Goal: Book appointment/travel/reservation

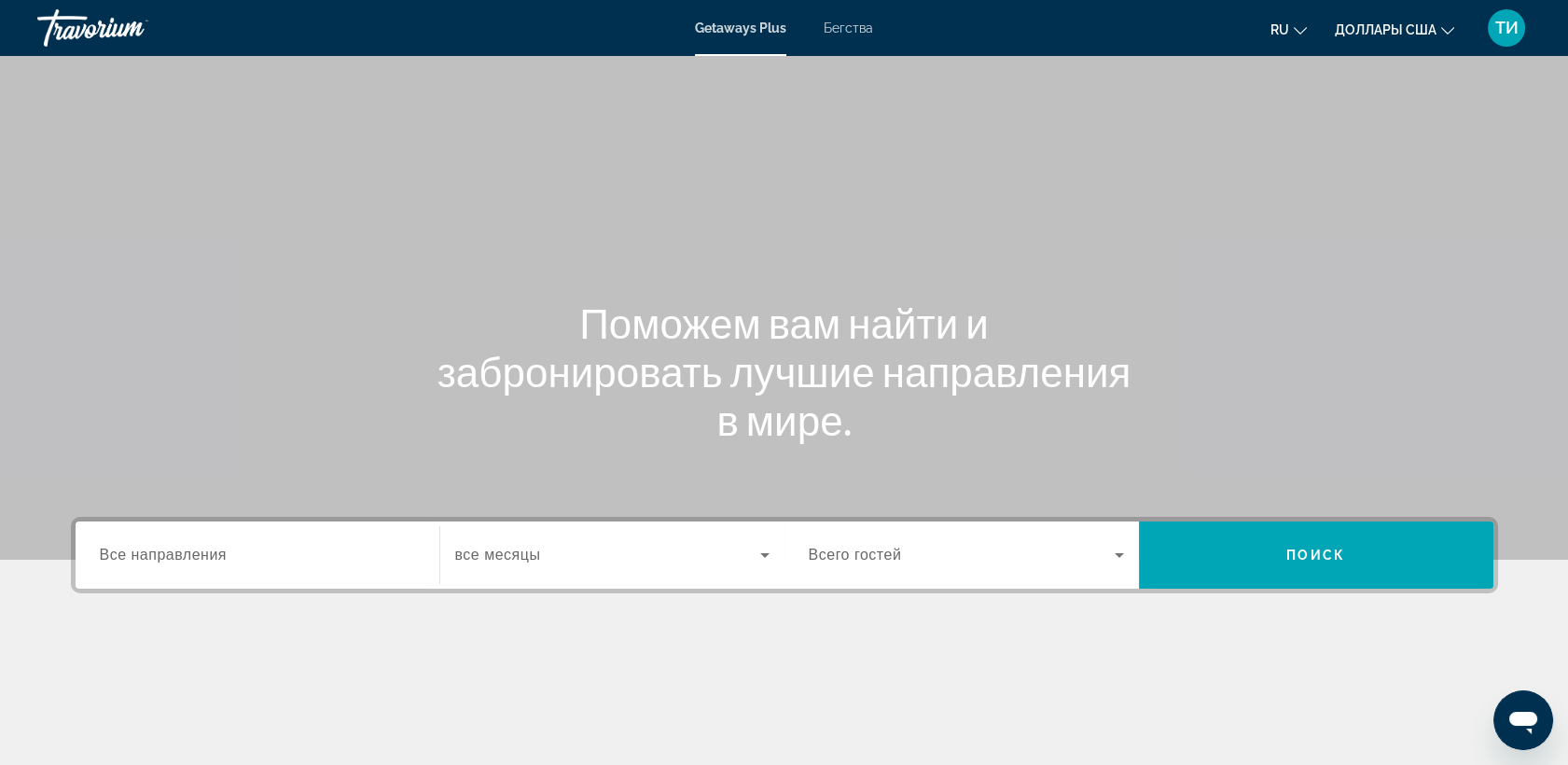
click at [859, 28] on span "Бегства" at bounding box center [848, 27] width 49 height 14
click at [114, 559] on span "Все направления" at bounding box center [164, 555] width 128 height 15
click at [114, 559] on input "Destination Все направления" at bounding box center [257, 556] width 315 height 22
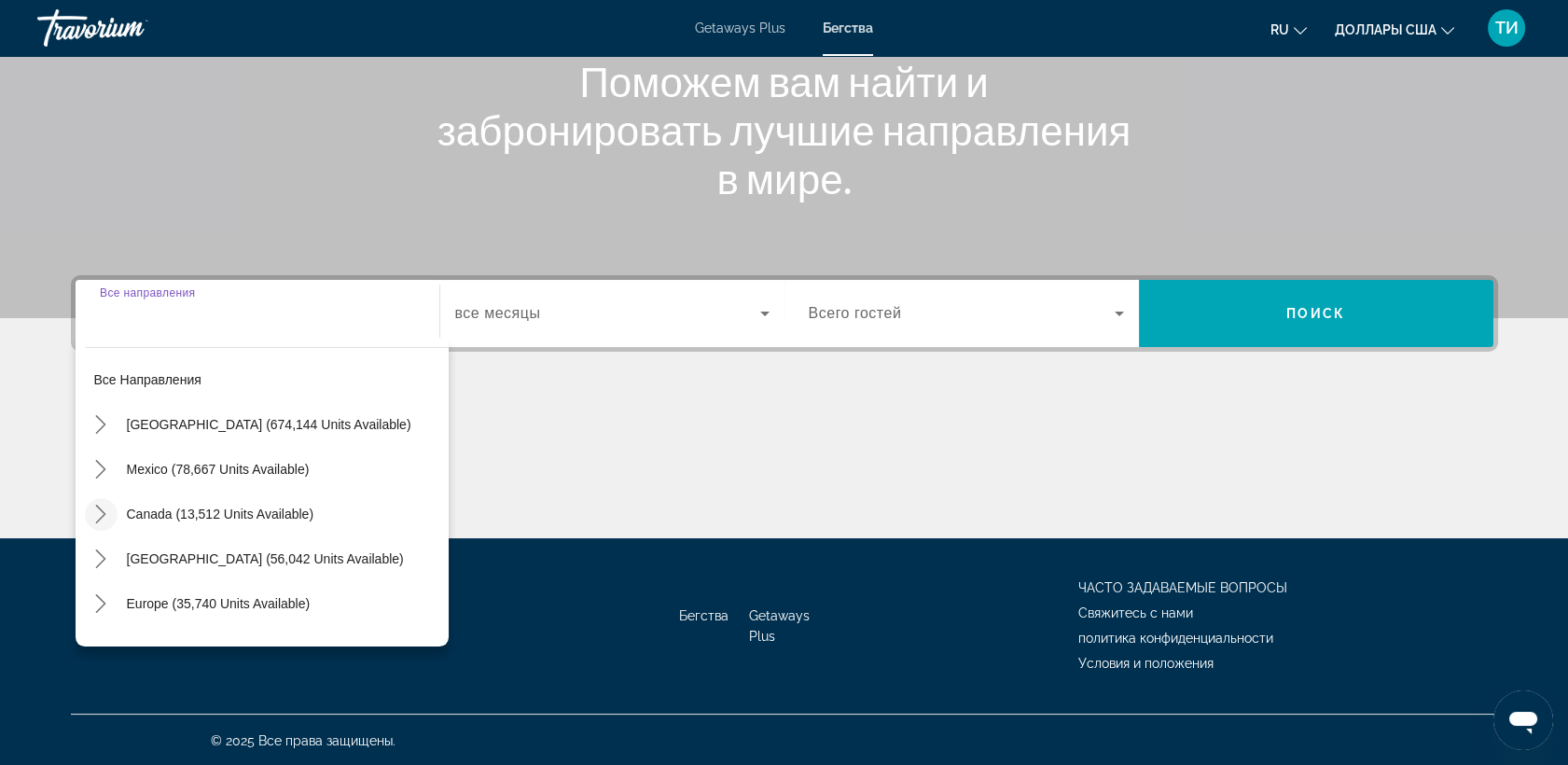
scroll to position [103, 0]
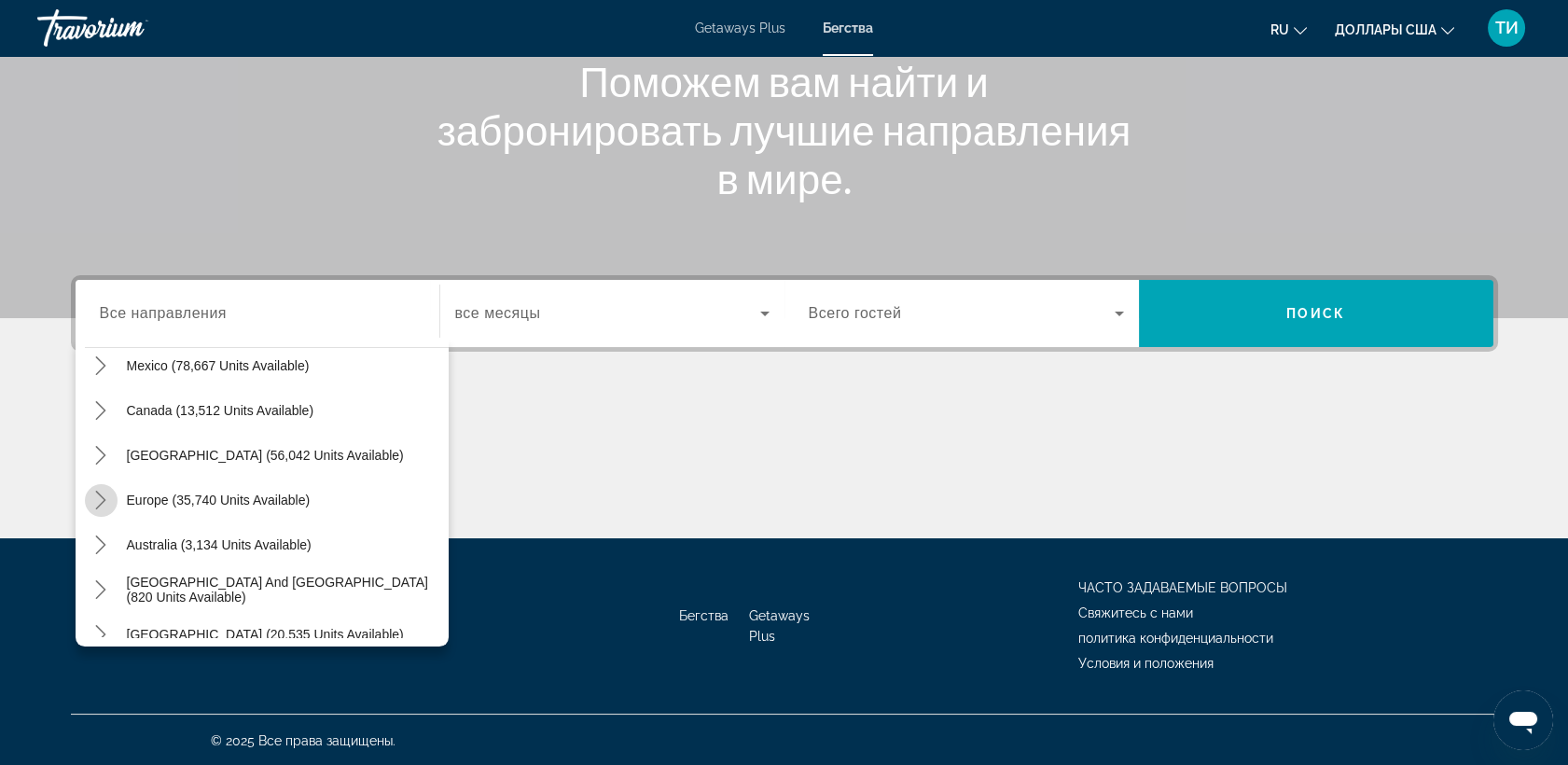
click at [105, 501] on icon "Toggle Europe (35,740 units available) submenu" at bounding box center [100, 500] width 18 height 18
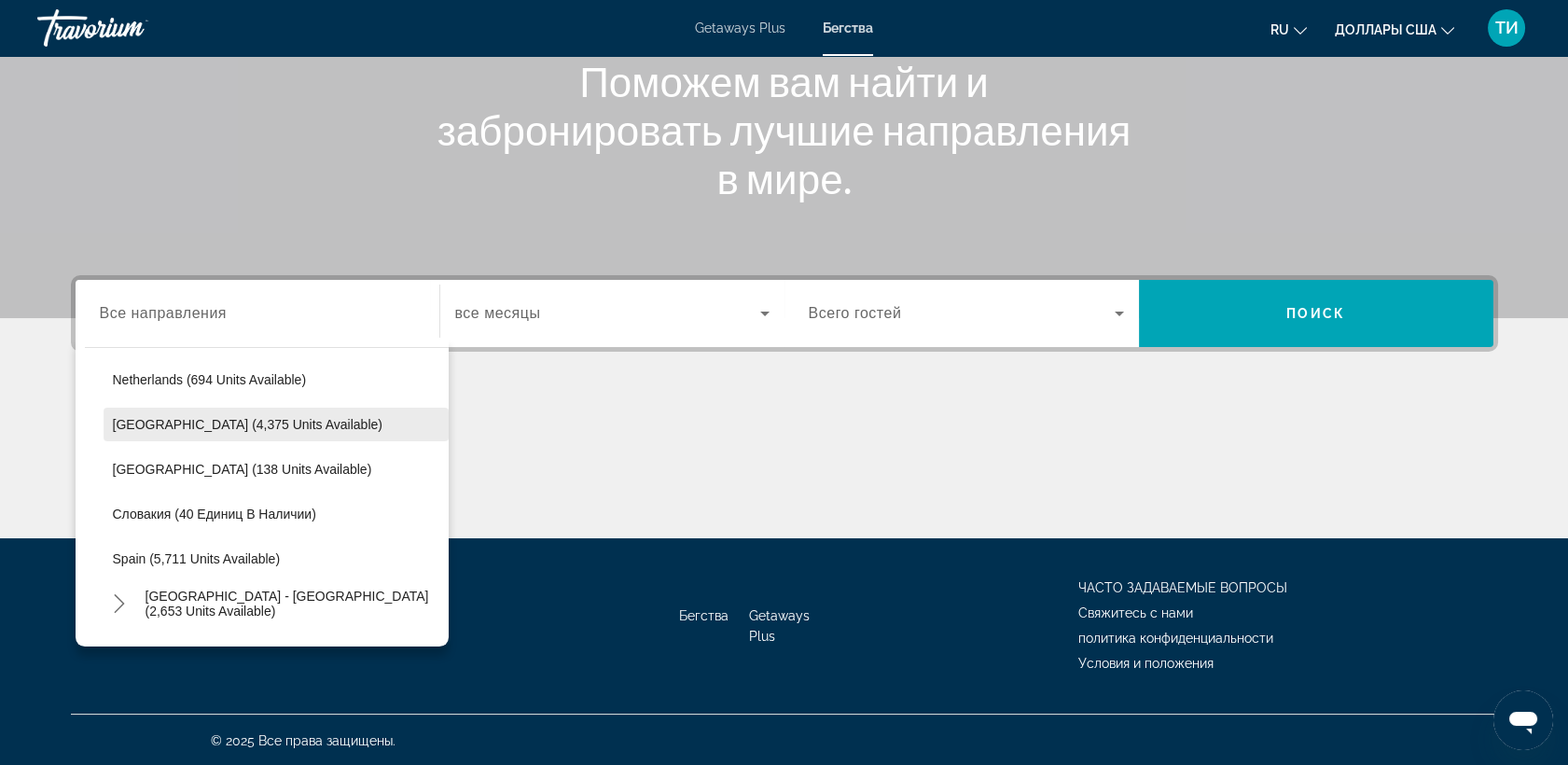
scroll to position [855, 0]
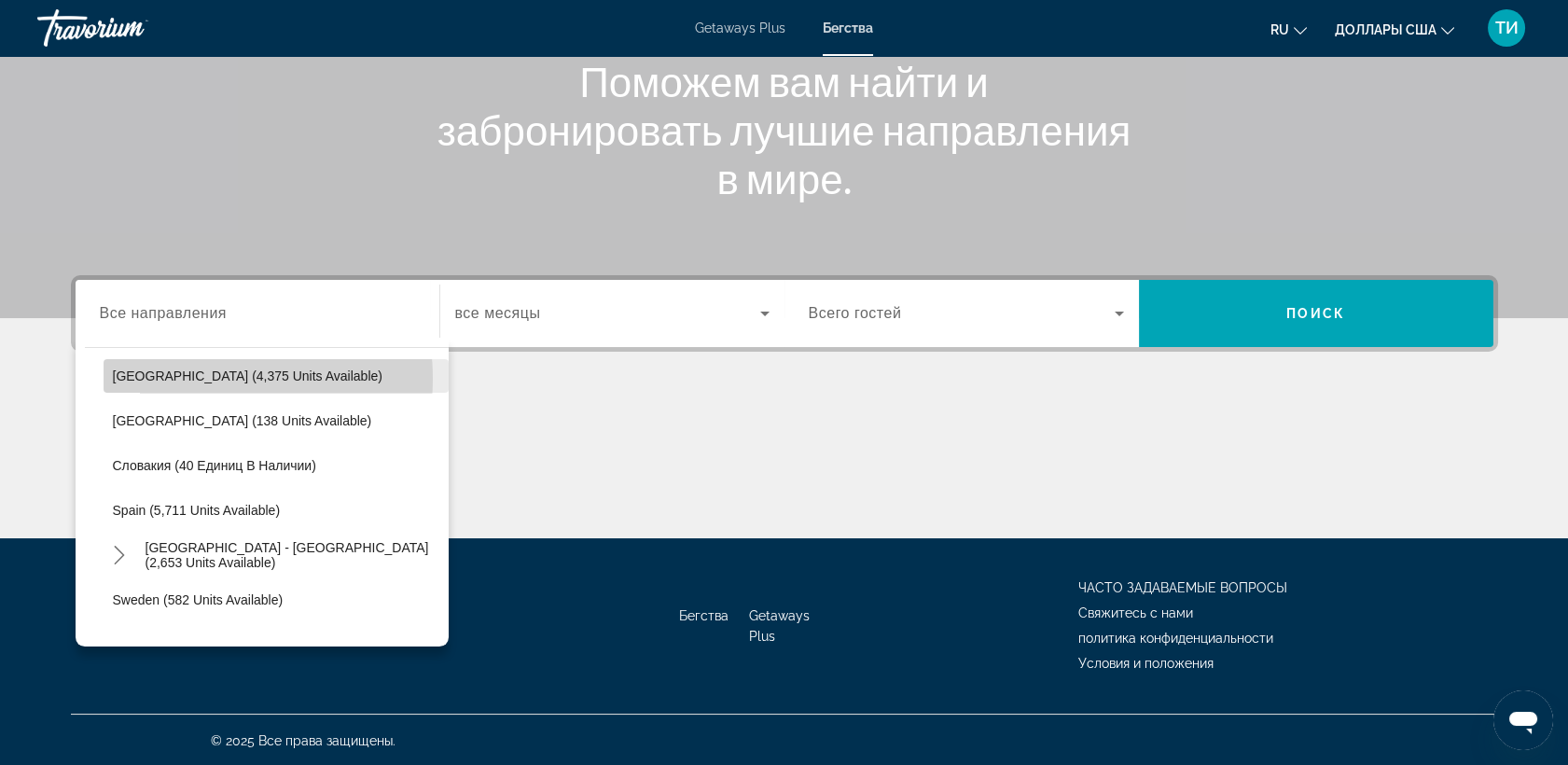
click at [167, 377] on span "[GEOGRAPHIC_DATA] (4,375 units available)" at bounding box center [248, 375] width 270 height 14
type input "**********"
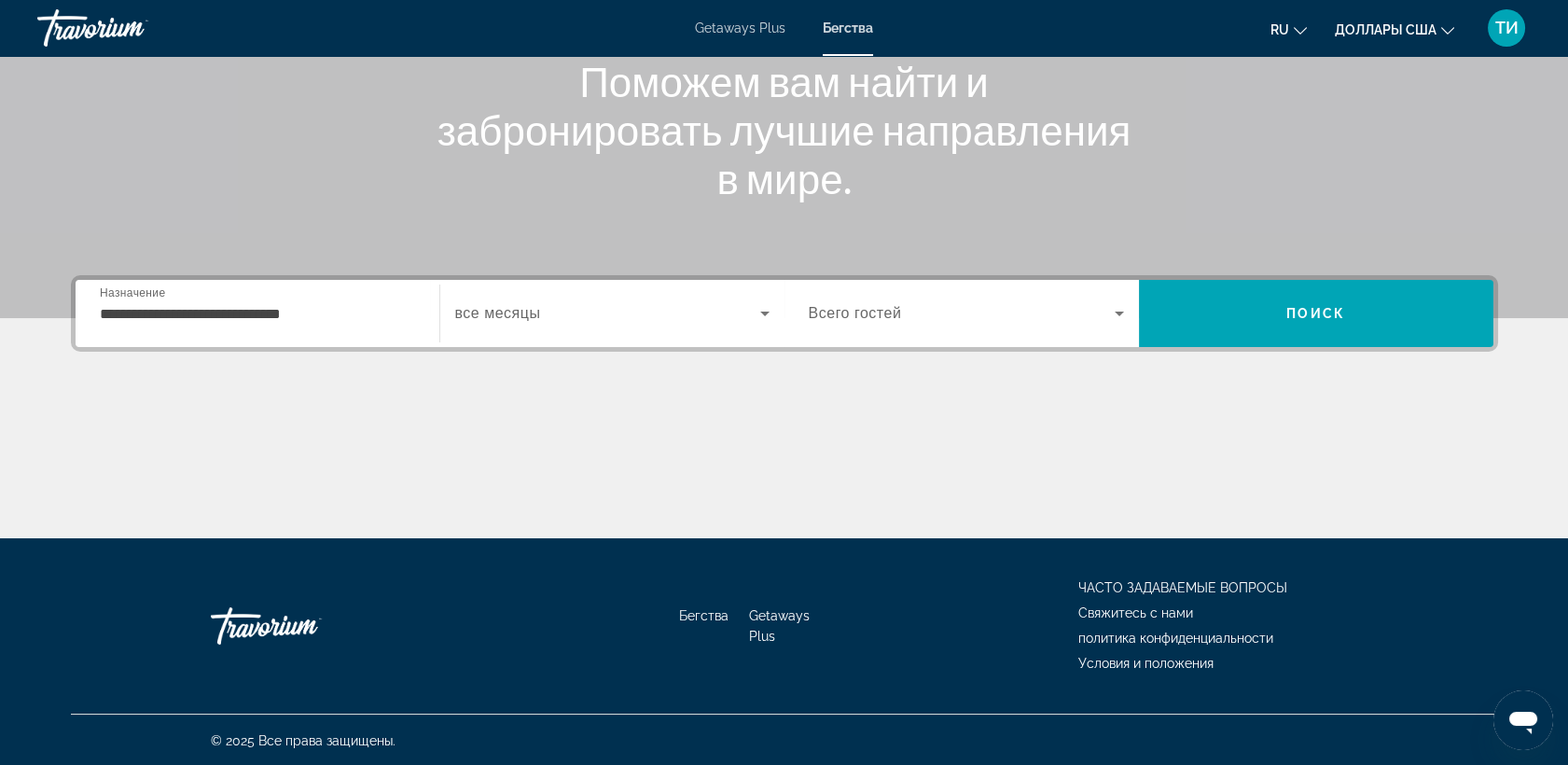
click at [491, 317] on span "все месяцы" at bounding box center [498, 313] width 86 height 15
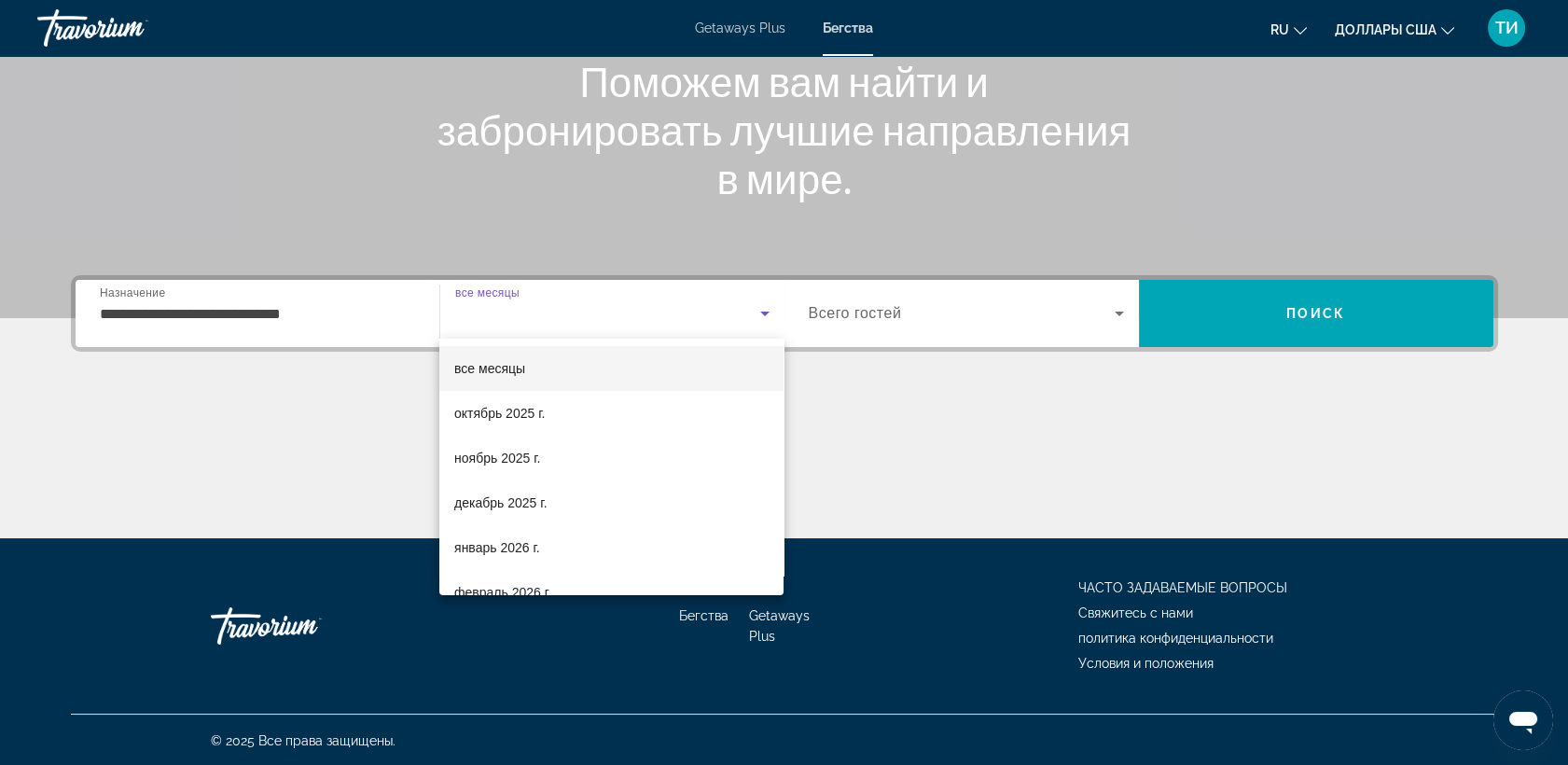
click at [482, 315] on div at bounding box center [784, 382] width 1568 height 765
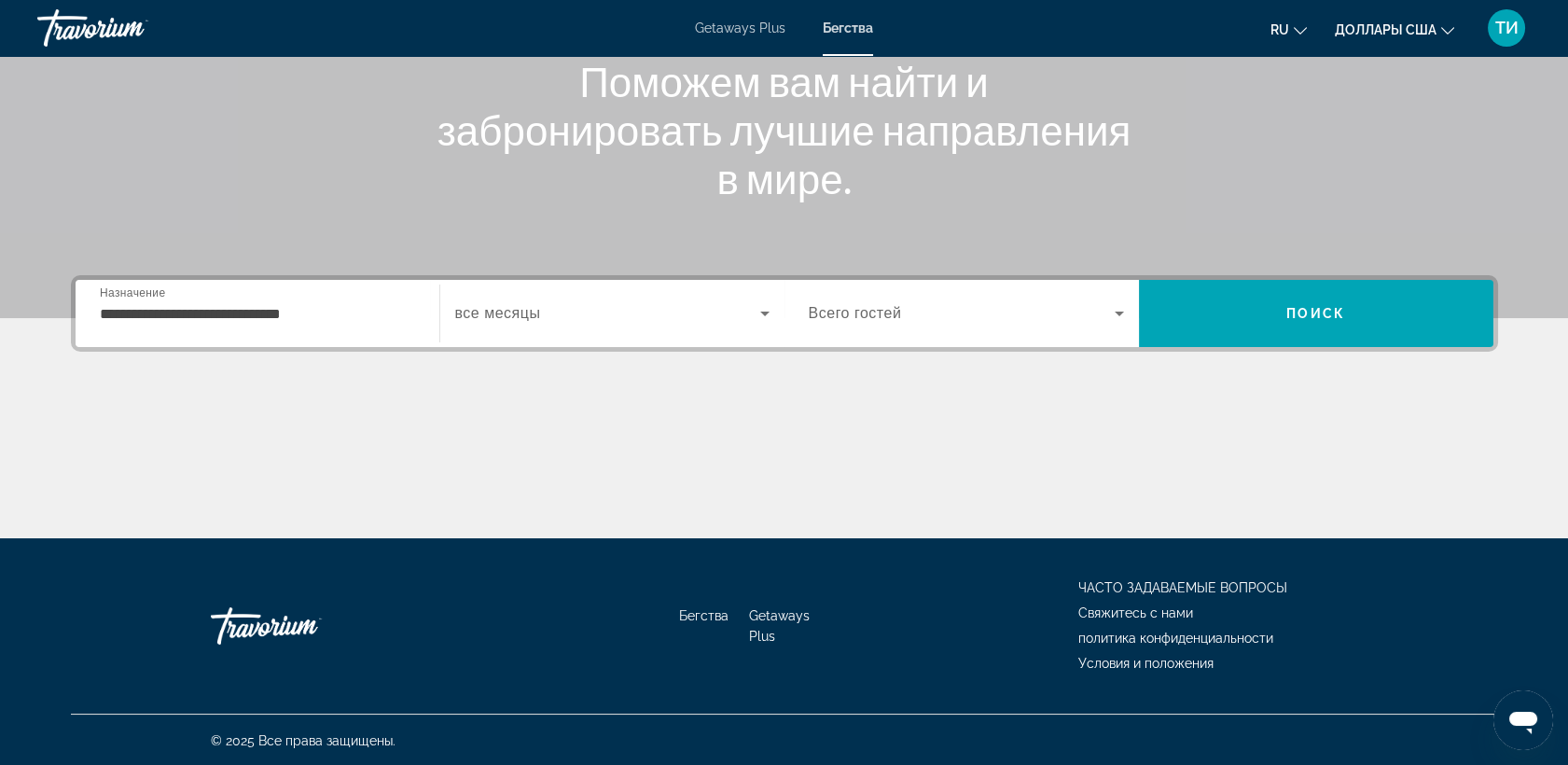
click at [1119, 312] on icon "Виджет поиска" at bounding box center [1120, 314] width 10 height 5
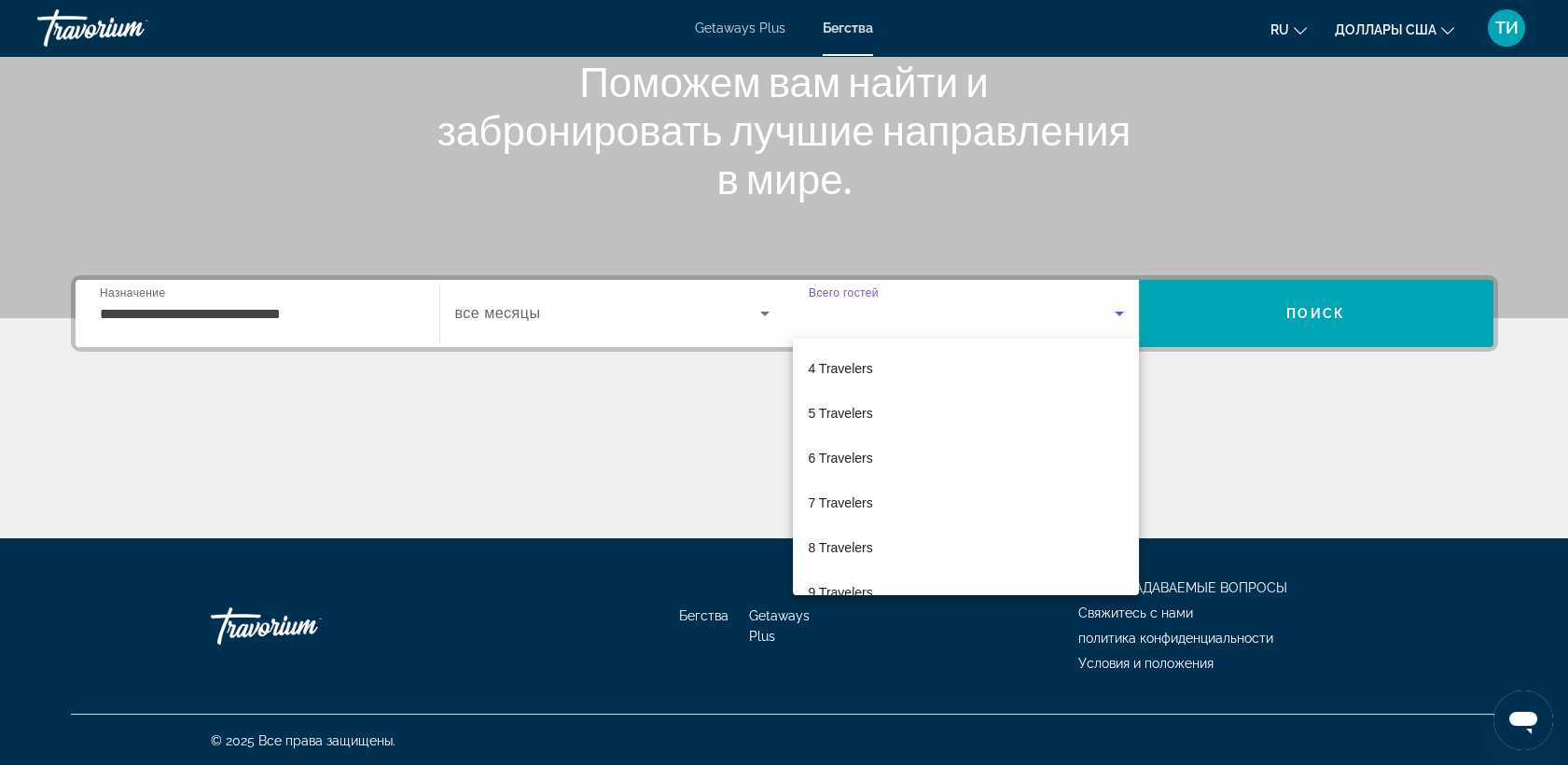
scroll to position [130, 0]
click at [744, 367] on div at bounding box center [784, 382] width 1568 height 765
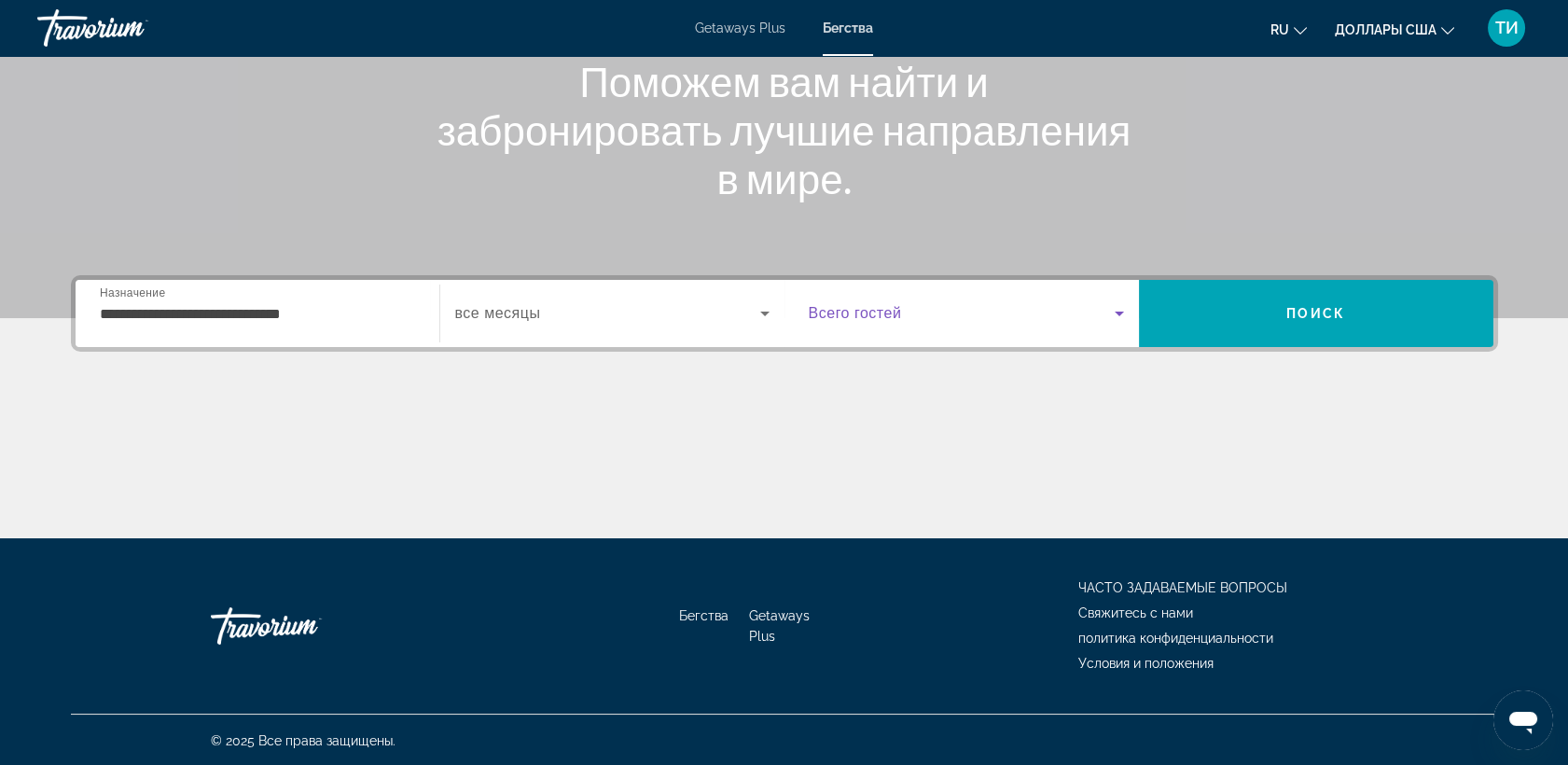
click at [1118, 312] on icon "Виджет поиска" at bounding box center [1120, 314] width 10 height 5
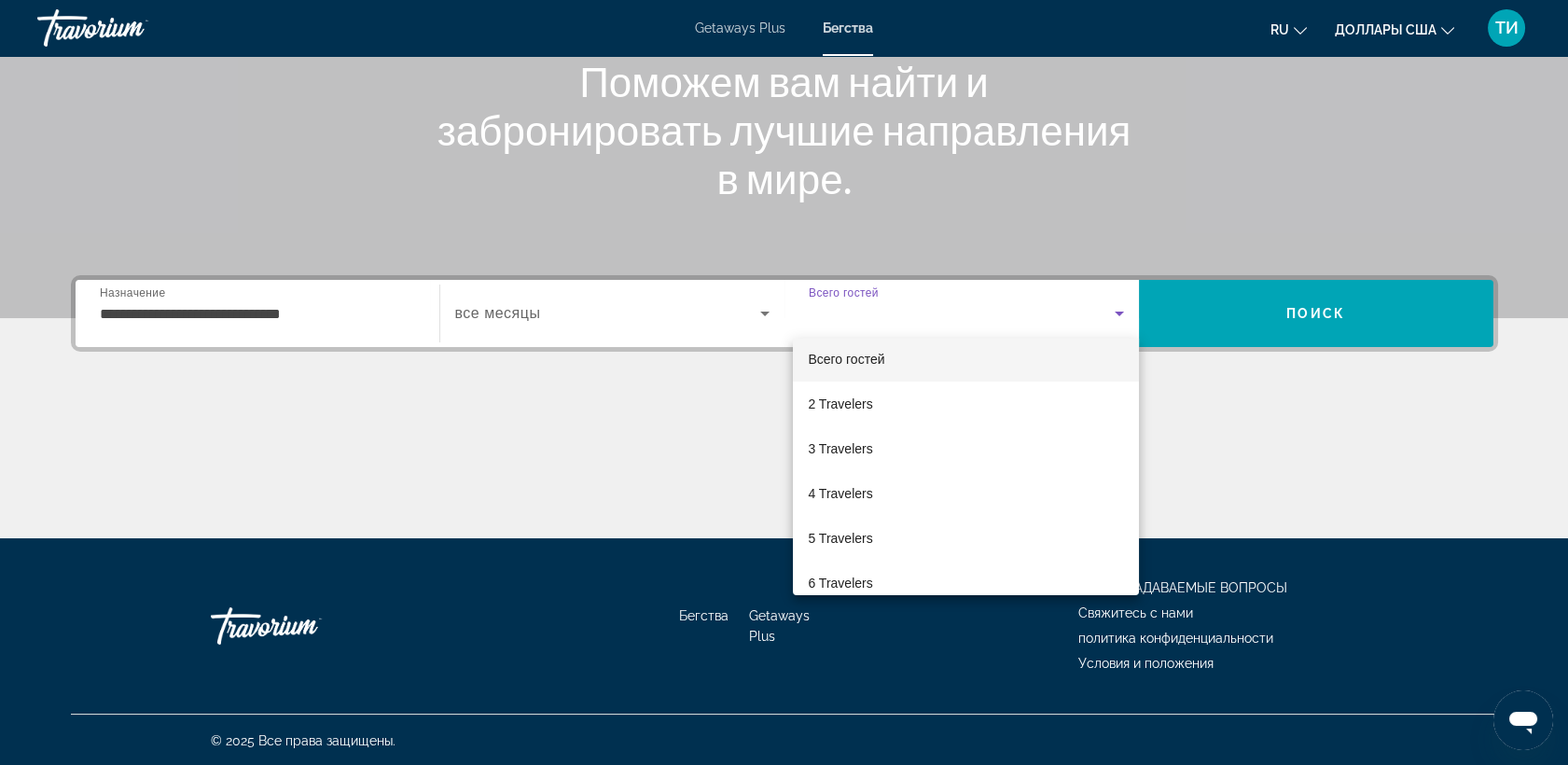
scroll to position [0, 0]
click at [1161, 416] on div at bounding box center [784, 382] width 1568 height 765
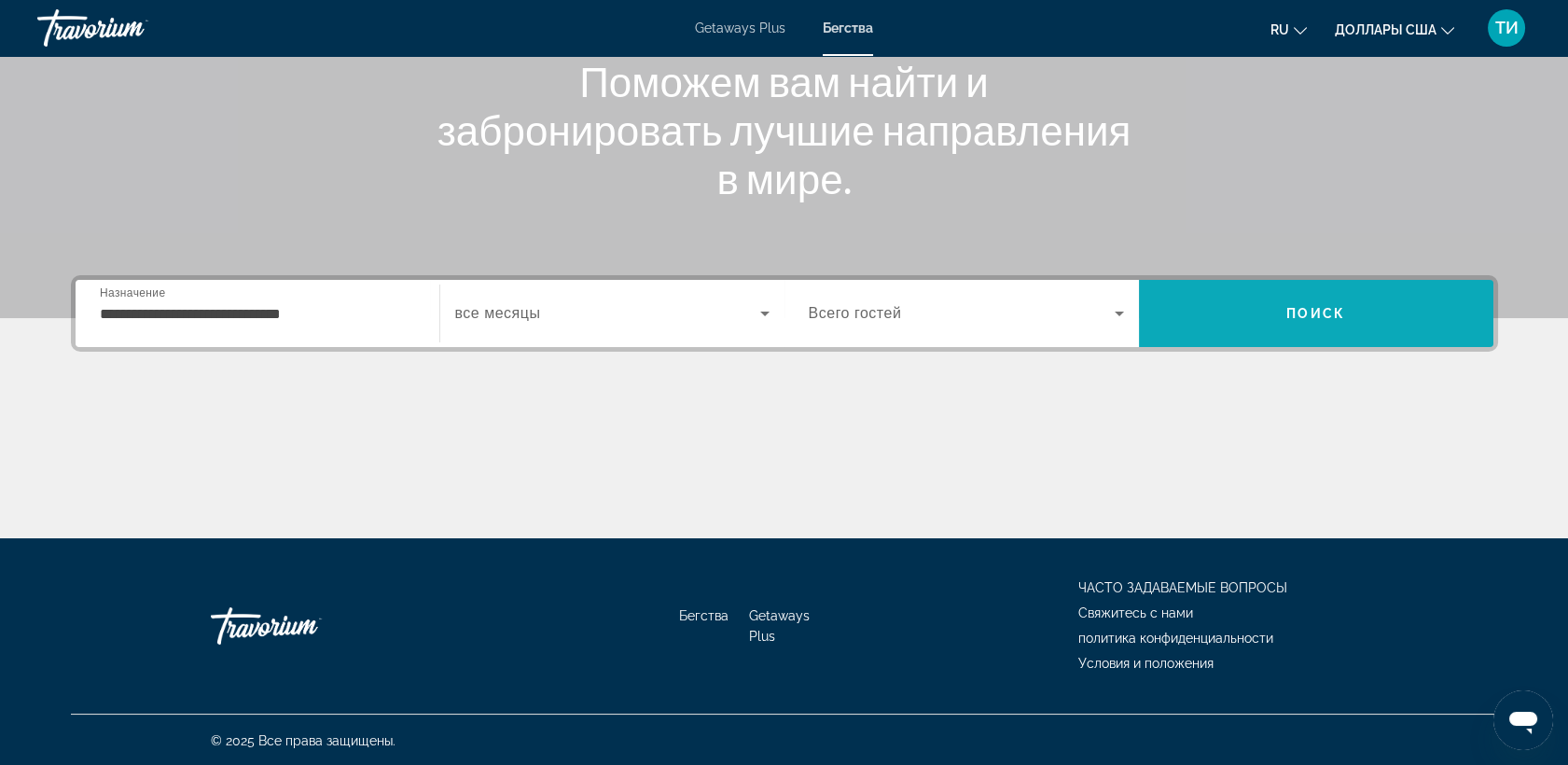
click at [1322, 313] on span "Поиск" at bounding box center [1315, 313] width 59 height 14
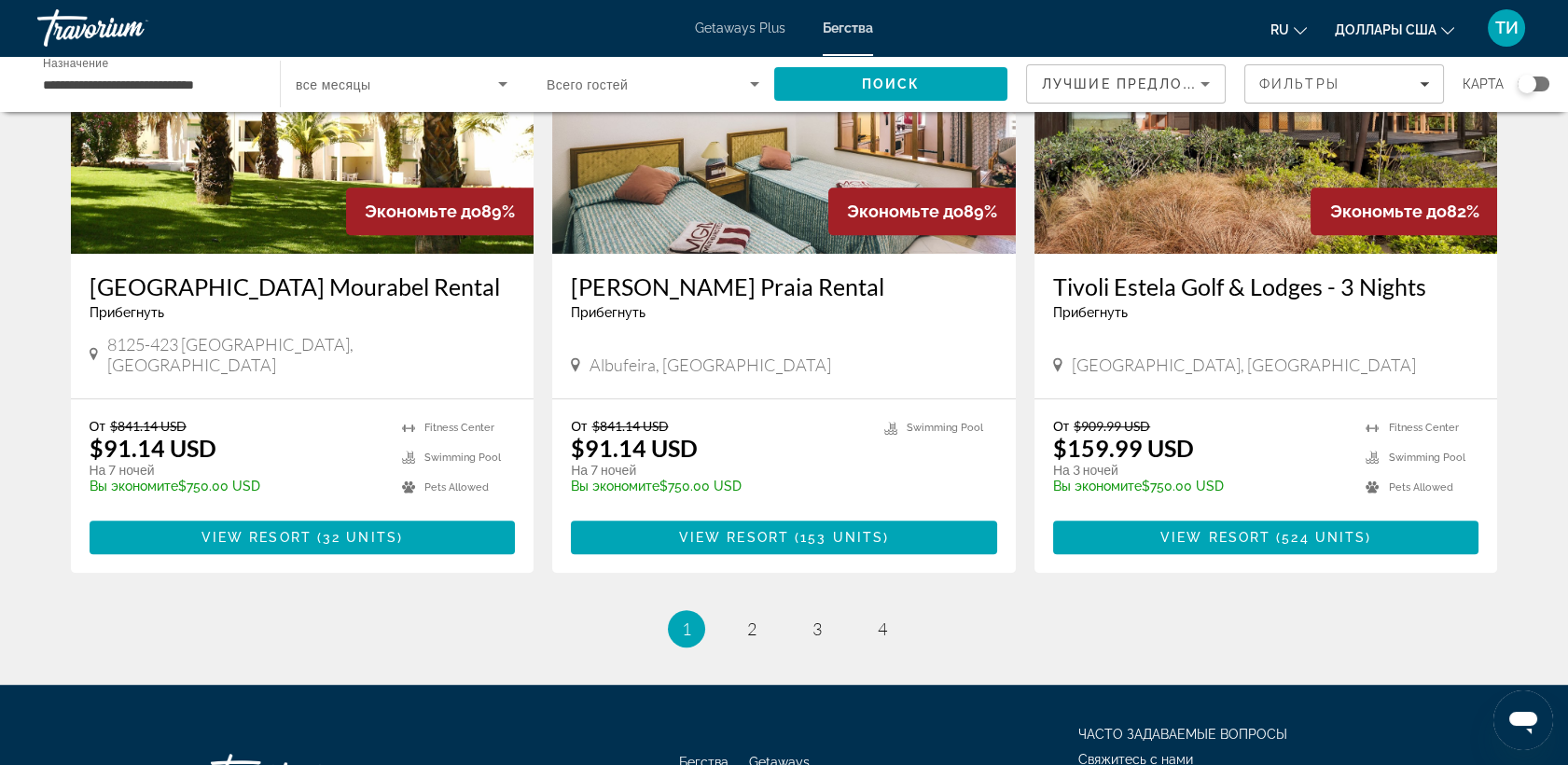
scroll to position [2253, 0]
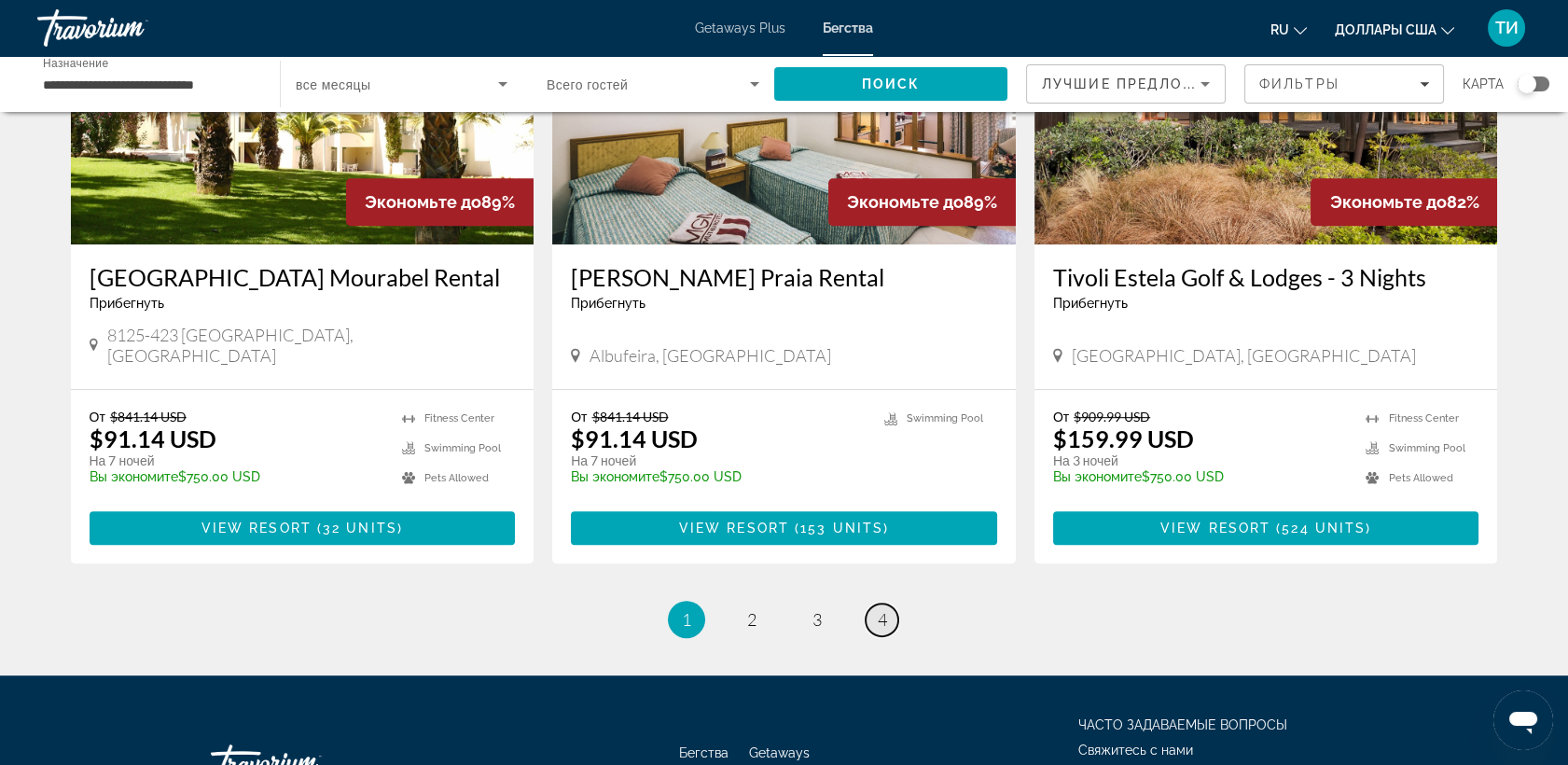
click at [885, 610] on span "4" at bounding box center [882, 619] width 10 height 20
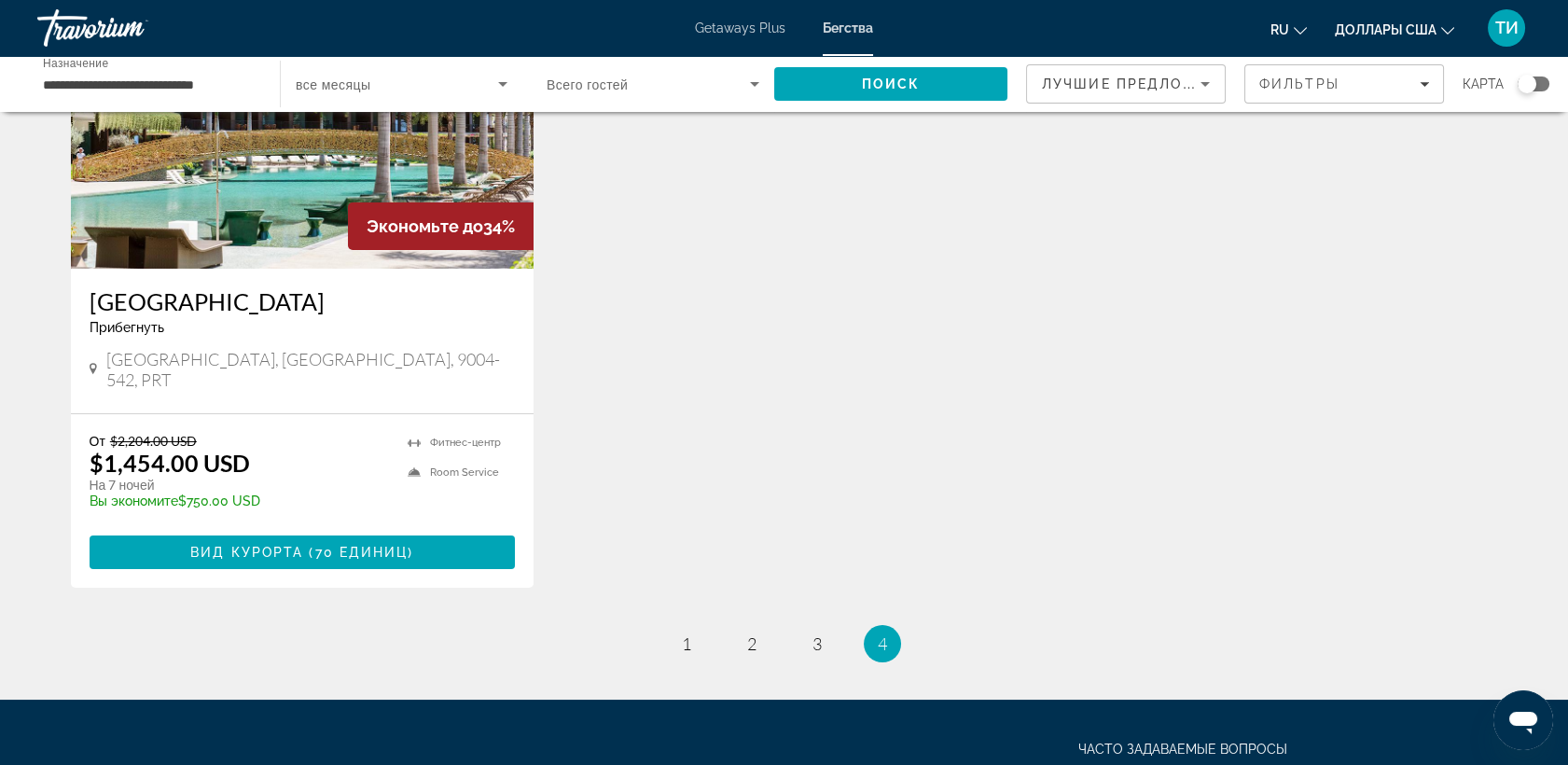
scroll to position [349, 0]
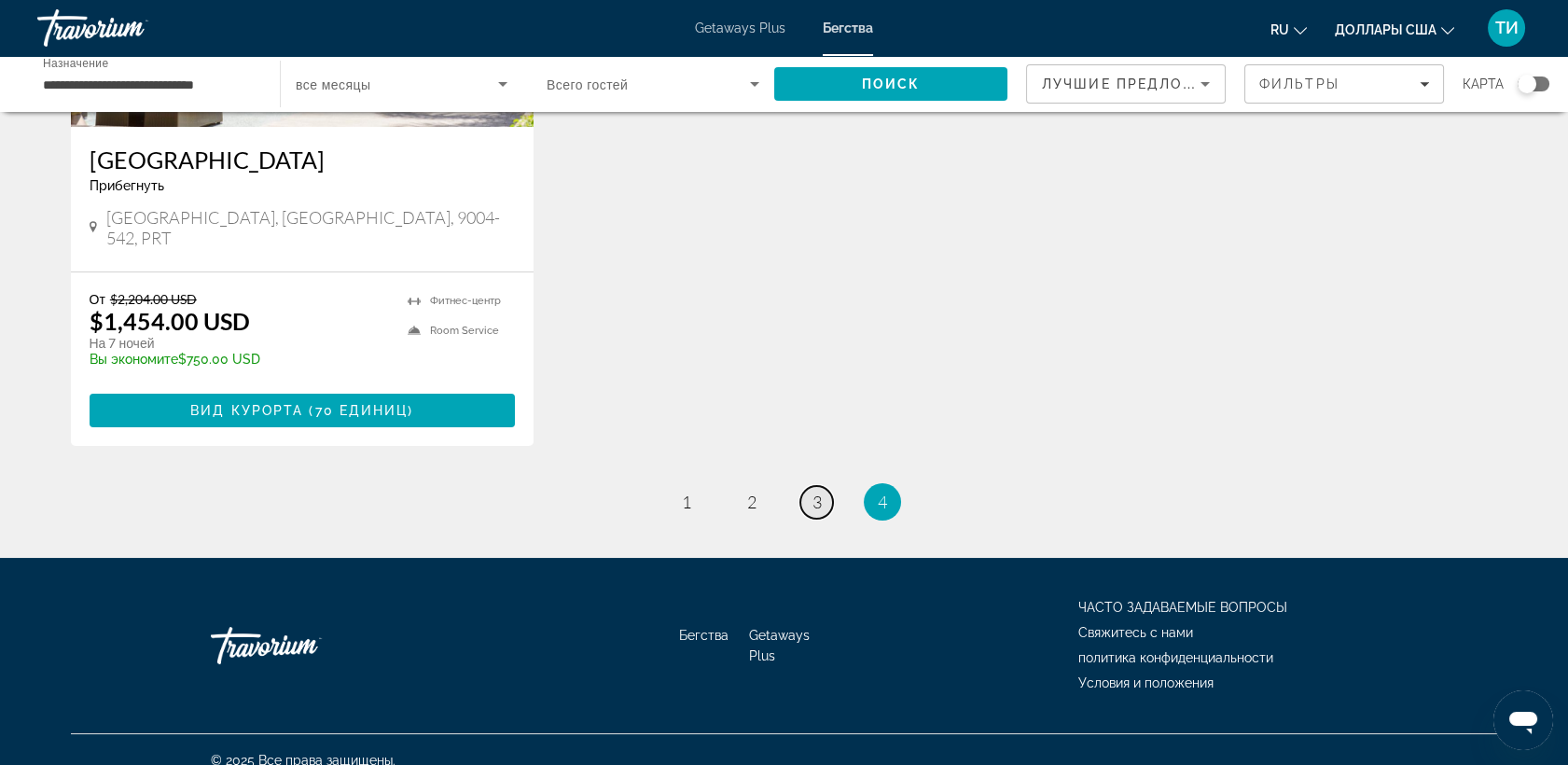
click at [820, 492] on span "3" at bounding box center [818, 502] width 10 height 20
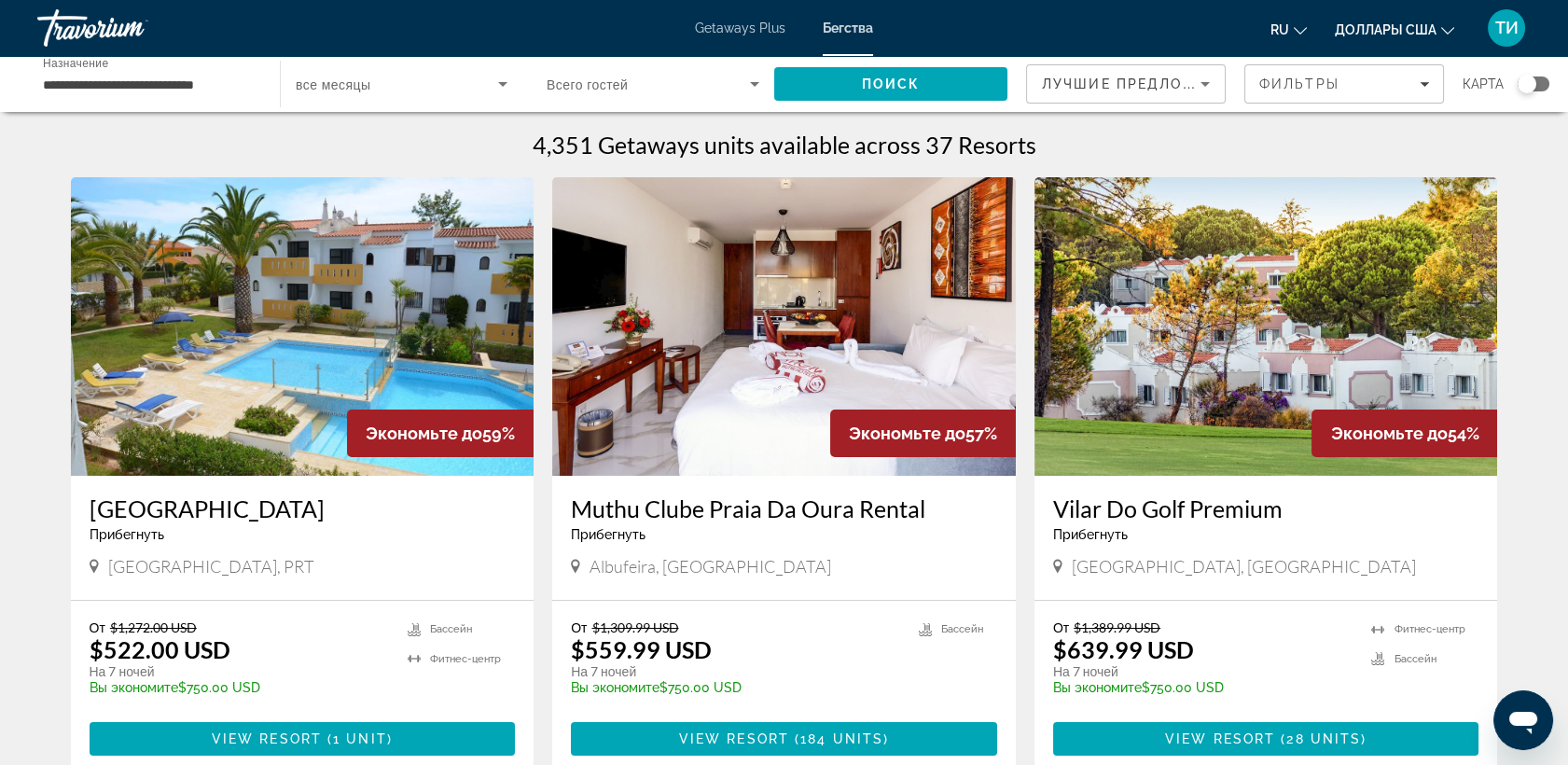
click at [1529, 84] on div "Виджет поиска" at bounding box center [1527, 83] width 18 height 18
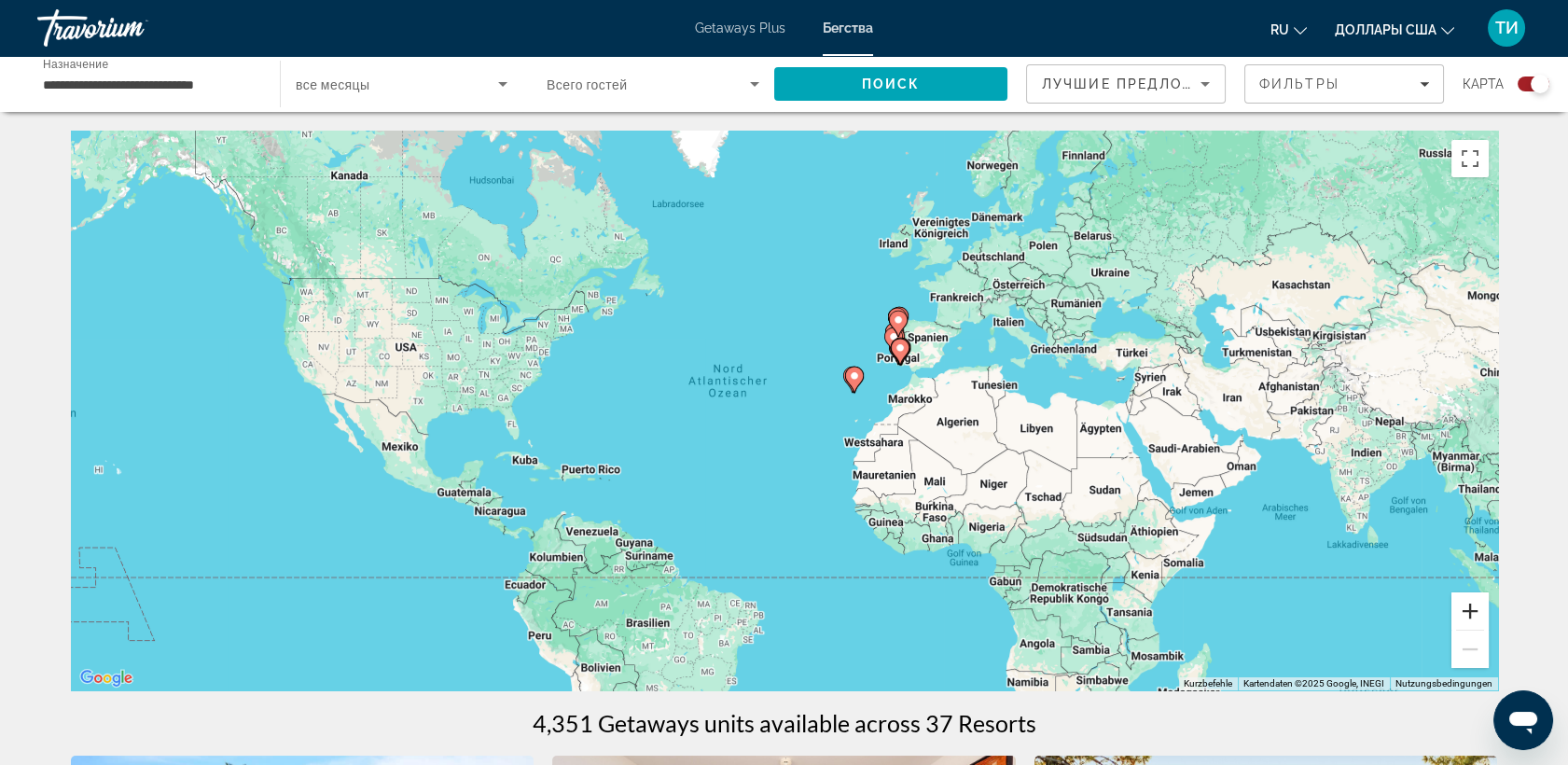
click at [1470, 610] on button "Vergrößern" at bounding box center [1470, 611] width 38 height 38
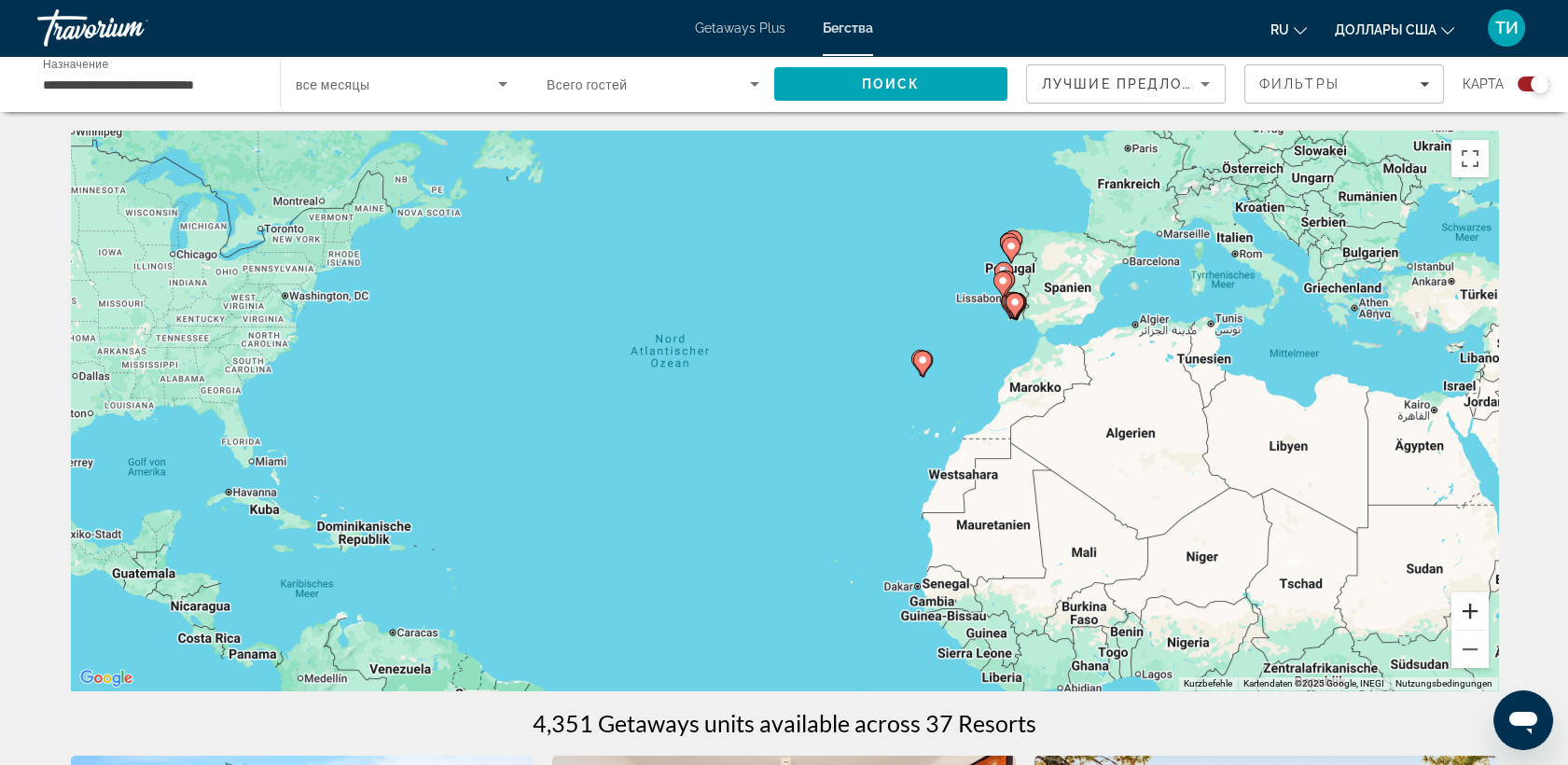
click at [1470, 610] on button "Vergrößern" at bounding box center [1470, 611] width 38 height 38
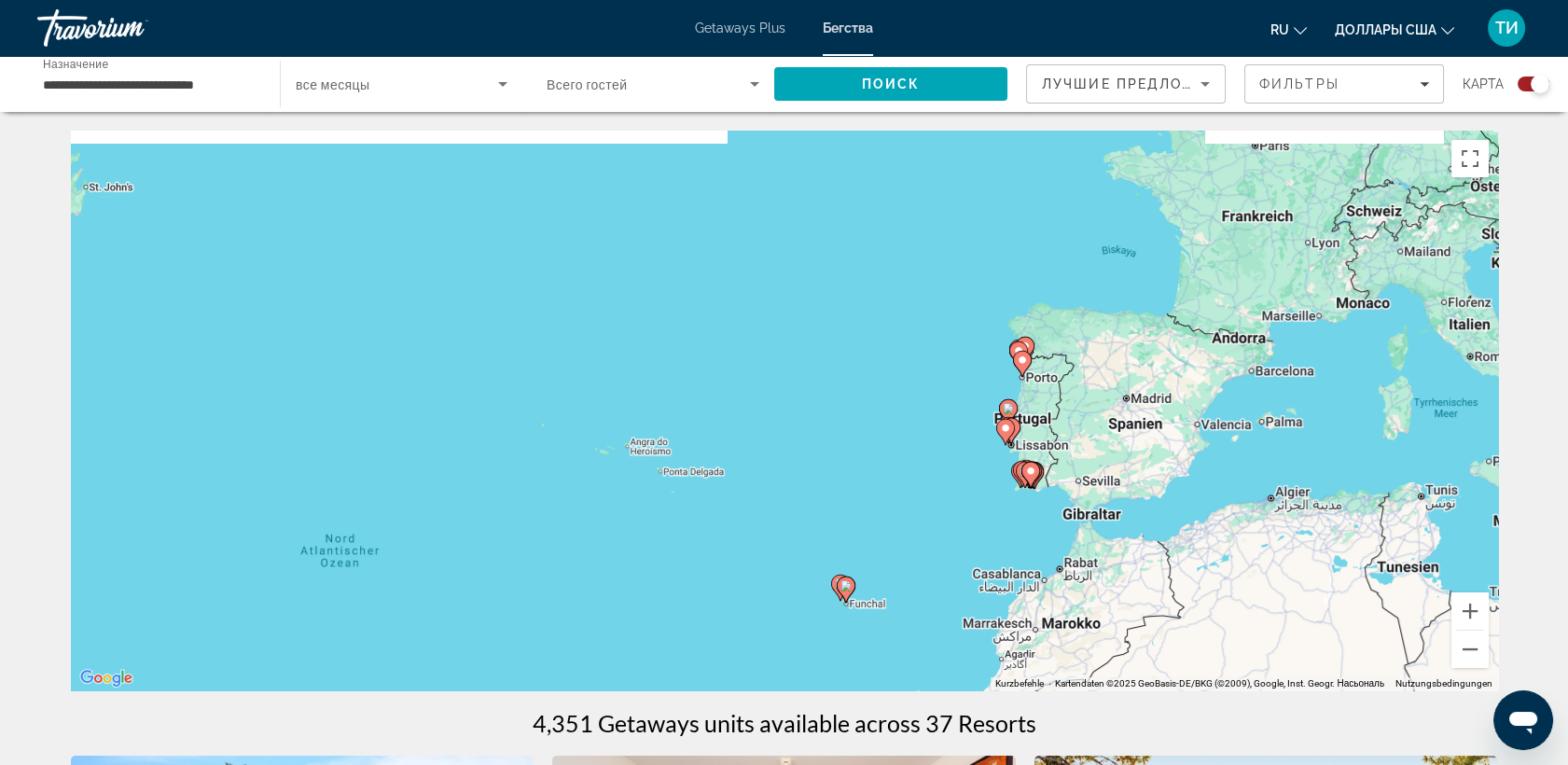
drag, startPoint x: 1172, startPoint y: 340, endPoint x: 951, endPoint y: 601, distance: 342.0
click at [951, 601] on div "Um den Modus zum Ziehen mit der Tastatur zu aktivieren, drückst du Alt + Eingab…" at bounding box center [785, 410] width 1427 height 560
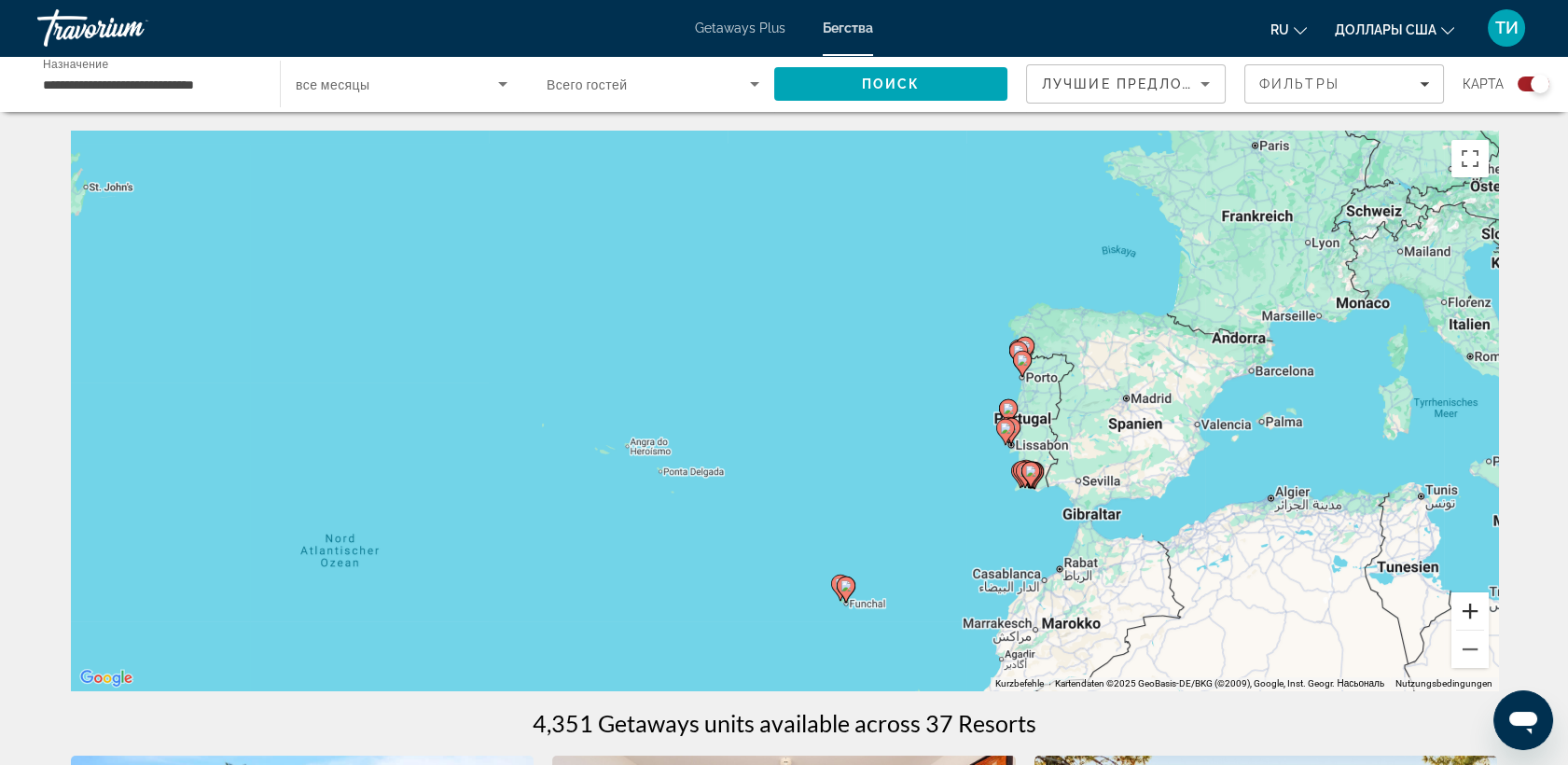
click at [1472, 607] on button "Vergrößern" at bounding box center [1470, 611] width 38 height 38
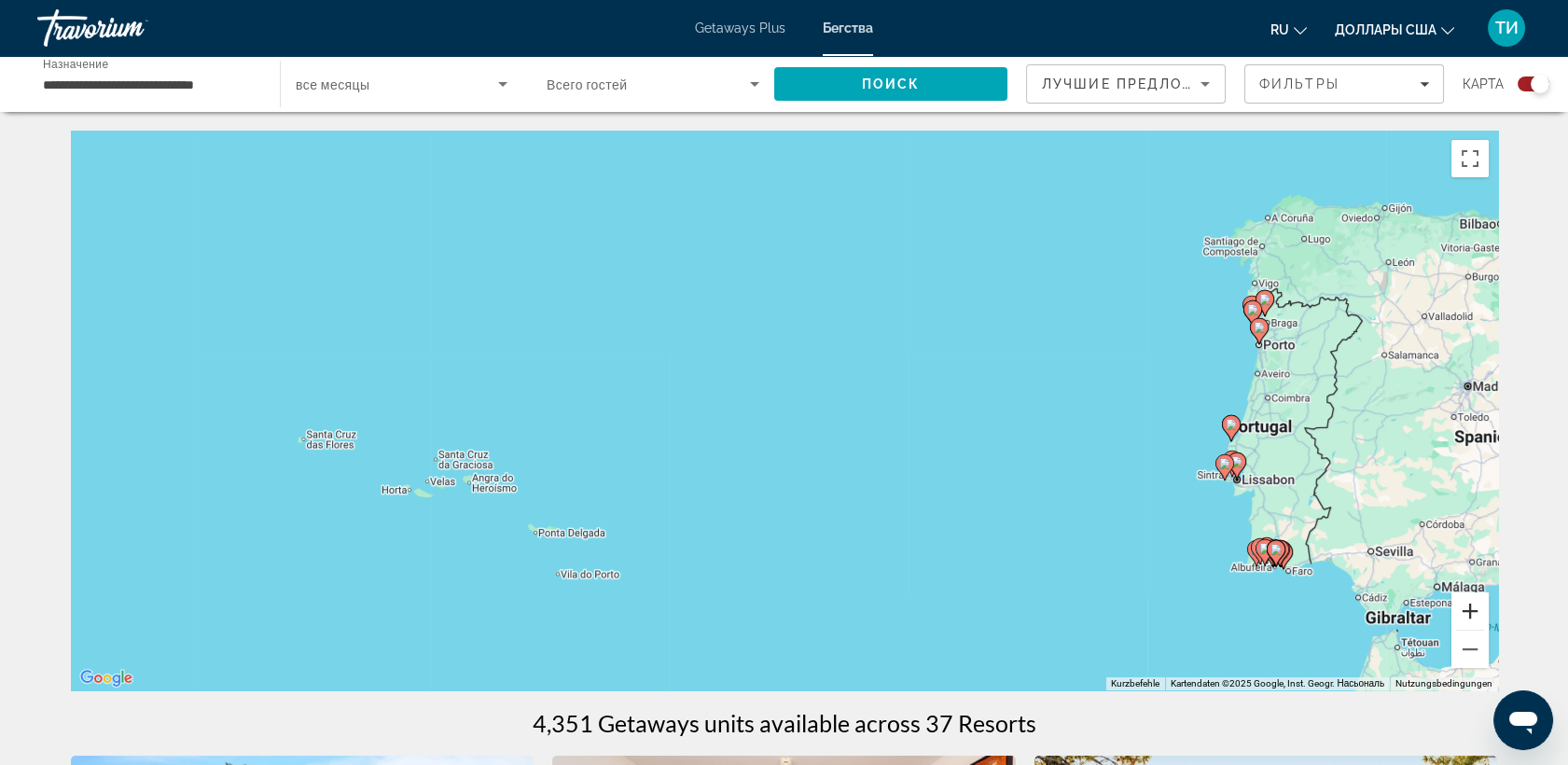
click at [1472, 607] on button "Vergrößern" at bounding box center [1470, 611] width 38 height 38
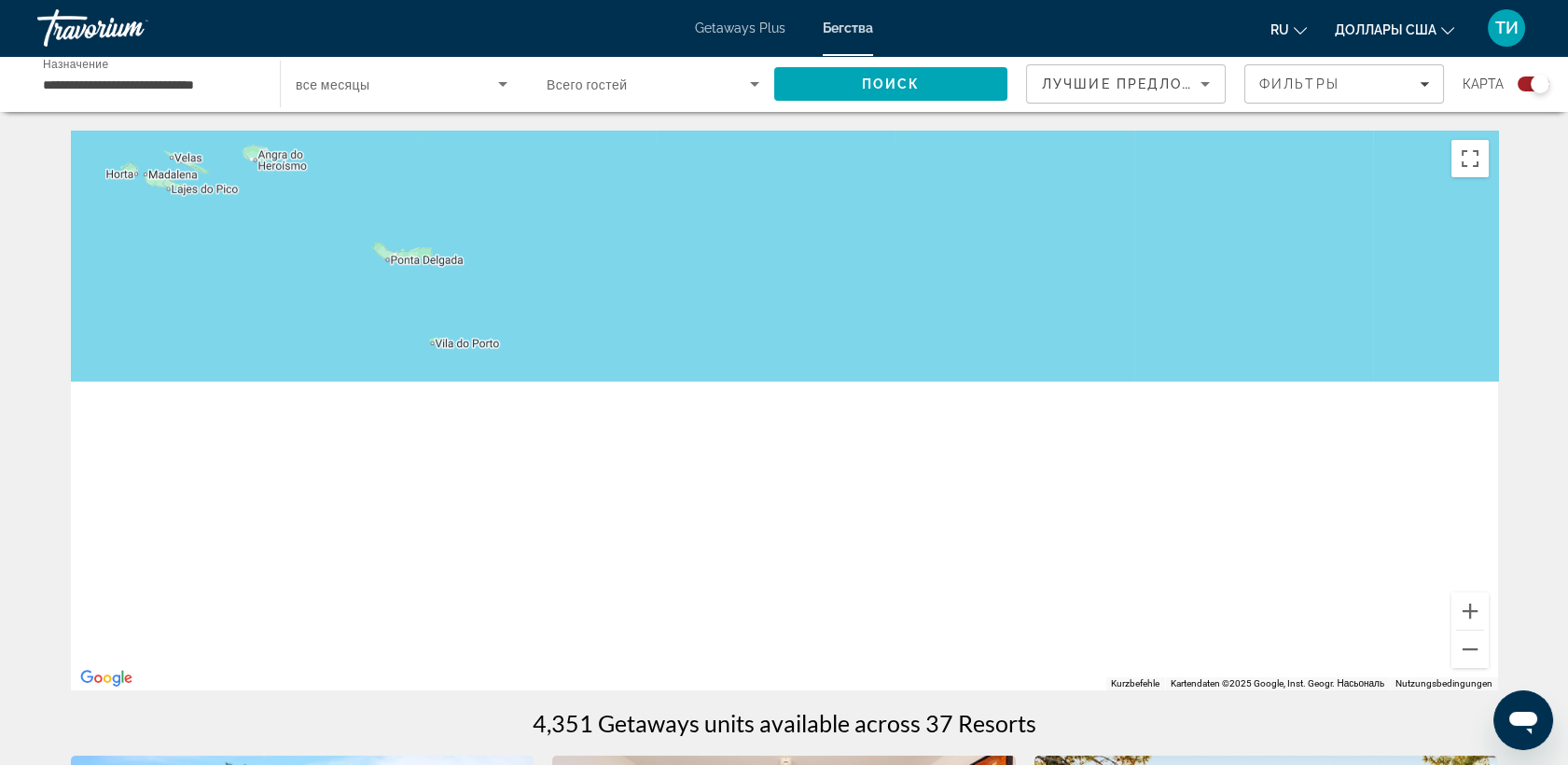
drag, startPoint x: 1112, startPoint y: 565, endPoint x: 1219, endPoint y: 150, distance: 428.6
click at [1219, 150] on div "Um den Modus zum Ziehen mit der Tastatur zu aktivieren, drückst du Alt + Eingab…" at bounding box center [785, 410] width 1427 height 560
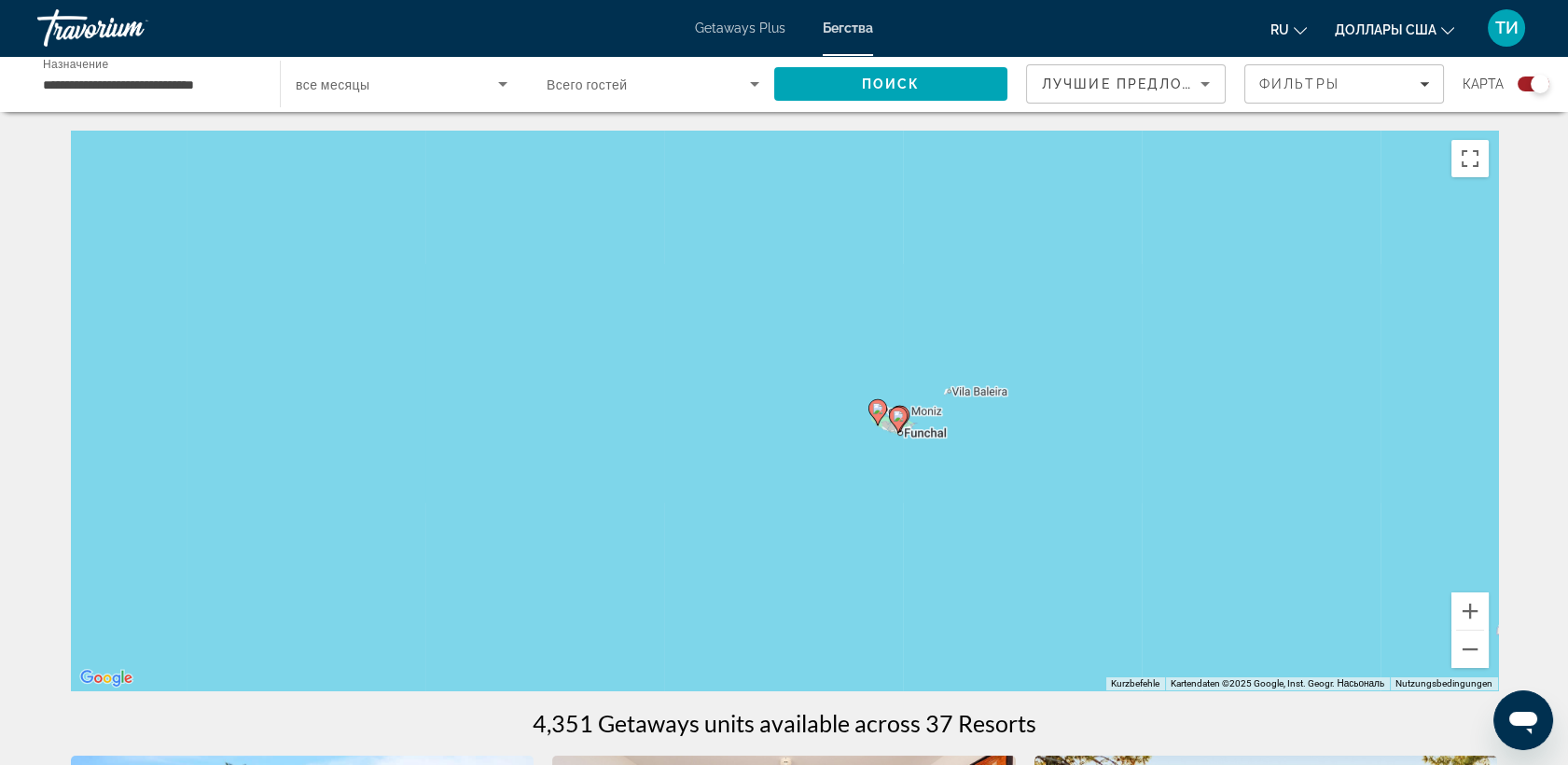
drag, startPoint x: 1252, startPoint y: 504, endPoint x: 1018, endPoint y: 165, distance: 411.9
click at [1018, 165] on div "Um den Modus zum Ziehen mit der Tastatur zu aktivieren, drückst du Alt + Eingab…" at bounding box center [785, 410] width 1427 height 560
click at [1474, 604] on button "Vergrößern" at bounding box center [1470, 611] width 38 height 38
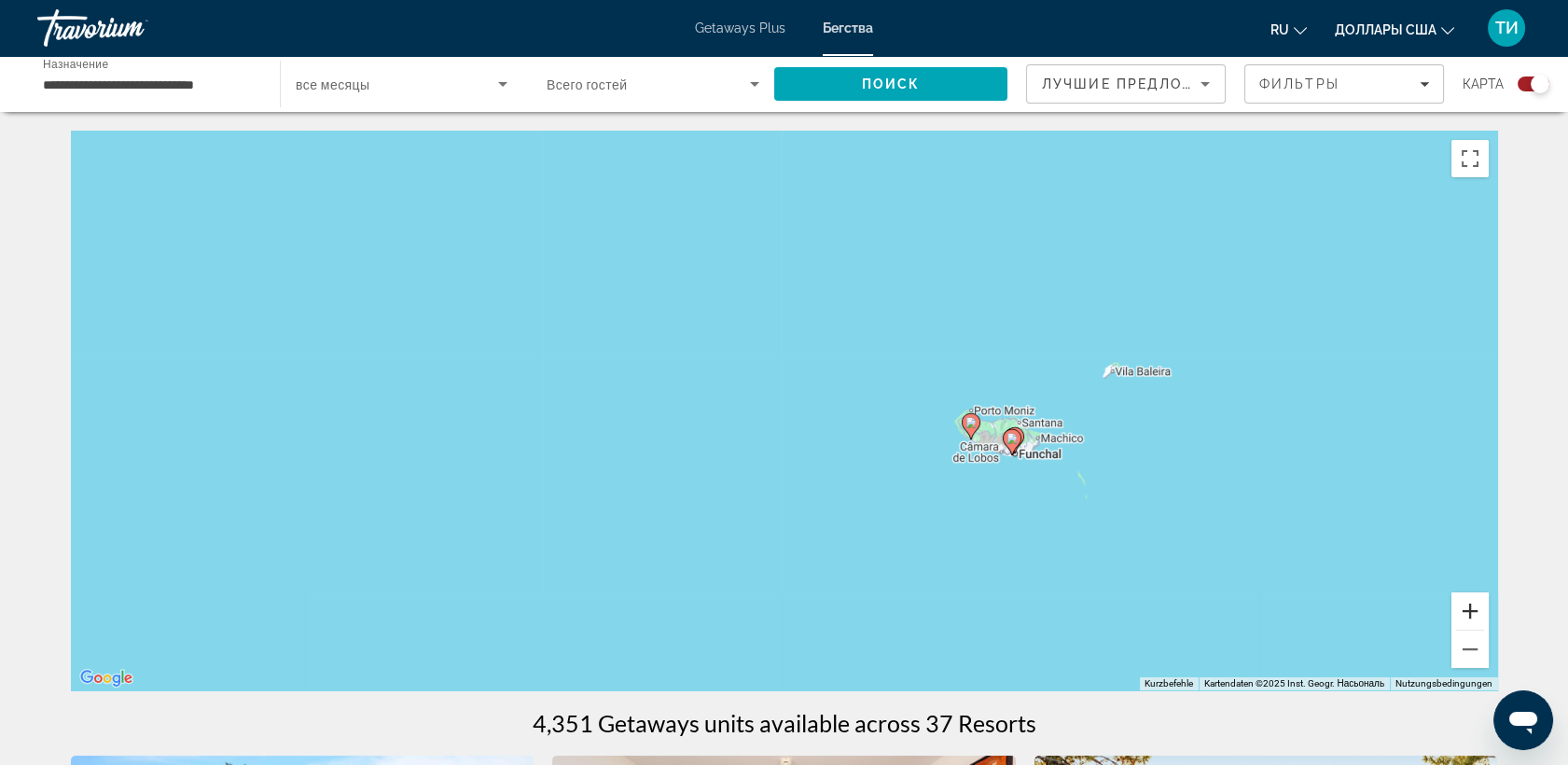
click at [1474, 604] on button "Vergrößern" at bounding box center [1470, 611] width 38 height 38
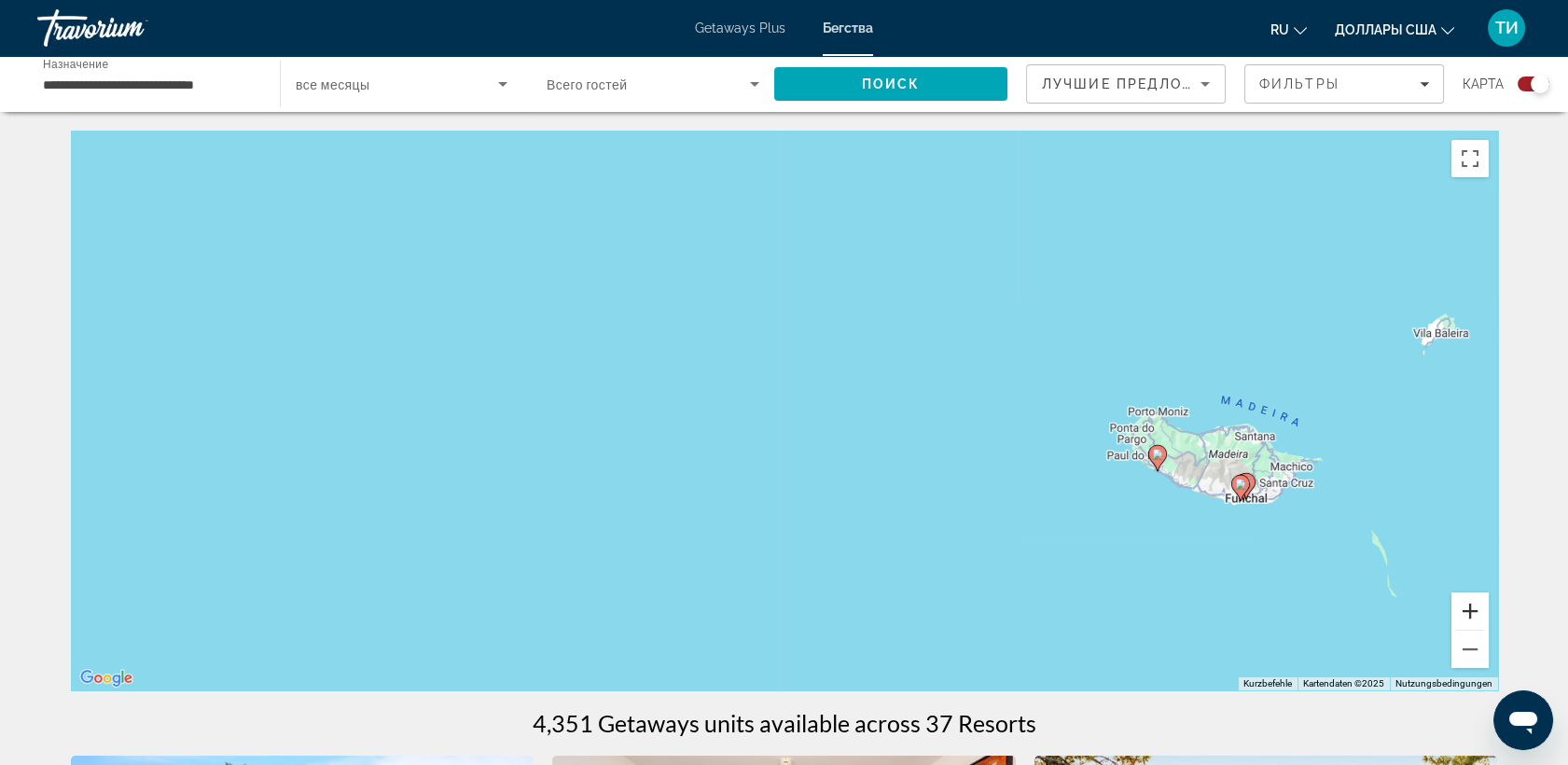
click at [1474, 604] on button "Vergrößern" at bounding box center [1470, 611] width 38 height 38
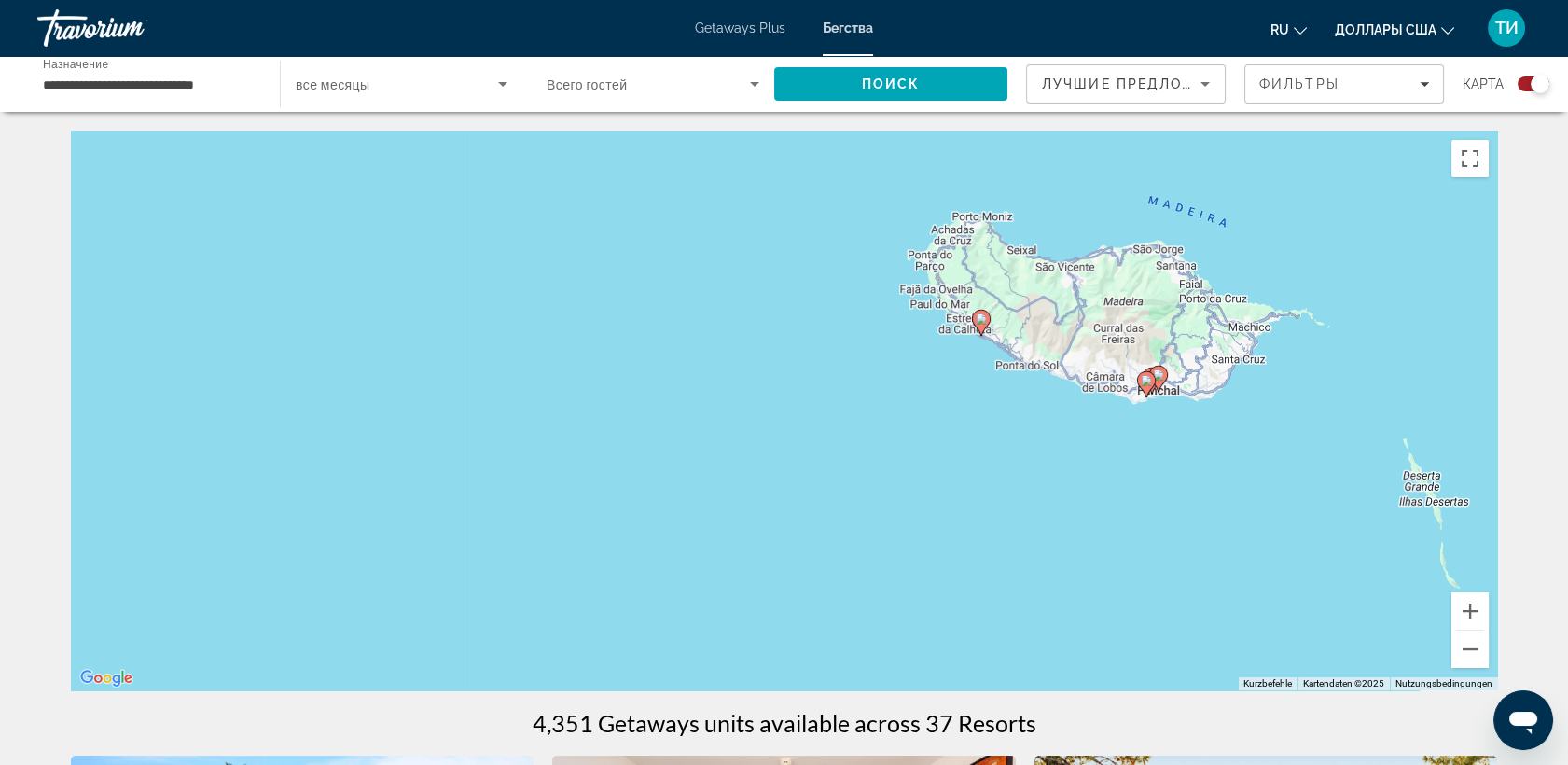
drag, startPoint x: 1128, startPoint y: 508, endPoint x: 606, endPoint y: 329, distance: 551.8
click at [606, 329] on div "Um den Modus zum Ziehen mit der Tastatur zu aktivieren, drückst du Alt + Eingab…" at bounding box center [785, 410] width 1427 height 560
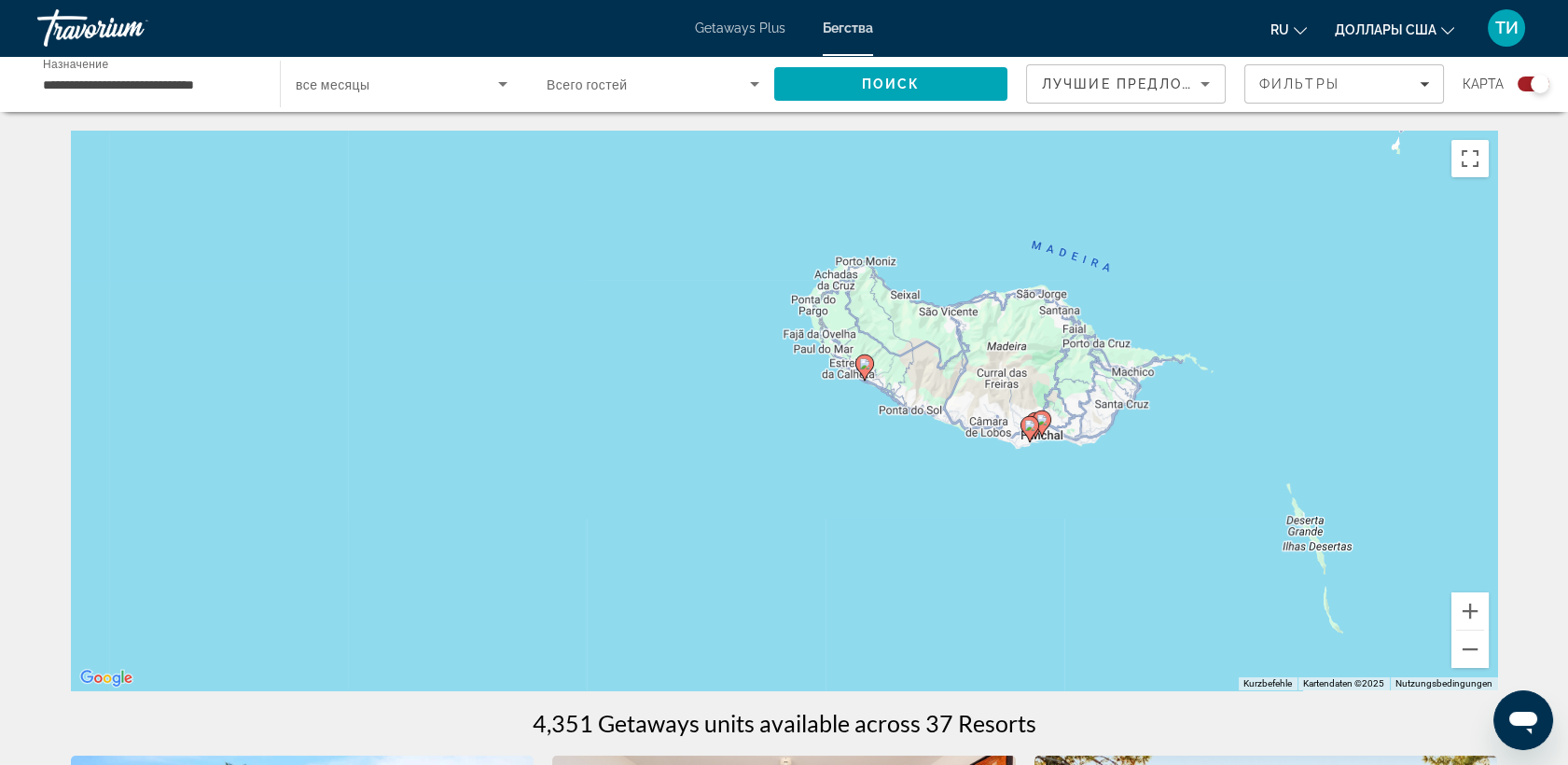
drag, startPoint x: 1004, startPoint y: 437, endPoint x: 977, endPoint y: 445, distance: 28.2
click at [977, 445] on div "Um den Modus zum Ziehen mit der Tastatur zu aktivieren, drückst du Alt + Eingab…" at bounding box center [785, 410] width 1427 height 560
click at [1474, 613] on button "Vergrößern" at bounding box center [1470, 611] width 38 height 38
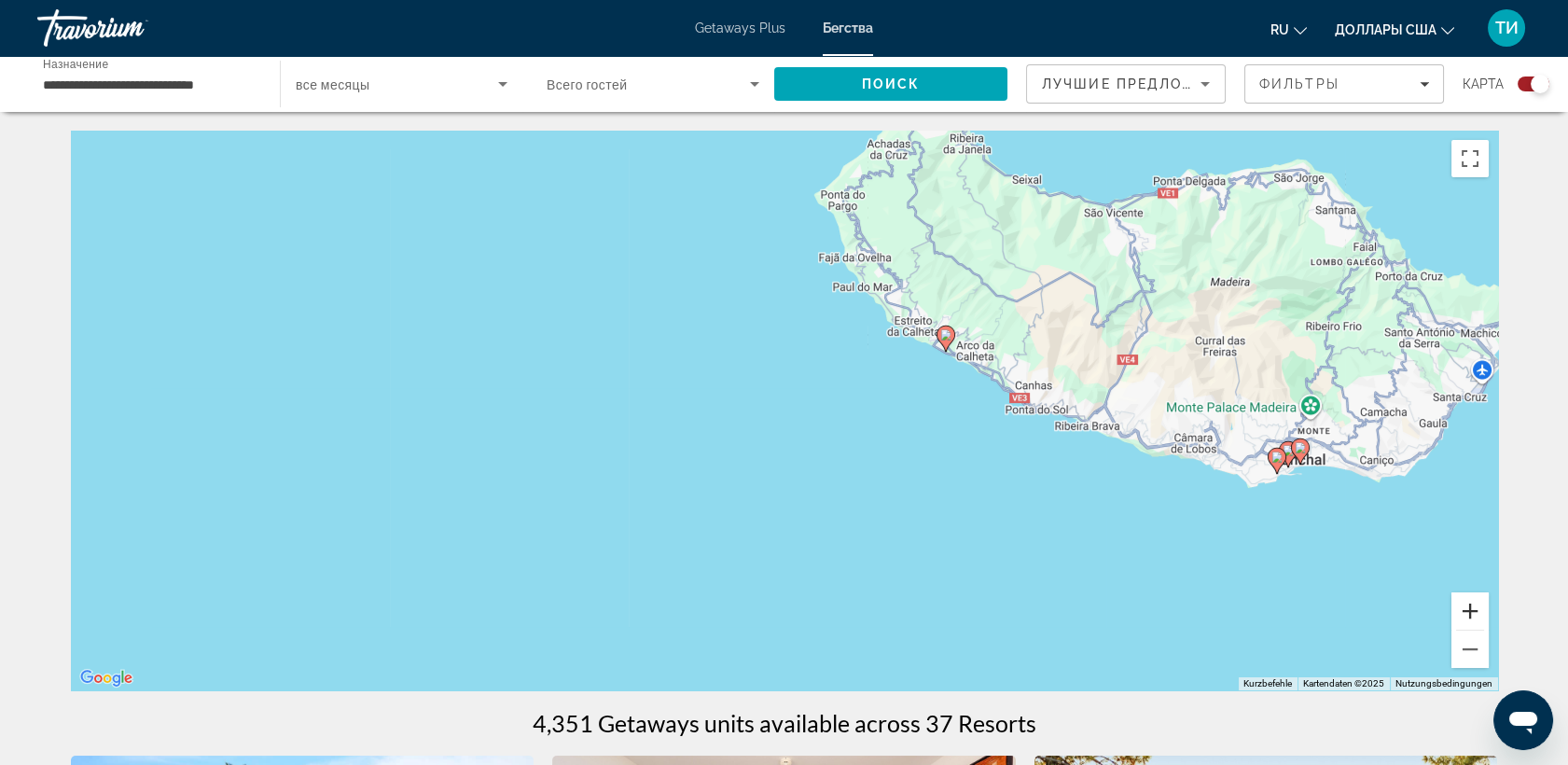
click at [1473, 610] on button "Vergrößern" at bounding box center [1470, 611] width 38 height 38
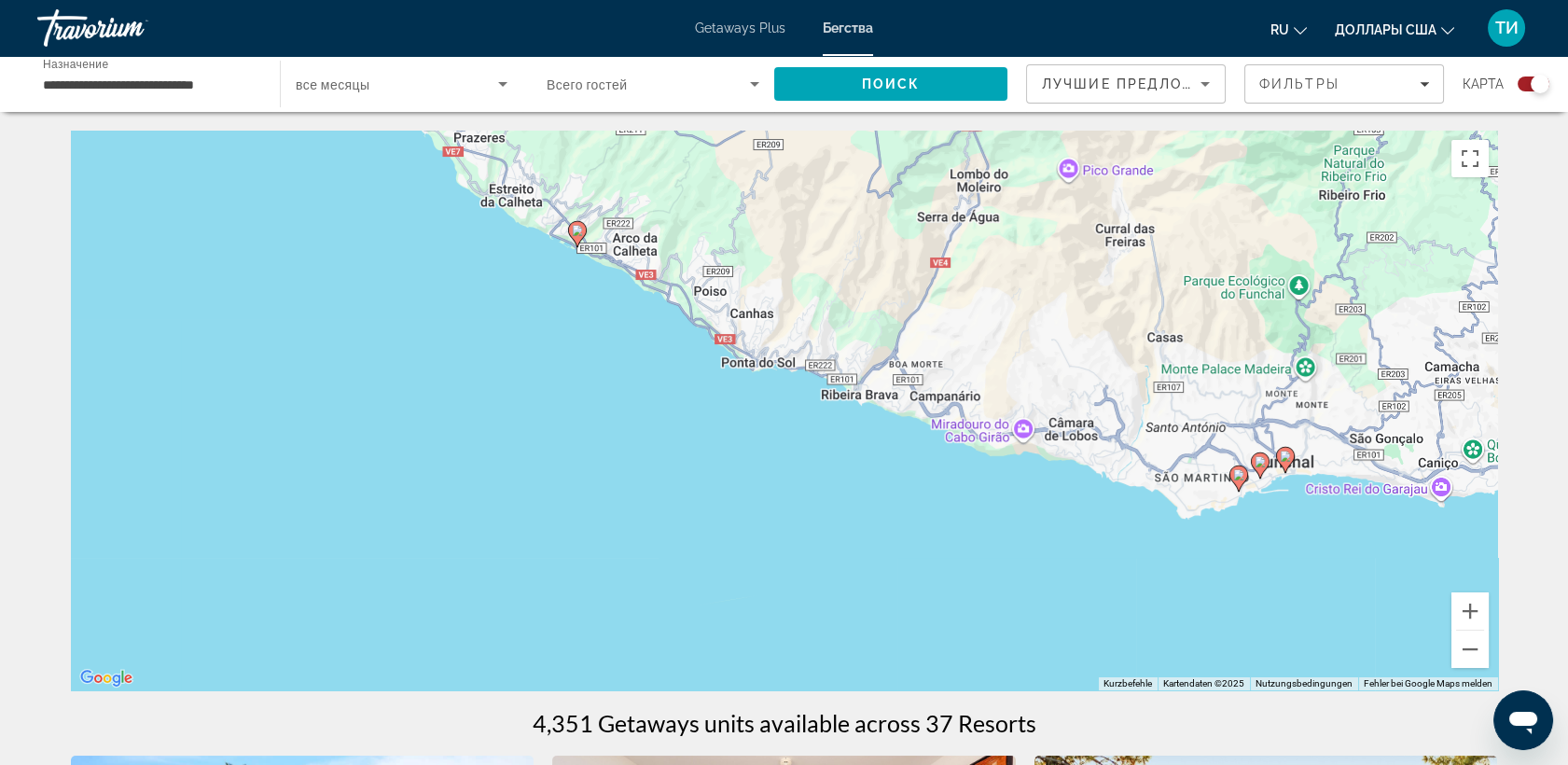
drag, startPoint x: 1269, startPoint y: 513, endPoint x: 730, endPoint y: 467, distance: 541.0
click at [730, 467] on div "Um den Modus zum Ziehen mit der Tastatur zu aktivieren, drückst du Alt + Eingab…" at bounding box center [785, 410] width 1427 height 560
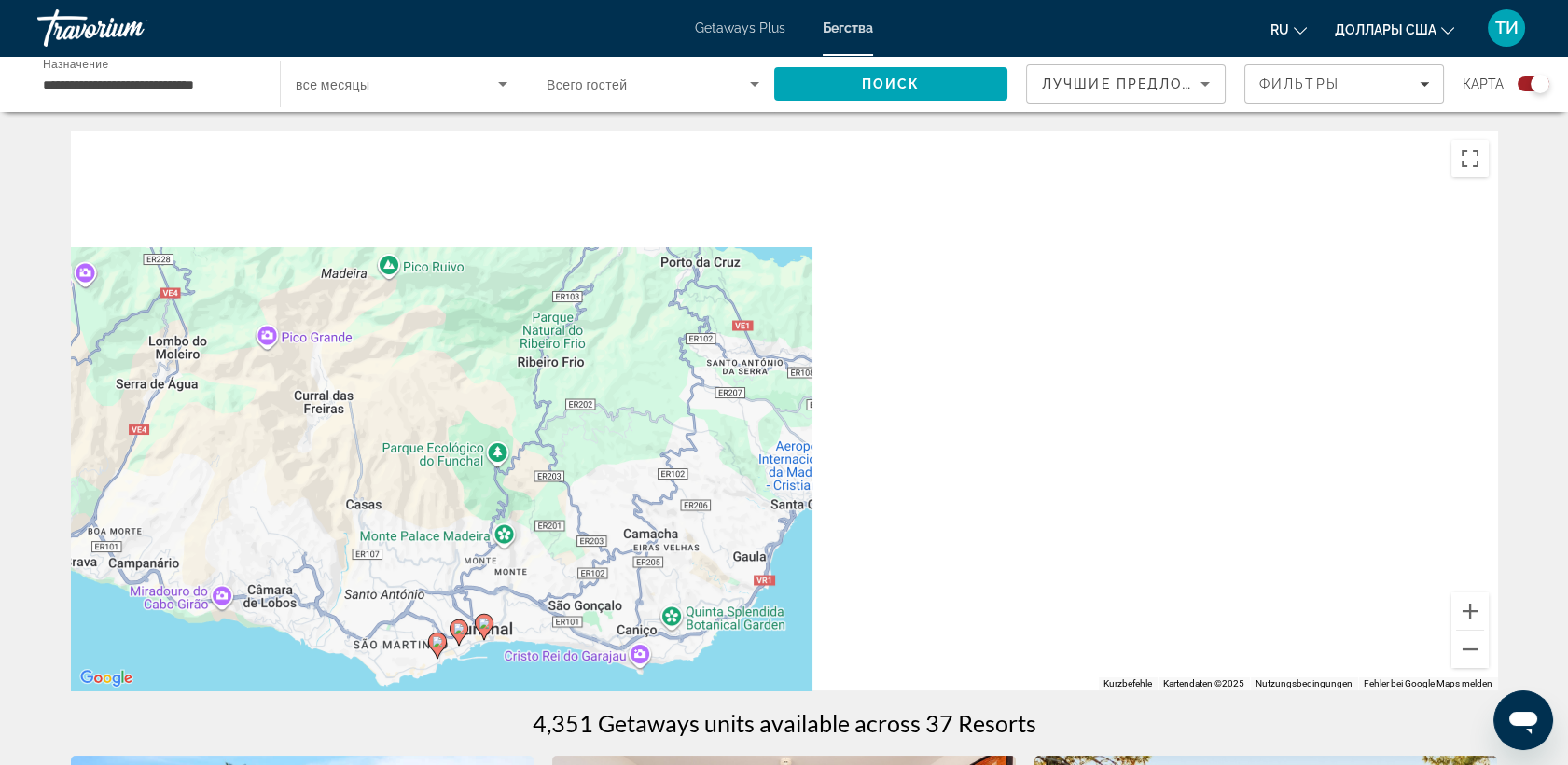
drag, startPoint x: 1340, startPoint y: 340, endPoint x: 353, endPoint y: 548, distance: 1008.7
click at [353, 548] on div "Um den Modus zum Ziehen mit der Tastatur zu aktivieren, drückst du Alt + Eingab…" at bounding box center [785, 410] width 1427 height 560
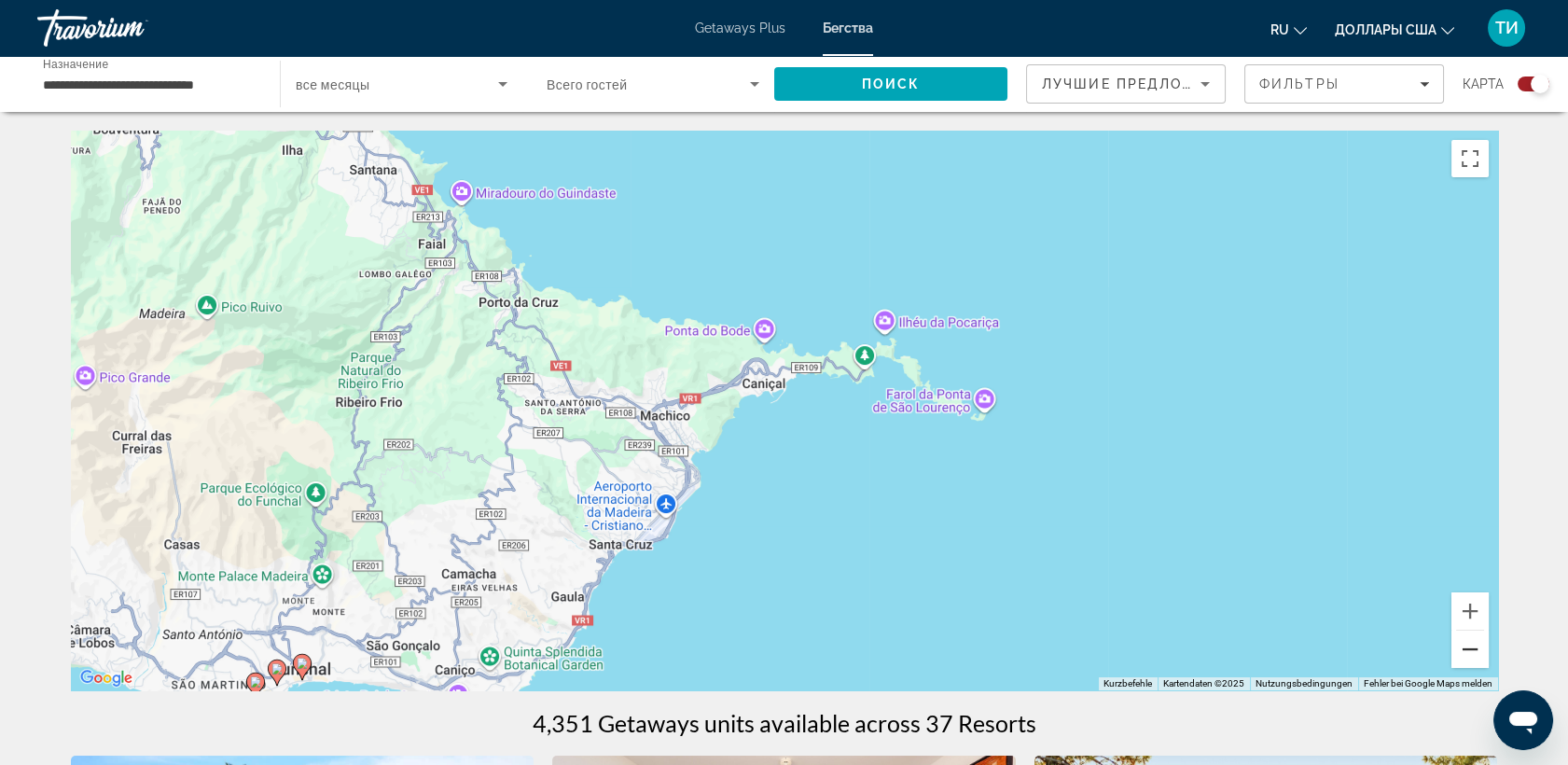
click at [1473, 652] on button "Веркляйнерн" at bounding box center [1470, 649] width 38 height 38
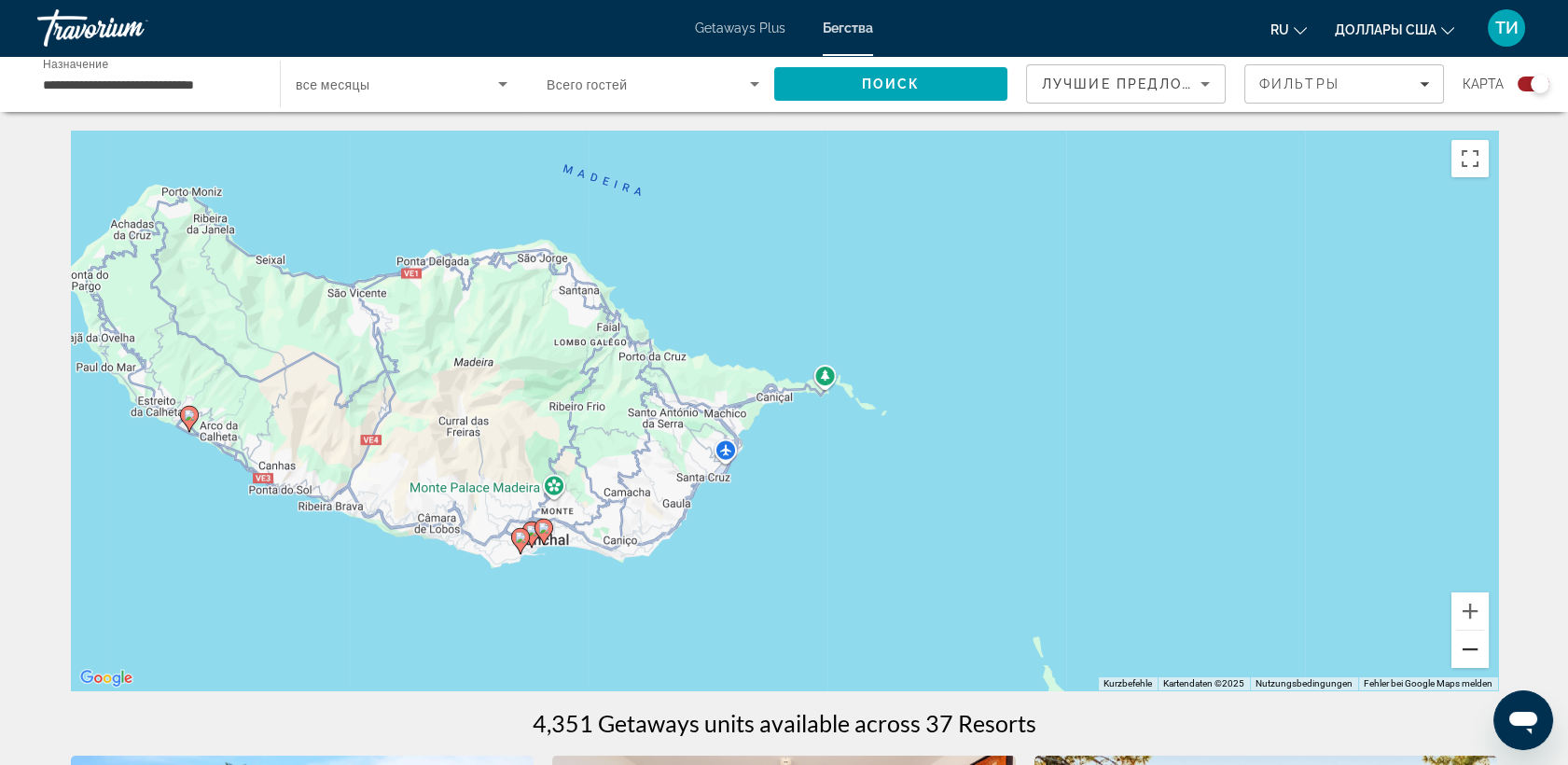
click at [1473, 652] on button "Веркляйнерн" at bounding box center [1470, 649] width 38 height 38
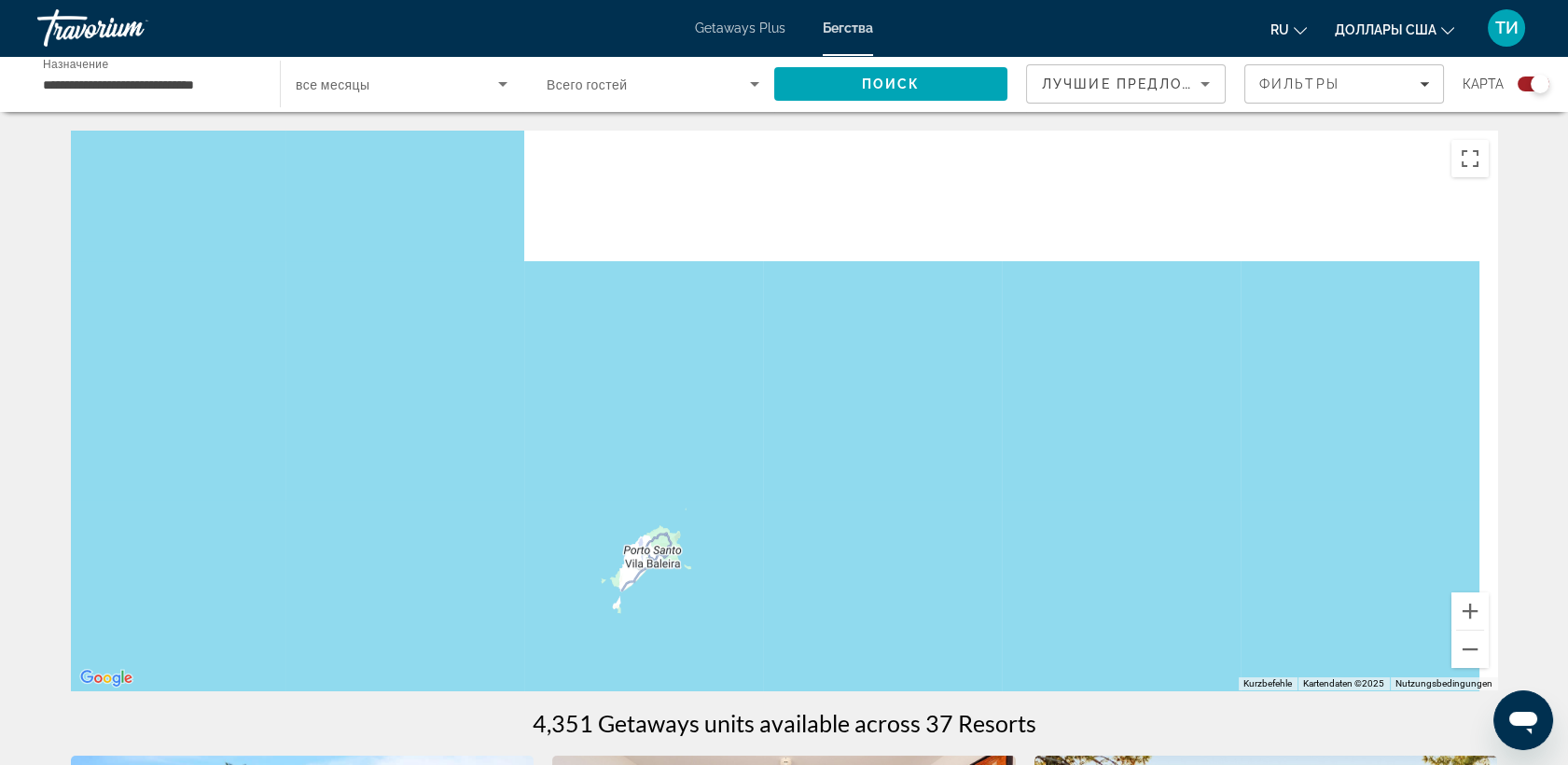
drag, startPoint x: 1256, startPoint y: 280, endPoint x: 866, endPoint y: 694, distance: 568.8
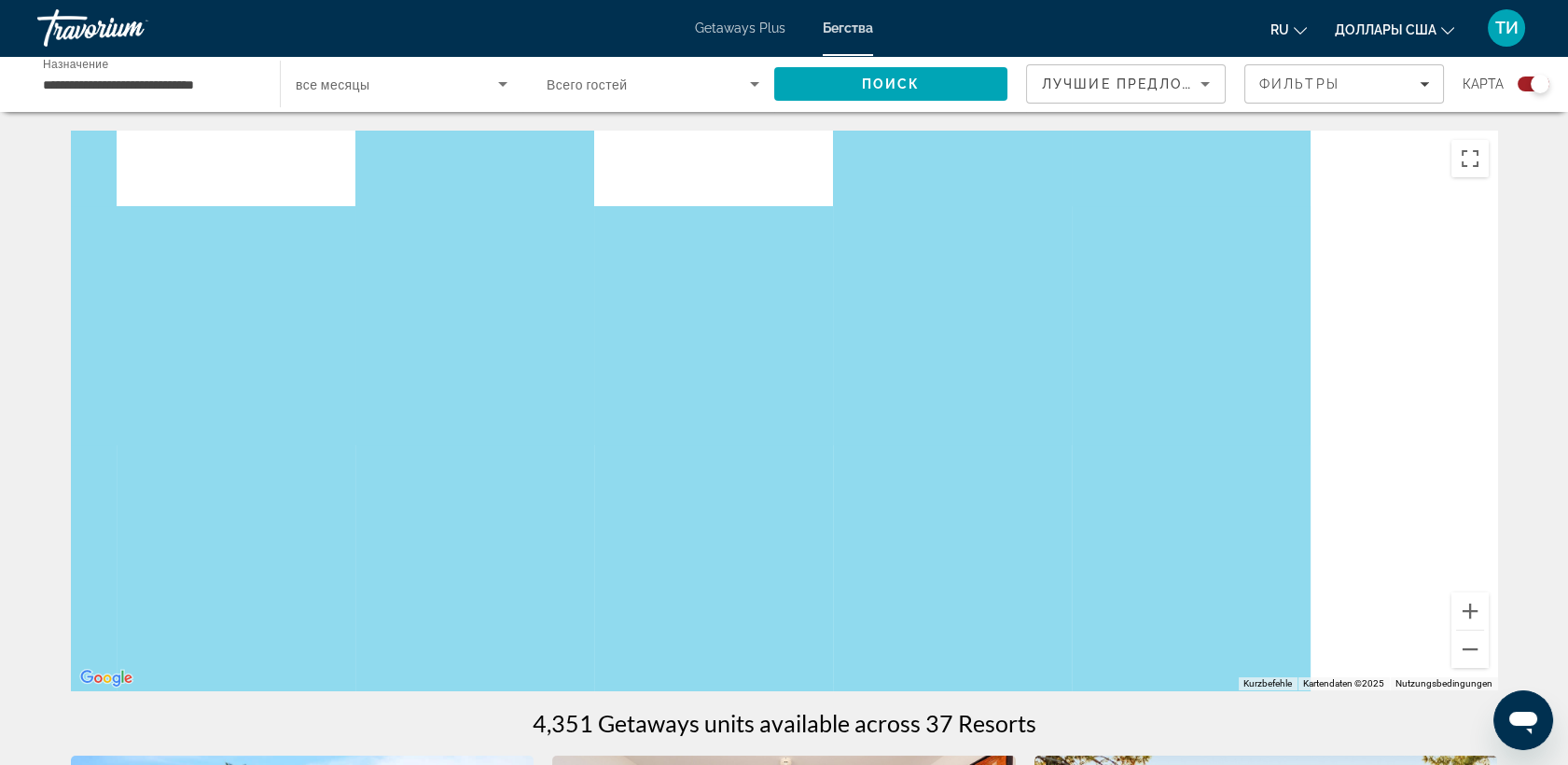
drag, startPoint x: 1252, startPoint y: 358, endPoint x: 580, endPoint y: 541, distance: 696.5
click at [580, 541] on div "Um den Modus zum Ziehen mit der Tastatur zu aktivieren, drückst du Alt + Eingab…" at bounding box center [785, 410] width 1427 height 560
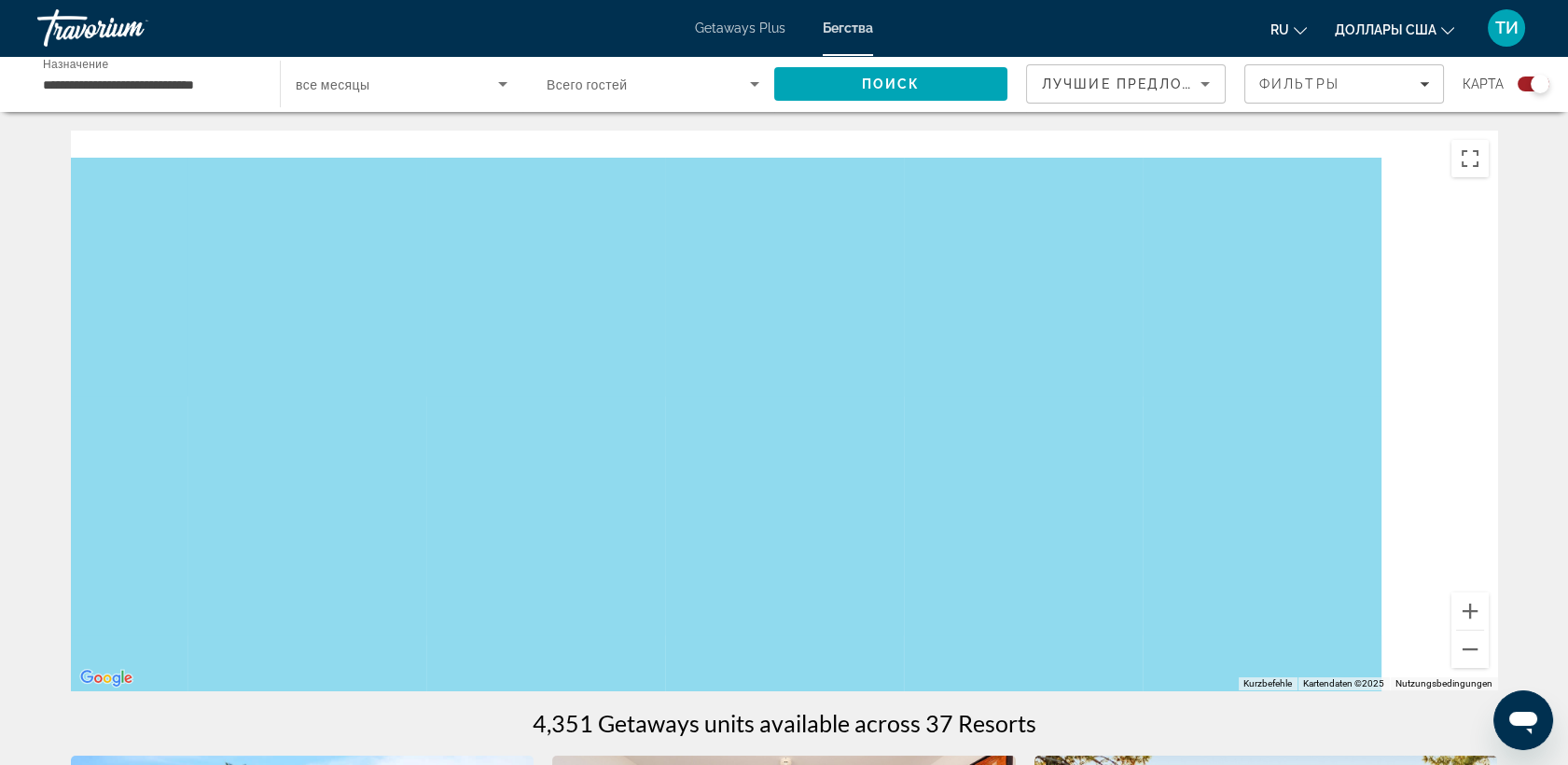
drag, startPoint x: 1251, startPoint y: 373, endPoint x: 619, endPoint y: 564, distance: 660.2
click at [619, 564] on div "Основное содержание" at bounding box center [785, 410] width 1427 height 560
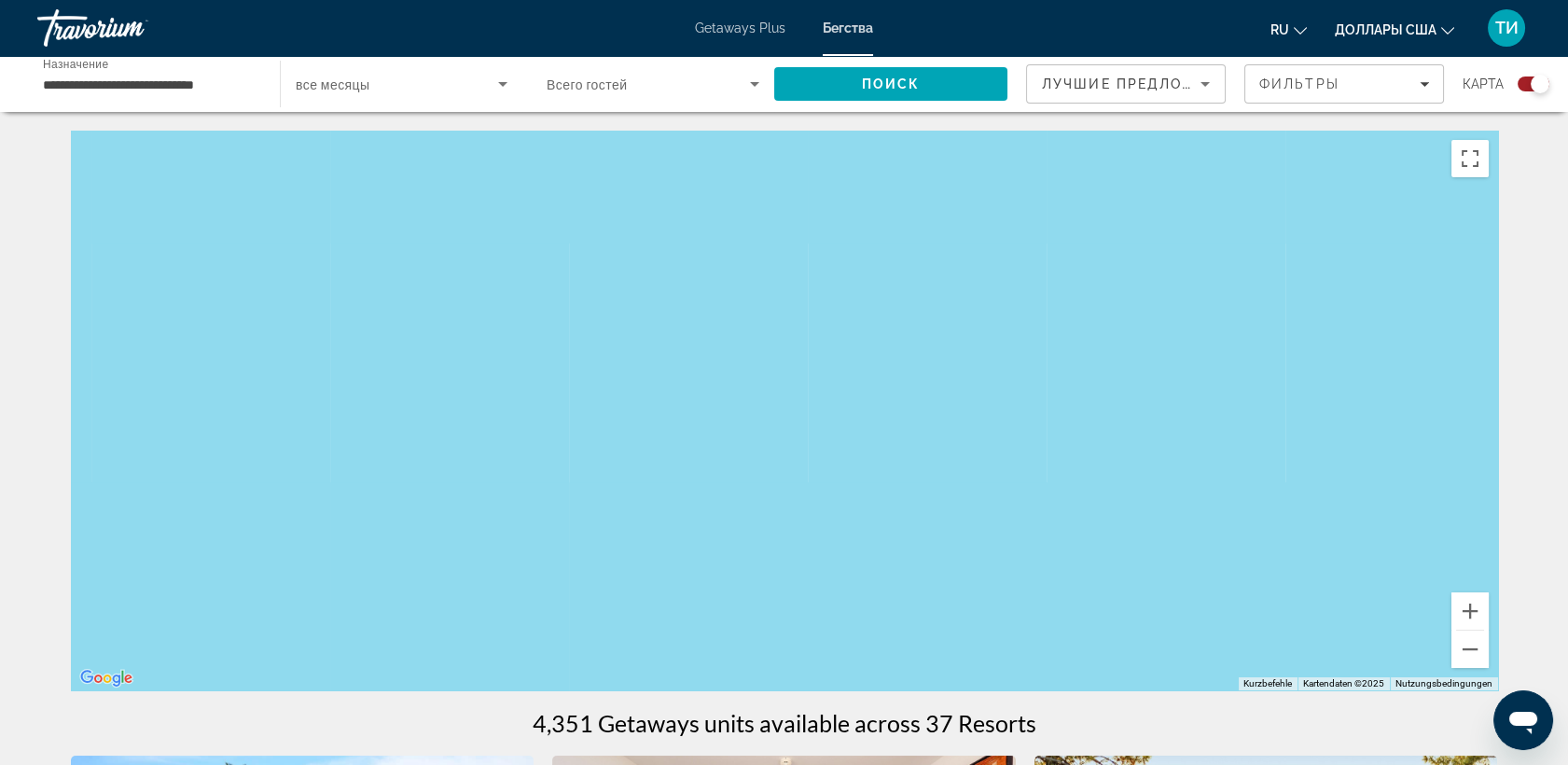
drag, startPoint x: 1279, startPoint y: 343, endPoint x: 701, endPoint y: 669, distance: 663.6
click at [701, 669] on div "Основное содержание" at bounding box center [785, 410] width 1427 height 560
drag, startPoint x: 1268, startPoint y: 488, endPoint x: 435, endPoint y: 514, distance: 833.4
click at [435, 514] on div "Основное содержание" at bounding box center [785, 410] width 1427 height 560
click at [1480, 657] on button "Веркляйнерн" at bounding box center [1470, 649] width 38 height 38
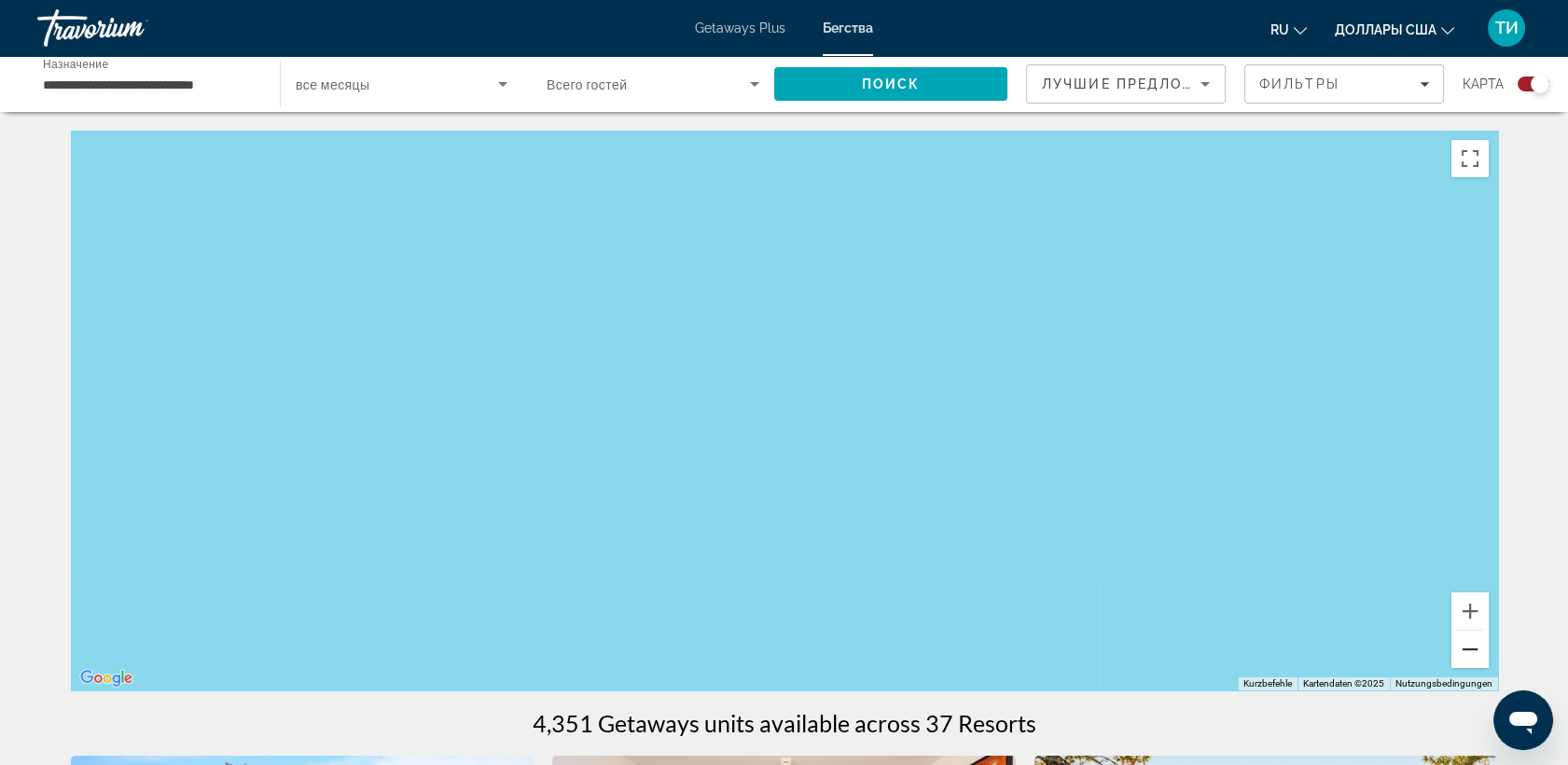
click at [1480, 657] on button "Веркляйнерн" at bounding box center [1470, 649] width 38 height 38
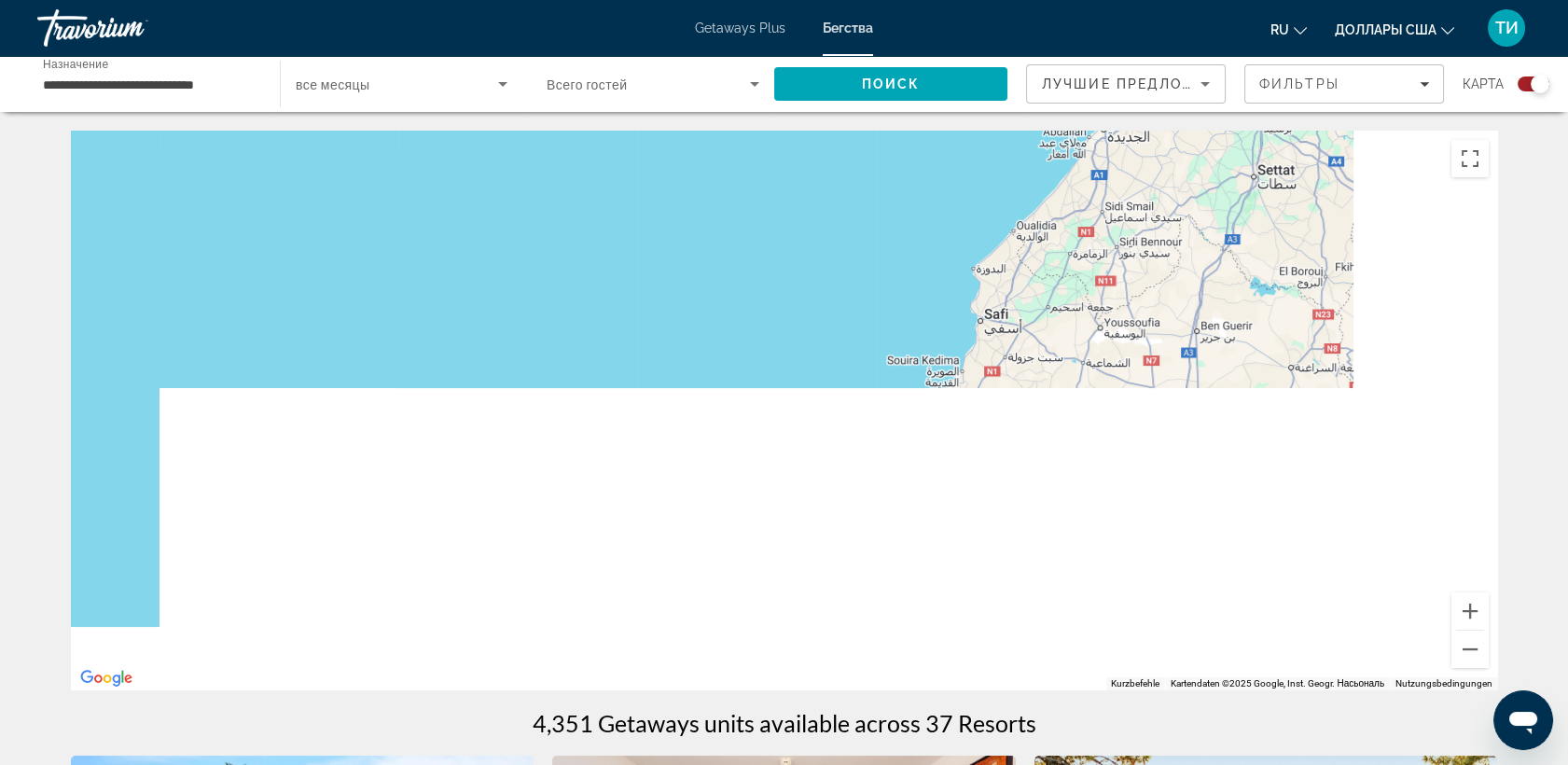
drag, startPoint x: 1276, startPoint y: 616, endPoint x: 976, endPoint y: 151, distance: 553.4
click at [976, 151] on div "Um den Modus zum Ziehen mit der Tastatur zu aktivieren, drückst du Alt + Eingab…" at bounding box center [785, 410] width 1427 height 560
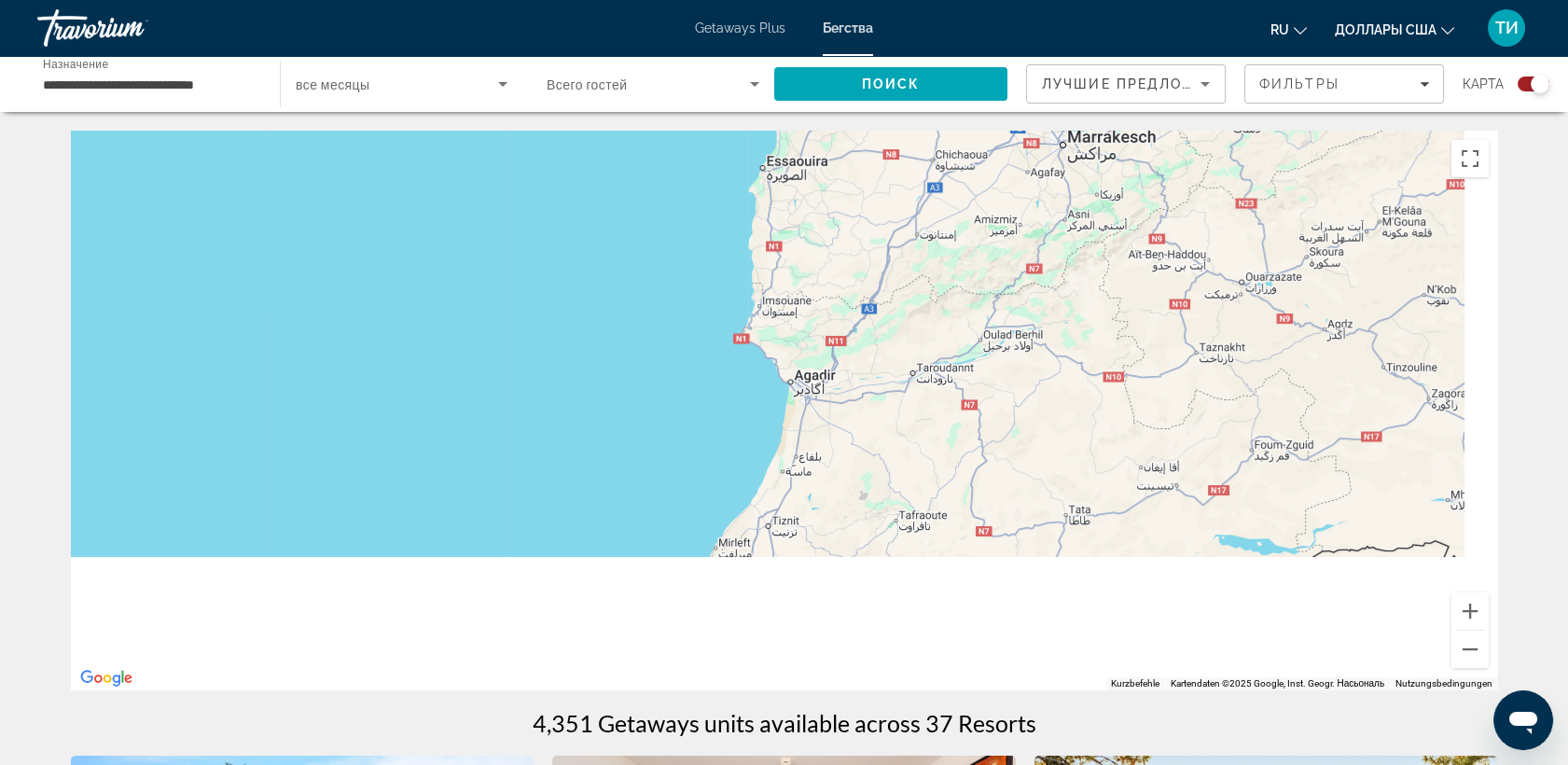
drag, startPoint x: 1017, startPoint y: 479, endPoint x: 875, endPoint y: 114, distance: 391.6
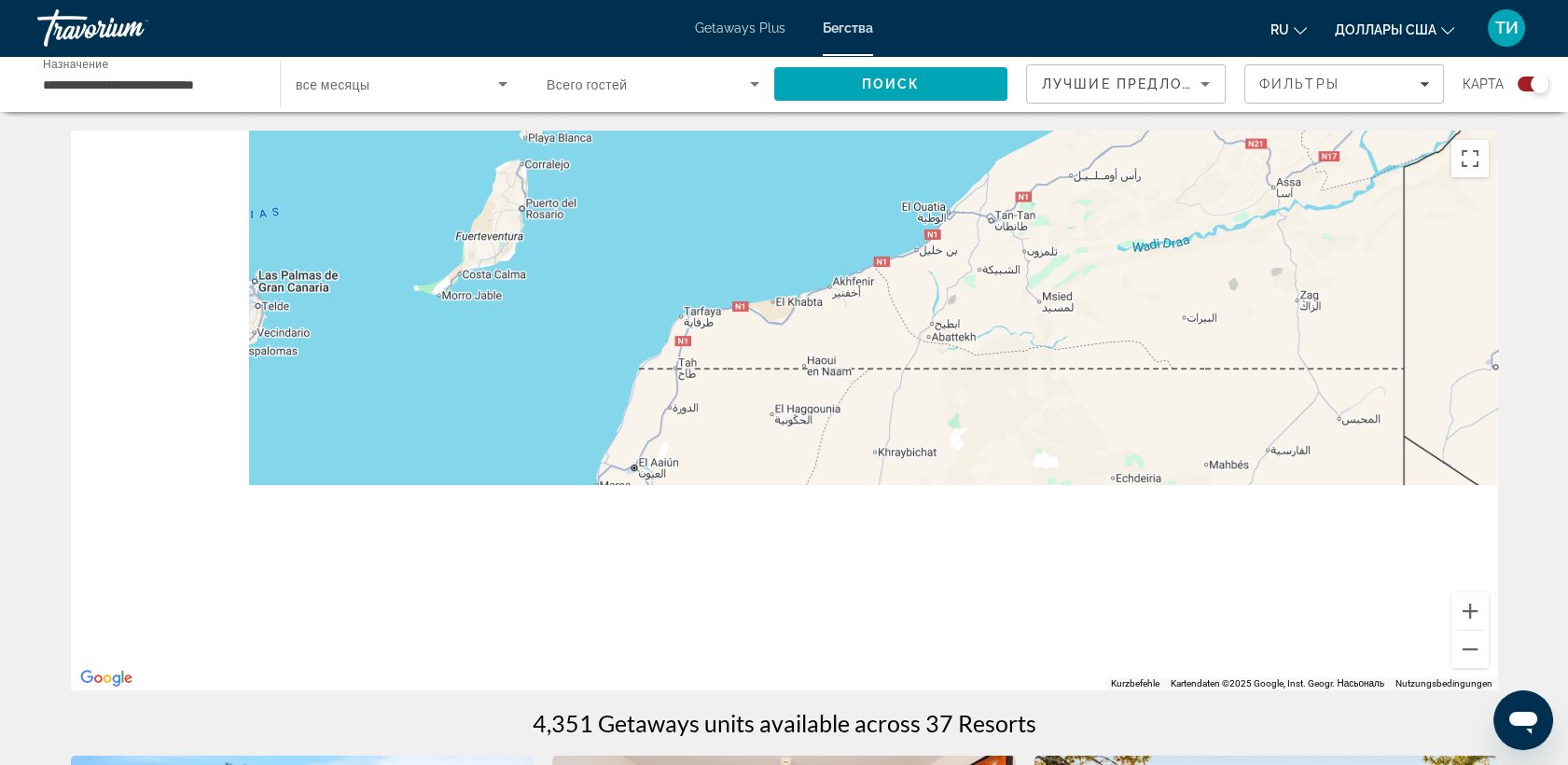
drag, startPoint x: 743, startPoint y: 545, endPoint x: 1222, endPoint y: 32, distance: 701.9
click at [1222, 32] on div "**********" at bounding box center [784, 382] width 1568 height 765
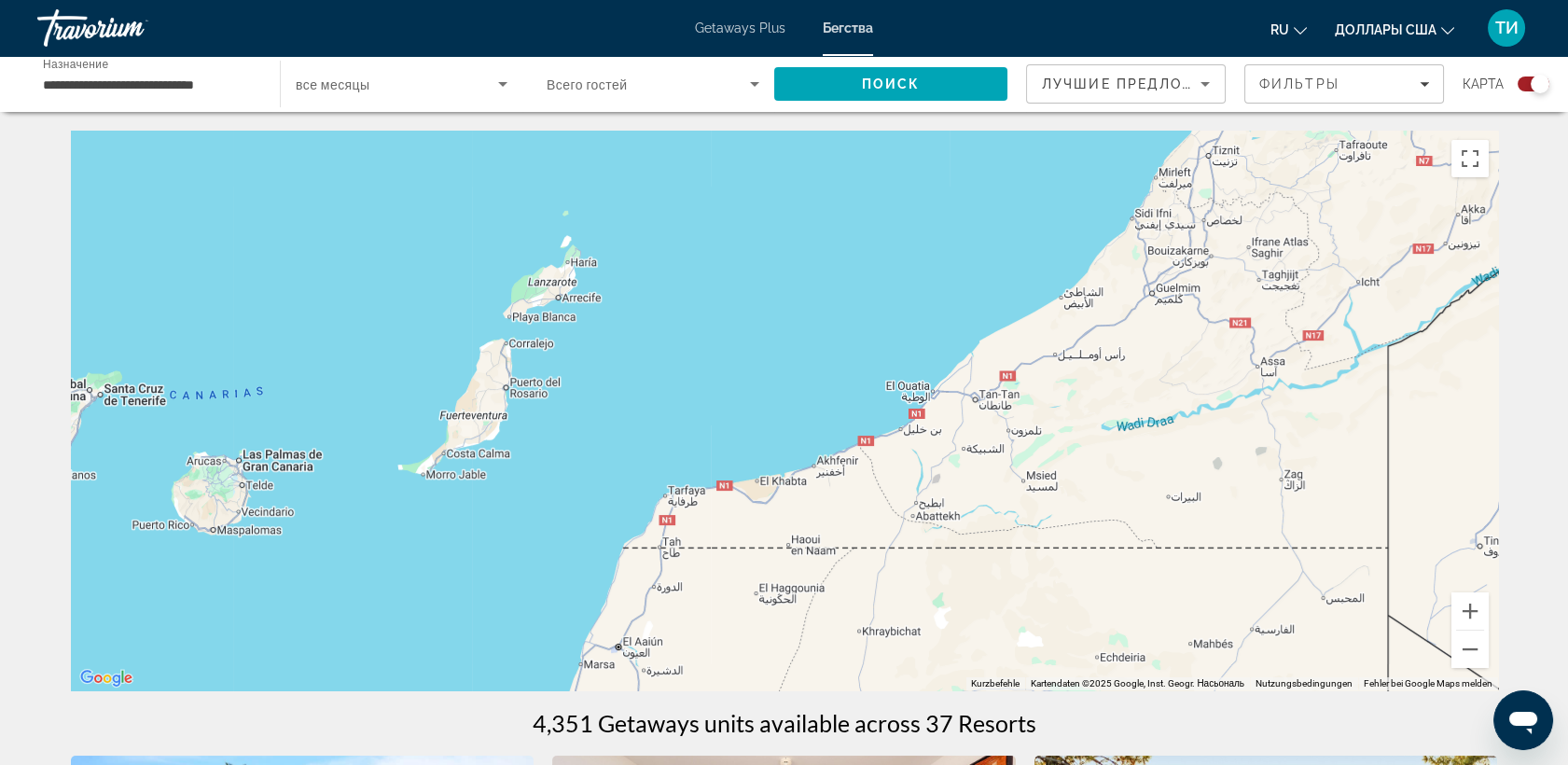
drag, startPoint x: 732, startPoint y: 483, endPoint x: 756, endPoint y: 637, distance: 155.9
click at [716, 661] on div "Основное содержание" at bounding box center [785, 410] width 1427 height 560
click at [1472, 654] on button "Веркляйнерн" at bounding box center [1470, 649] width 38 height 38
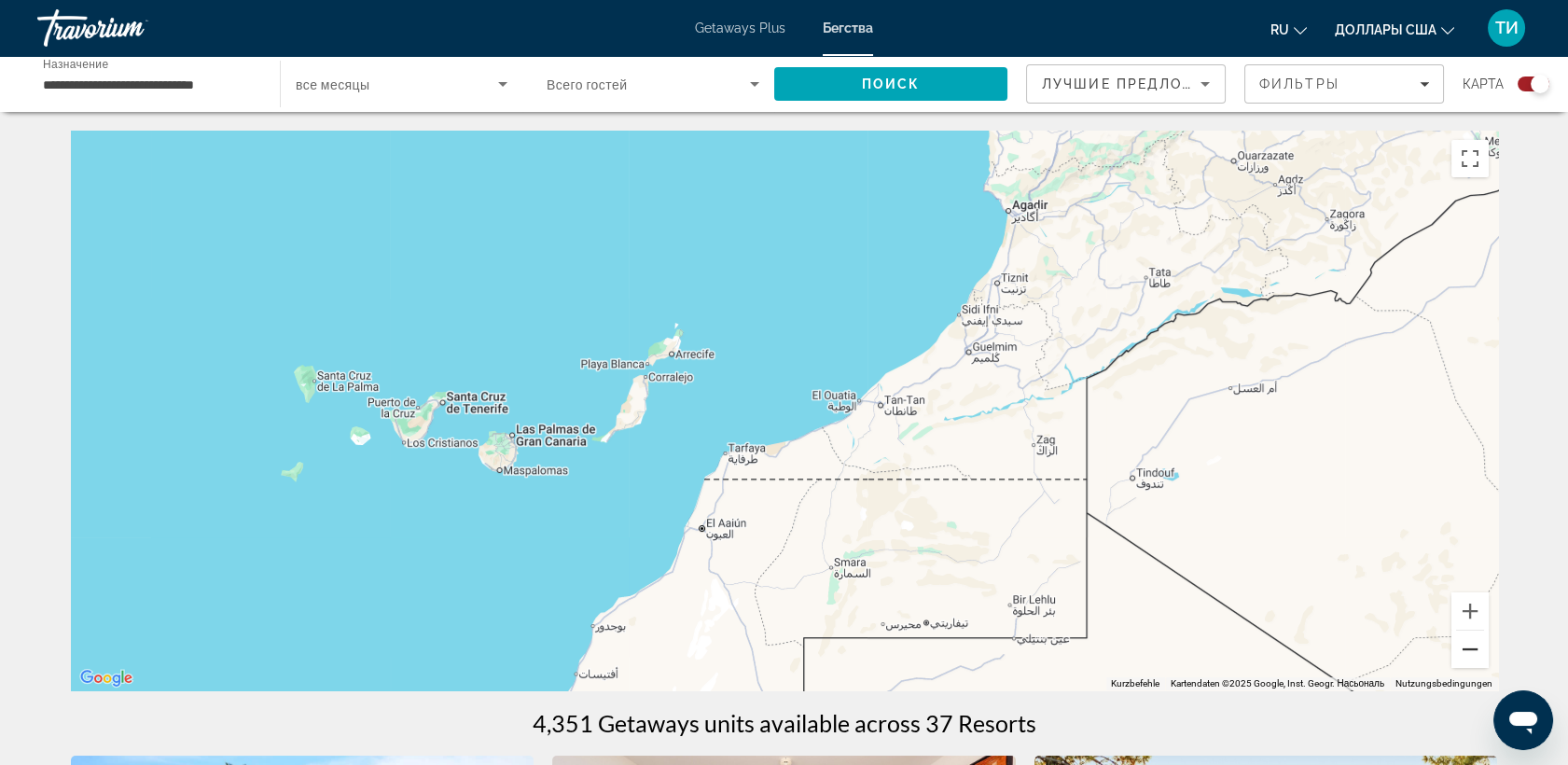
click at [1472, 654] on button "Веркляйнерн" at bounding box center [1470, 649] width 38 height 38
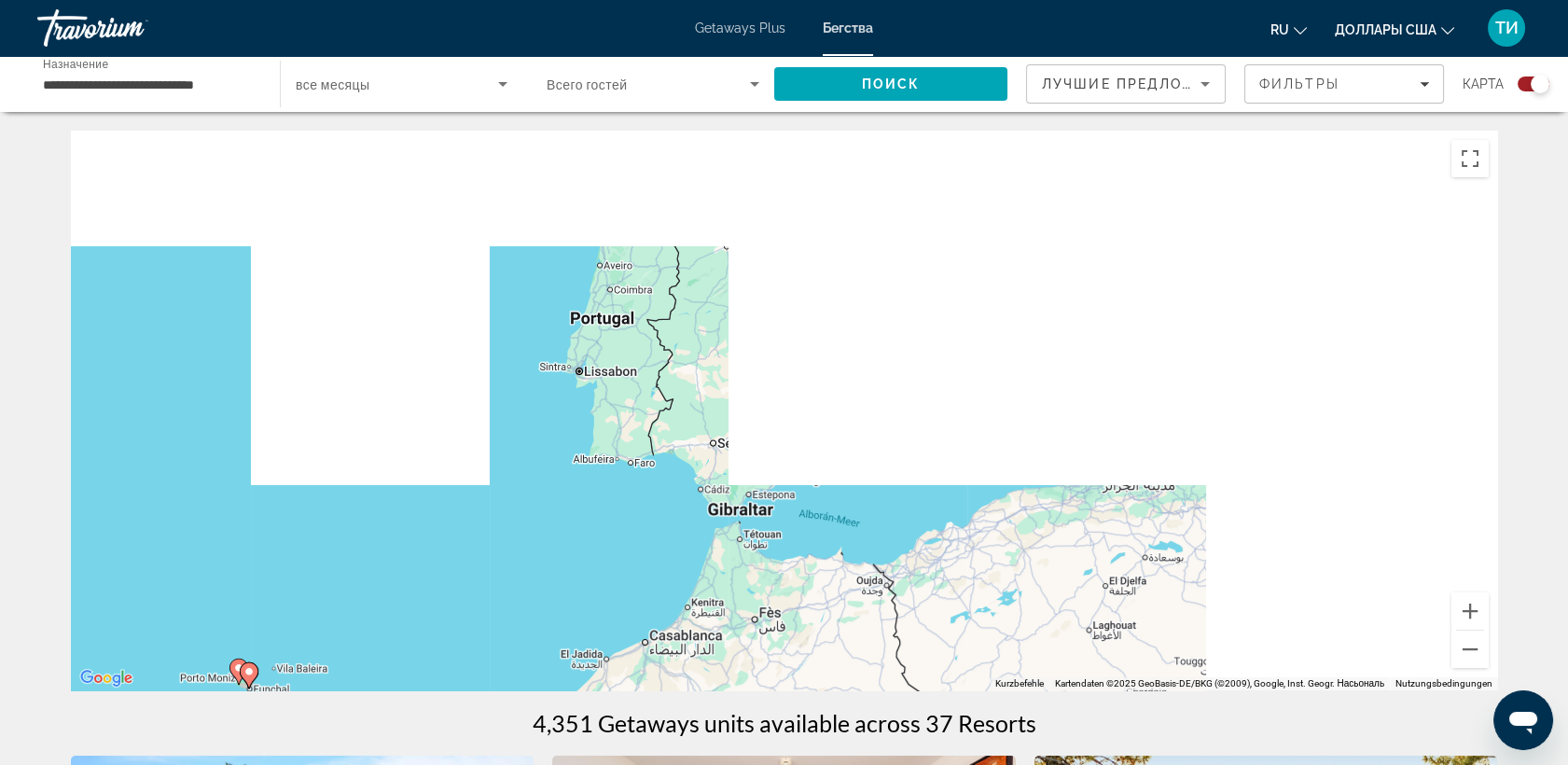
drag, startPoint x: 1153, startPoint y: 251, endPoint x: 807, endPoint y: 753, distance: 609.7
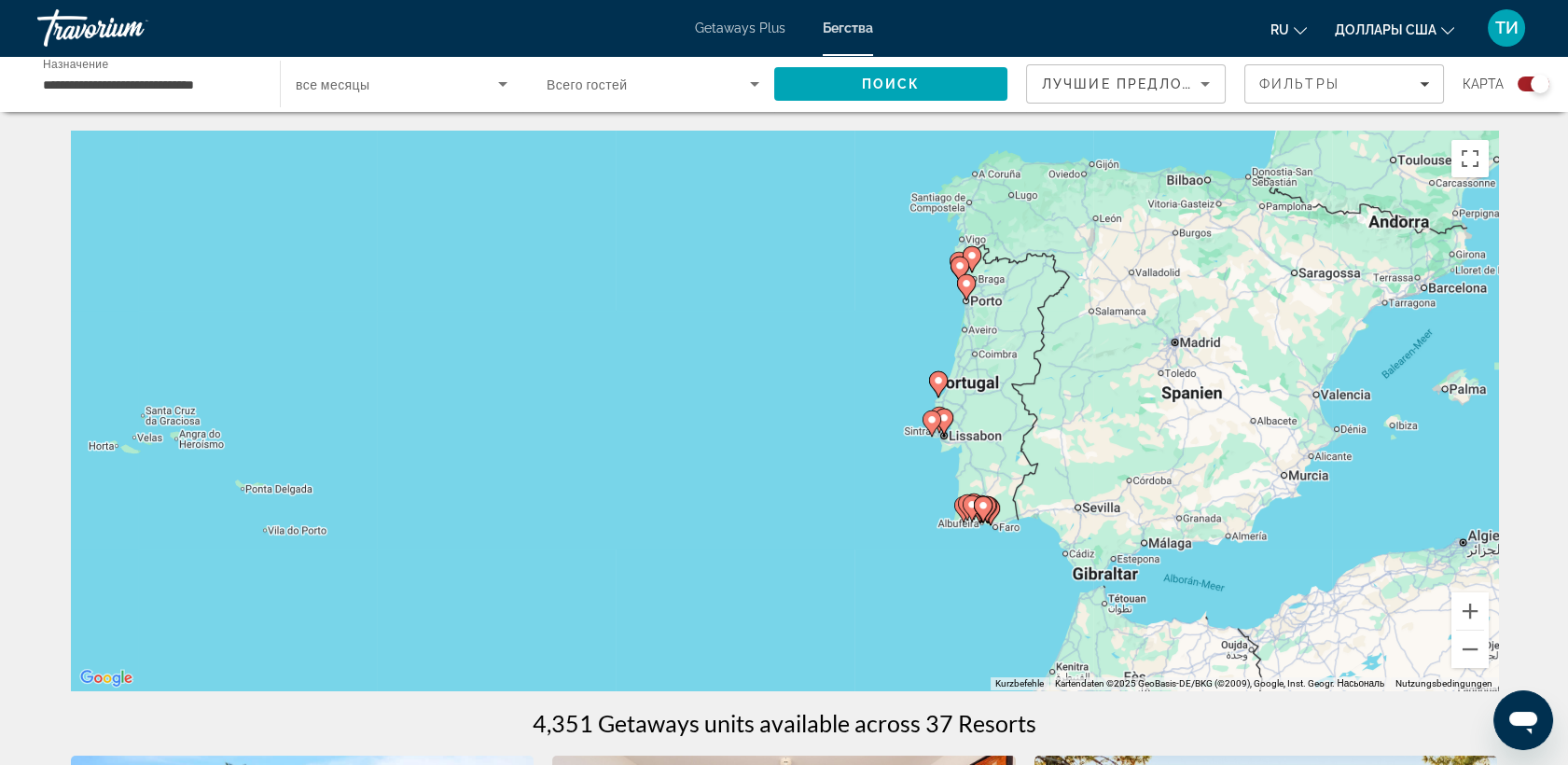
drag, startPoint x: 692, startPoint y: 358, endPoint x: 1059, endPoint y: 422, distance: 372.5
click at [1059, 422] on div "Um den Modus zum Ziehen mit der Tastatur zu aktivieren, drückst du Alt + Eingab…" at bounding box center [785, 410] width 1427 height 560
click at [1474, 609] on button "Vergrößern" at bounding box center [1470, 611] width 38 height 38
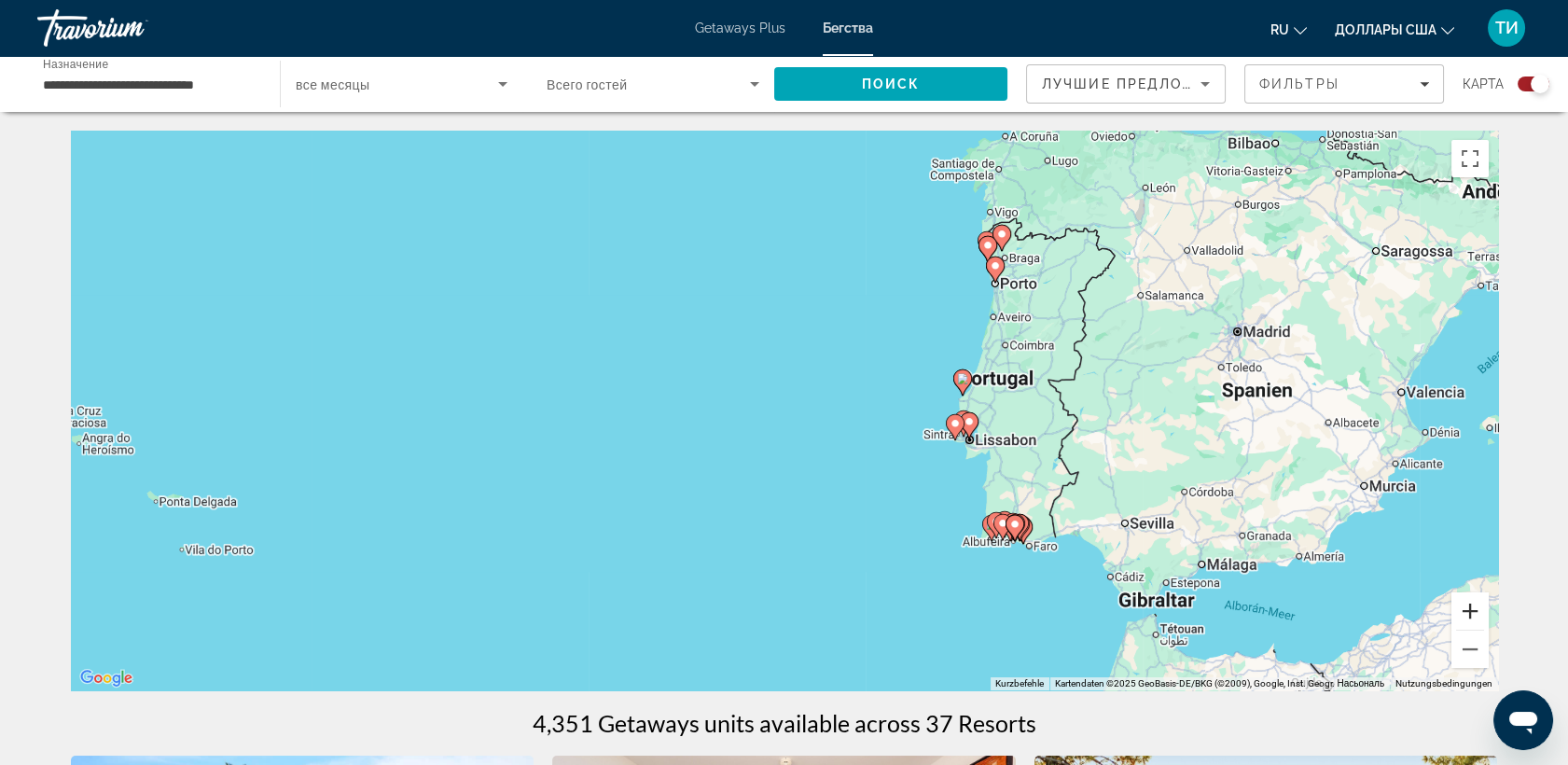
click at [1474, 609] on button "Vergrößern" at bounding box center [1470, 611] width 38 height 38
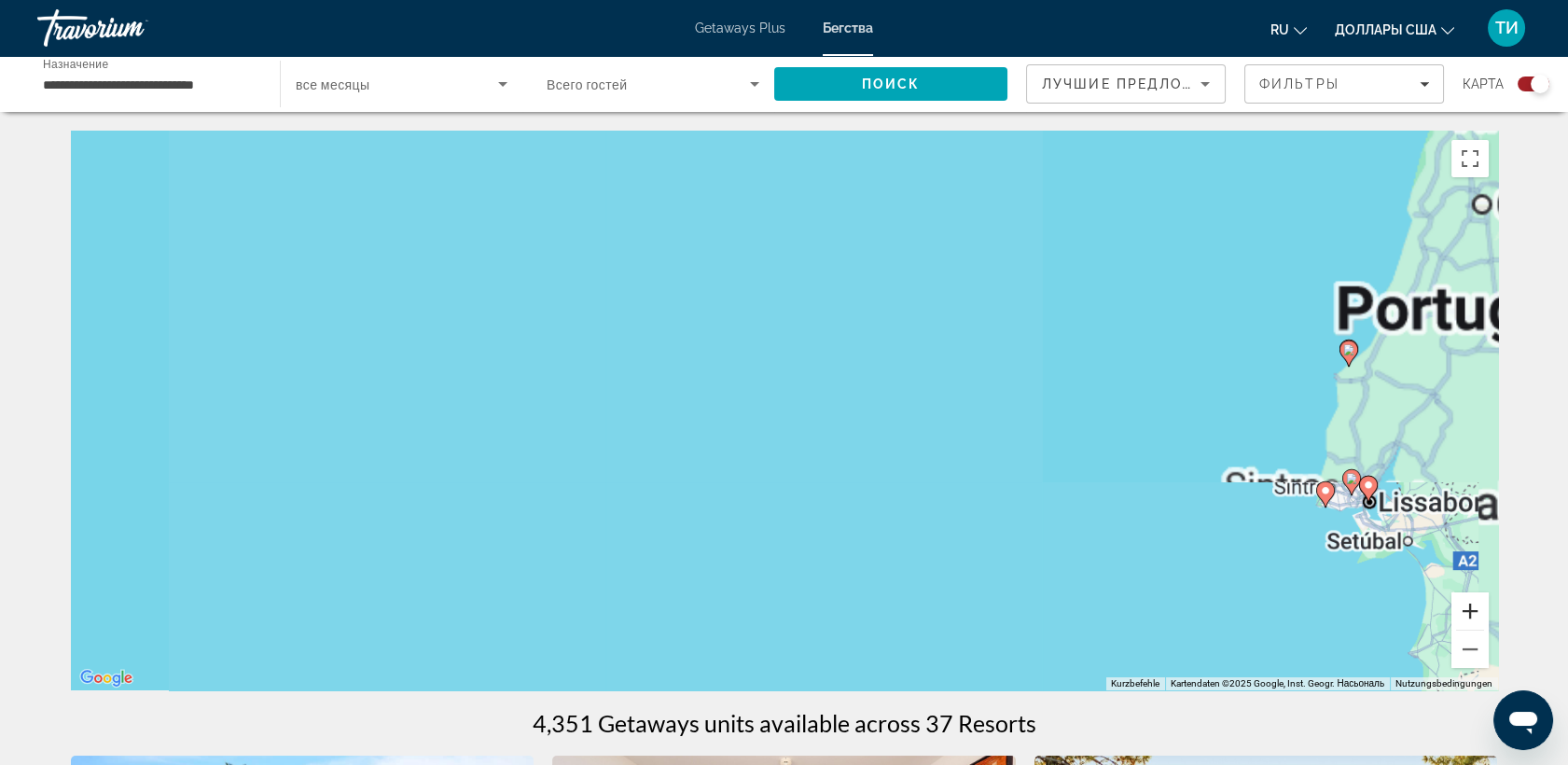
click at [1474, 609] on button "Vergrößern" at bounding box center [1470, 611] width 38 height 38
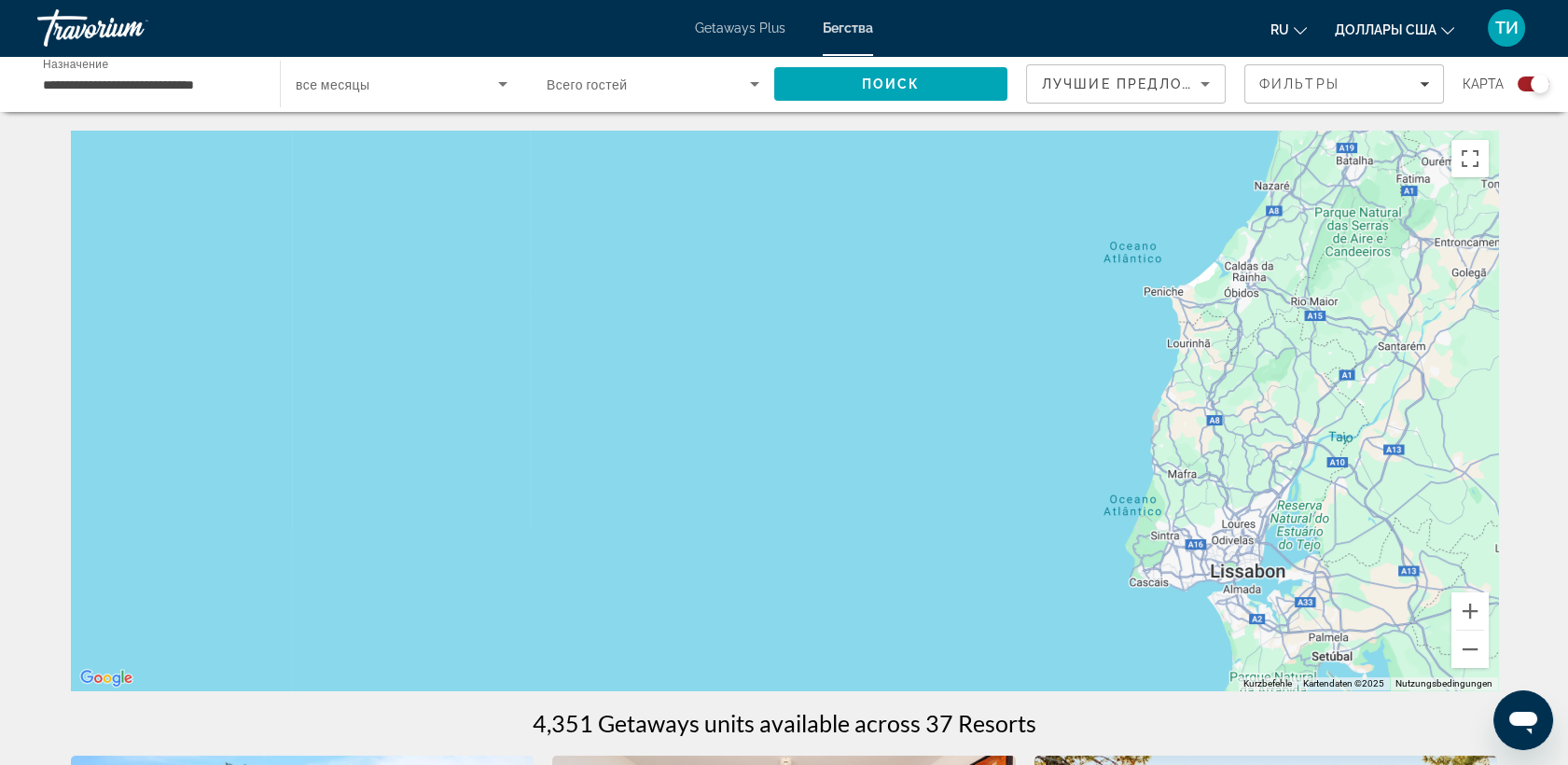
drag, startPoint x: 1244, startPoint y: 490, endPoint x: 415, endPoint y: 450, distance: 830.0
click at [415, 450] on div "Основное содержание" at bounding box center [785, 410] width 1427 height 560
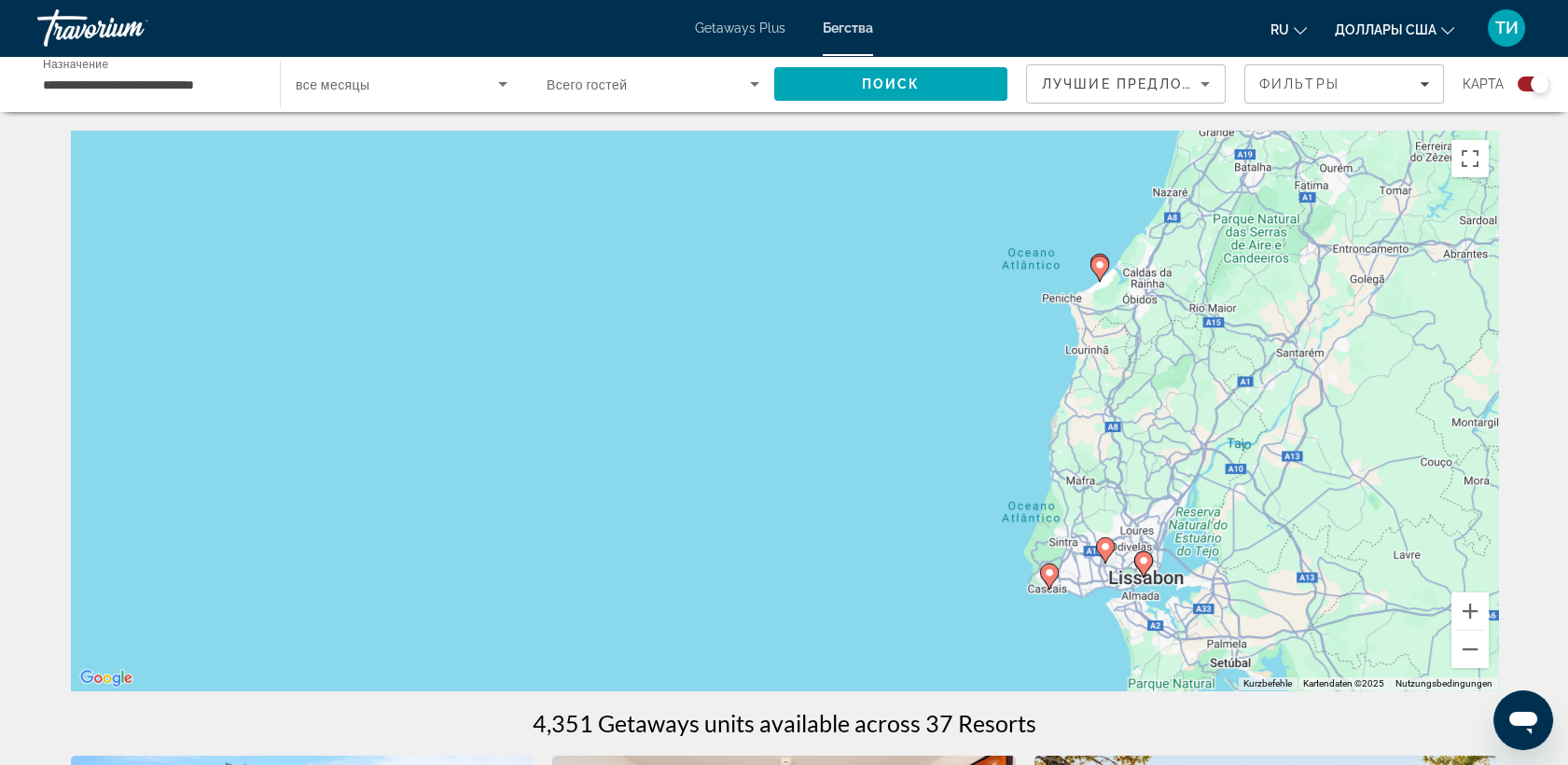
drag, startPoint x: 1293, startPoint y: 454, endPoint x: 1189, endPoint y: 461, distance: 104.2
click at [1189, 461] on div "Um den Modus zum Ziehen mit der Tastatur zu aktivieren, drückst du Alt + Eingab…" at bounding box center [785, 410] width 1427 height 560
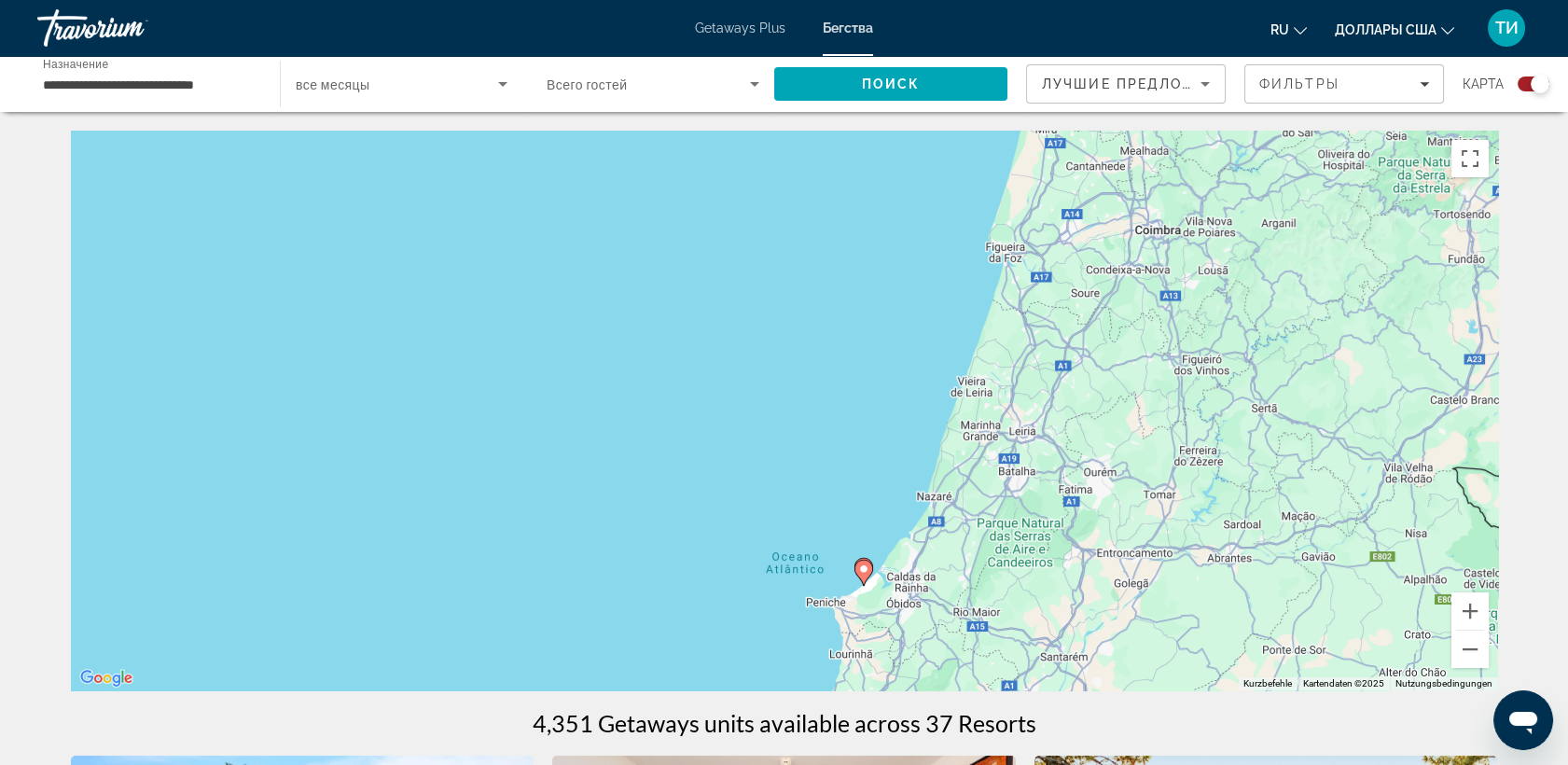
drag, startPoint x: 1248, startPoint y: 374, endPoint x: 1011, endPoint y: 681, distance: 387.8
click at [1011, 681] on div "Um den Modus zum Ziehen mit der Tastatur zu aktivieren, drückst du Alt + Eingab…" at bounding box center [785, 410] width 1427 height 560
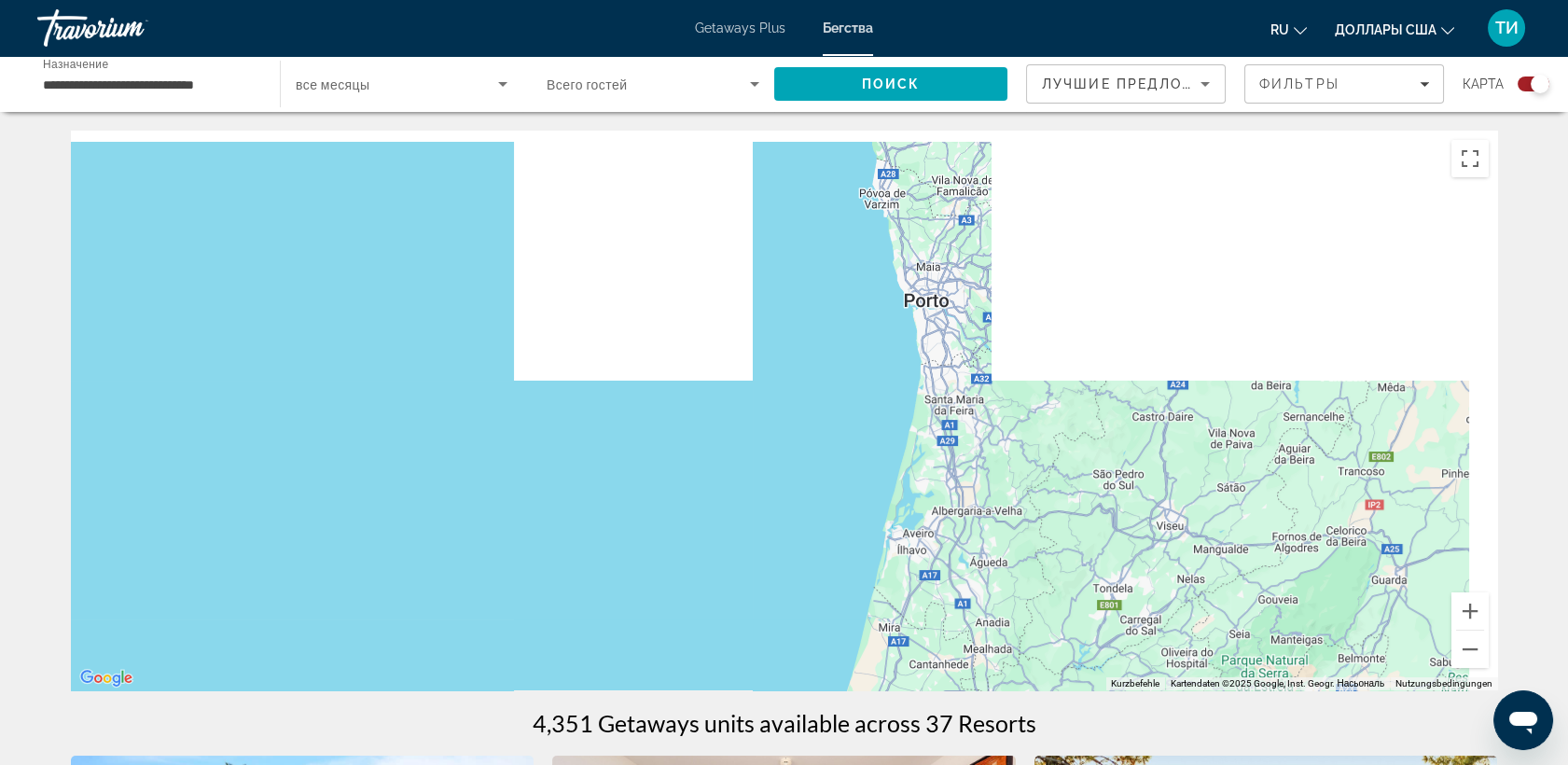
drag, startPoint x: 1123, startPoint y: 258, endPoint x: 964, endPoint y: 773, distance: 539.0
click at [964, 764] on html "**********" at bounding box center [784, 382] width 1568 height 765
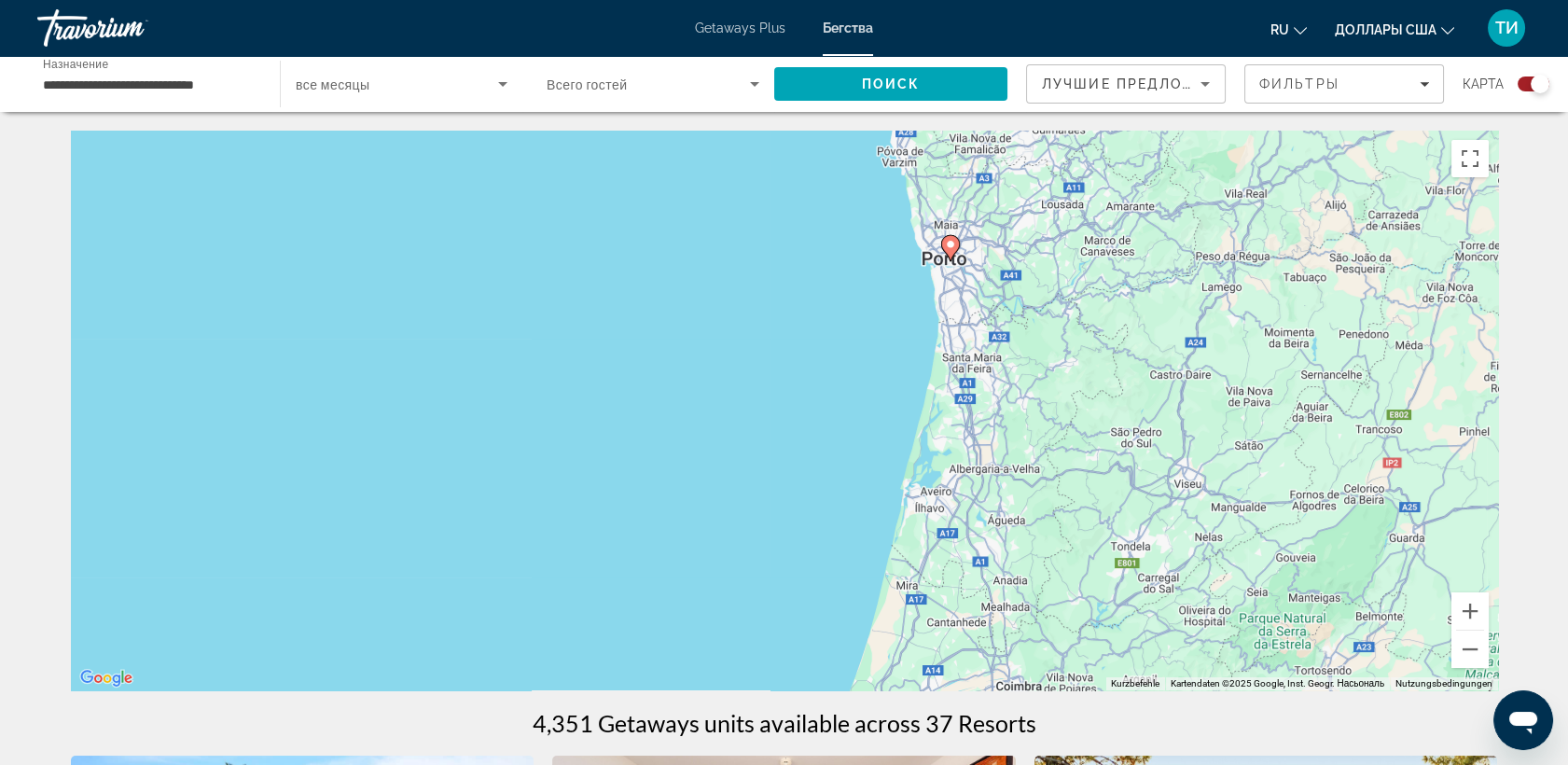
drag, startPoint x: 1026, startPoint y: 332, endPoint x: 1061, endPoint y: 314, distance: 39.4
click at [1061, 314] on div "Um den Modus zum Ziehen mit der Tastatur zu aktivieren, drückst du Alt + Eingab…" at bounding box center [785, 410] width 1427 height 560
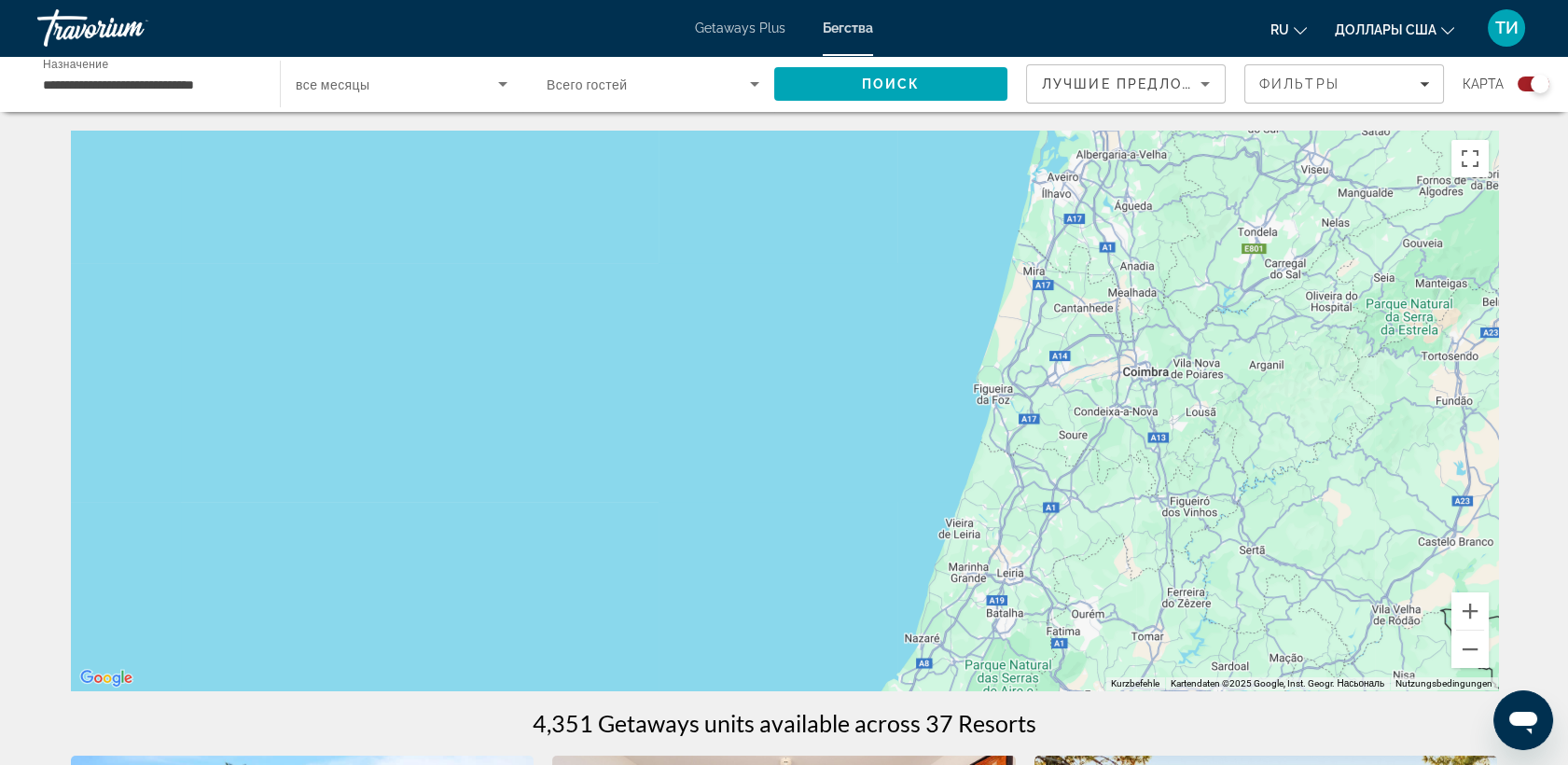
drag, startPoint x: 1022, startPoint y: 494, endPoint x: 1130, endPoint y: 217, distance: 297.3
click at [1130, 217] on div "Um den Modus zum Ziehen mit der Tastatur zu aktivieren, drückst du Alt + Eingab…" at bounding box center [785, 410] width 1427 height 560
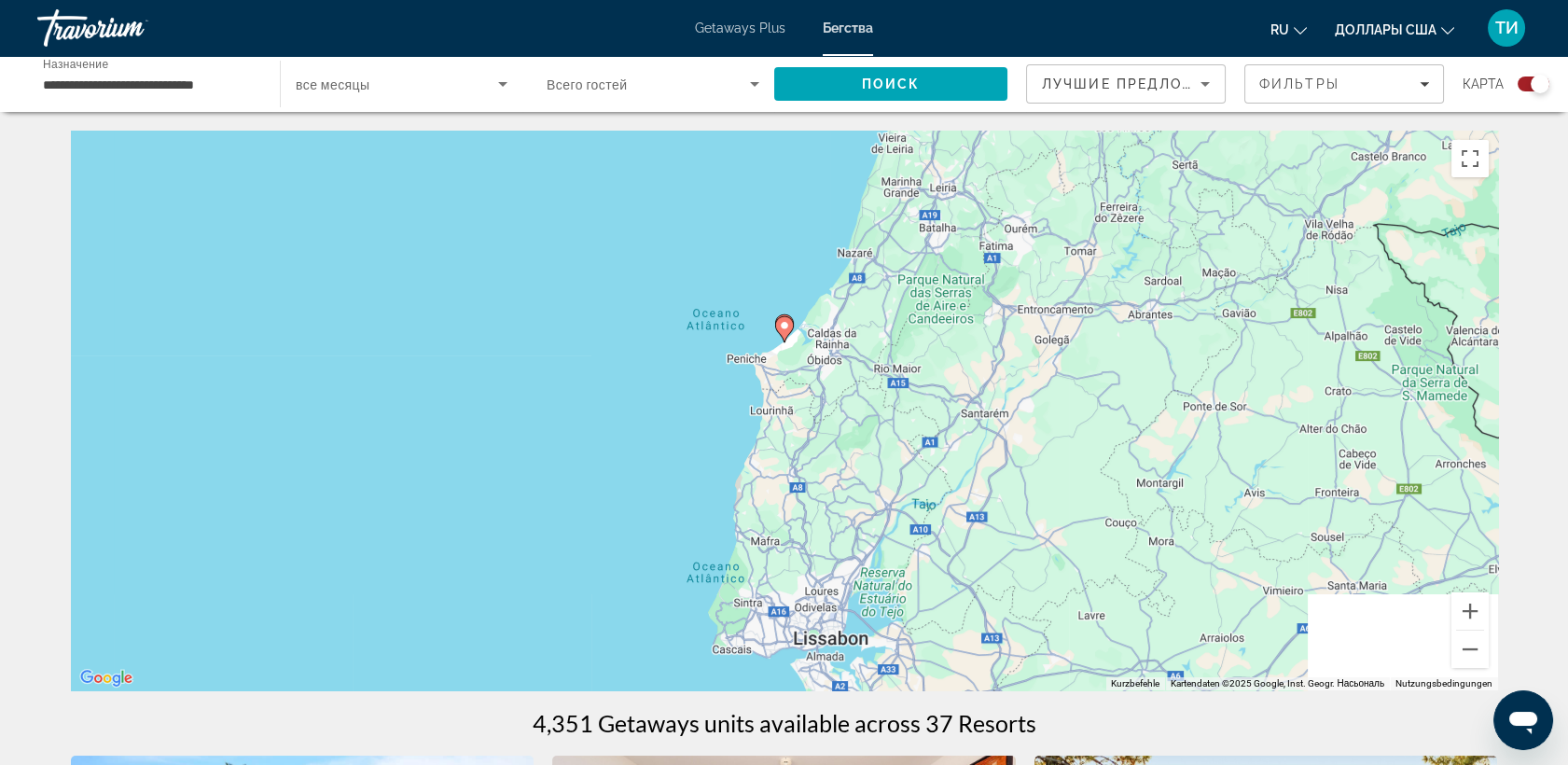
drag, startPoint x: 1037, startPoint y: 570, endPoint x: 966, endPoint y: 146, distance: 429.9
click at [966, 146] on div "Um den Modus zum Ziehen mit der Tastatur zu aktivieren, drückst du Alt + Eingab…" at bounding box center [785, 410] width 1427 height 560
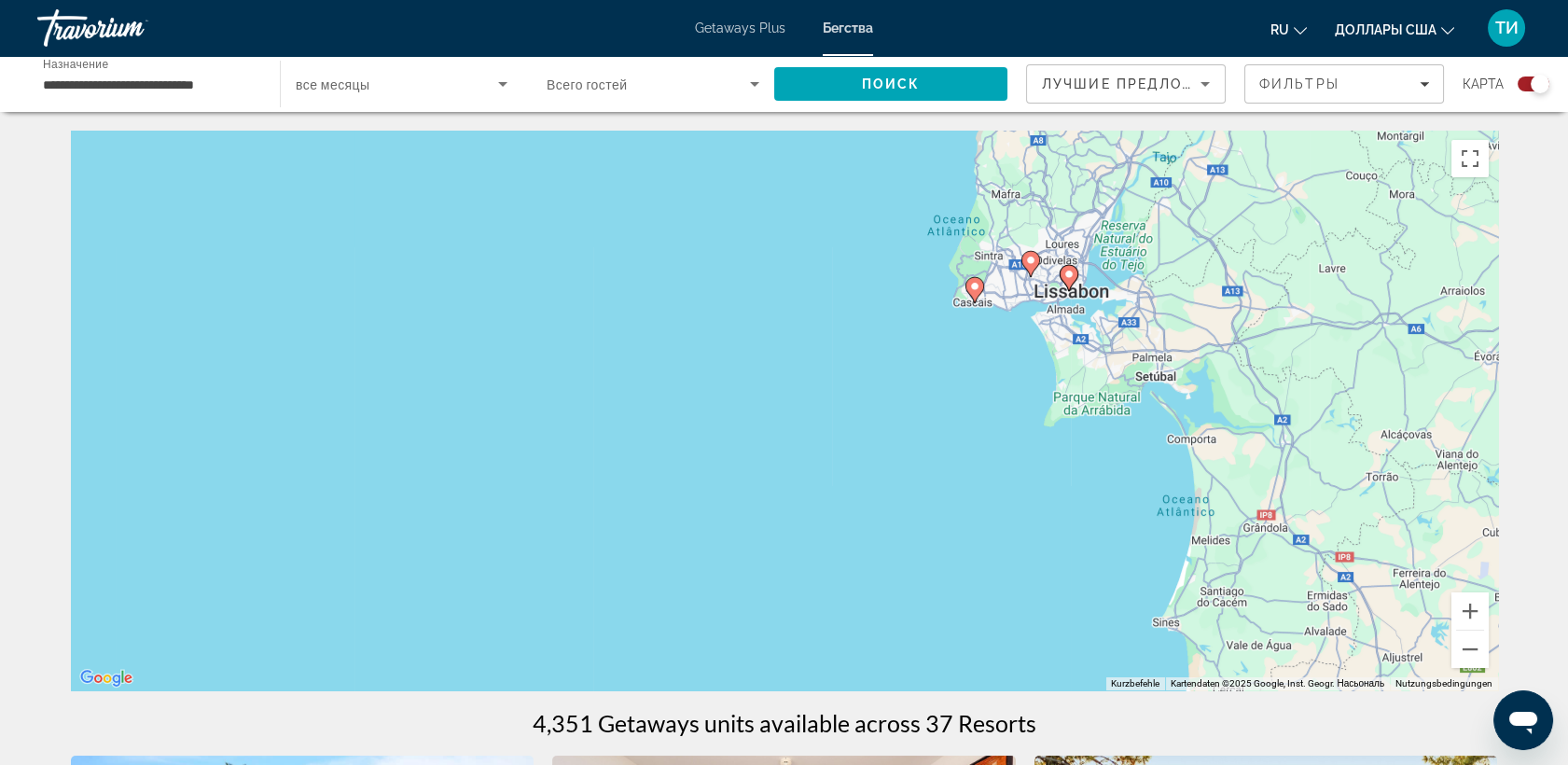
drag, startPoint x: 833, startPoint y: 529, endPoint x: 1097, endPoint y: 208, distance: 415.6
click at [1065, 196] on div "Um den Modus zum Ziehen mit der Tastatur zu aktivieren, drückst du Alt + Eingab…" at bounding box center [785, 410] width 1427 height 560
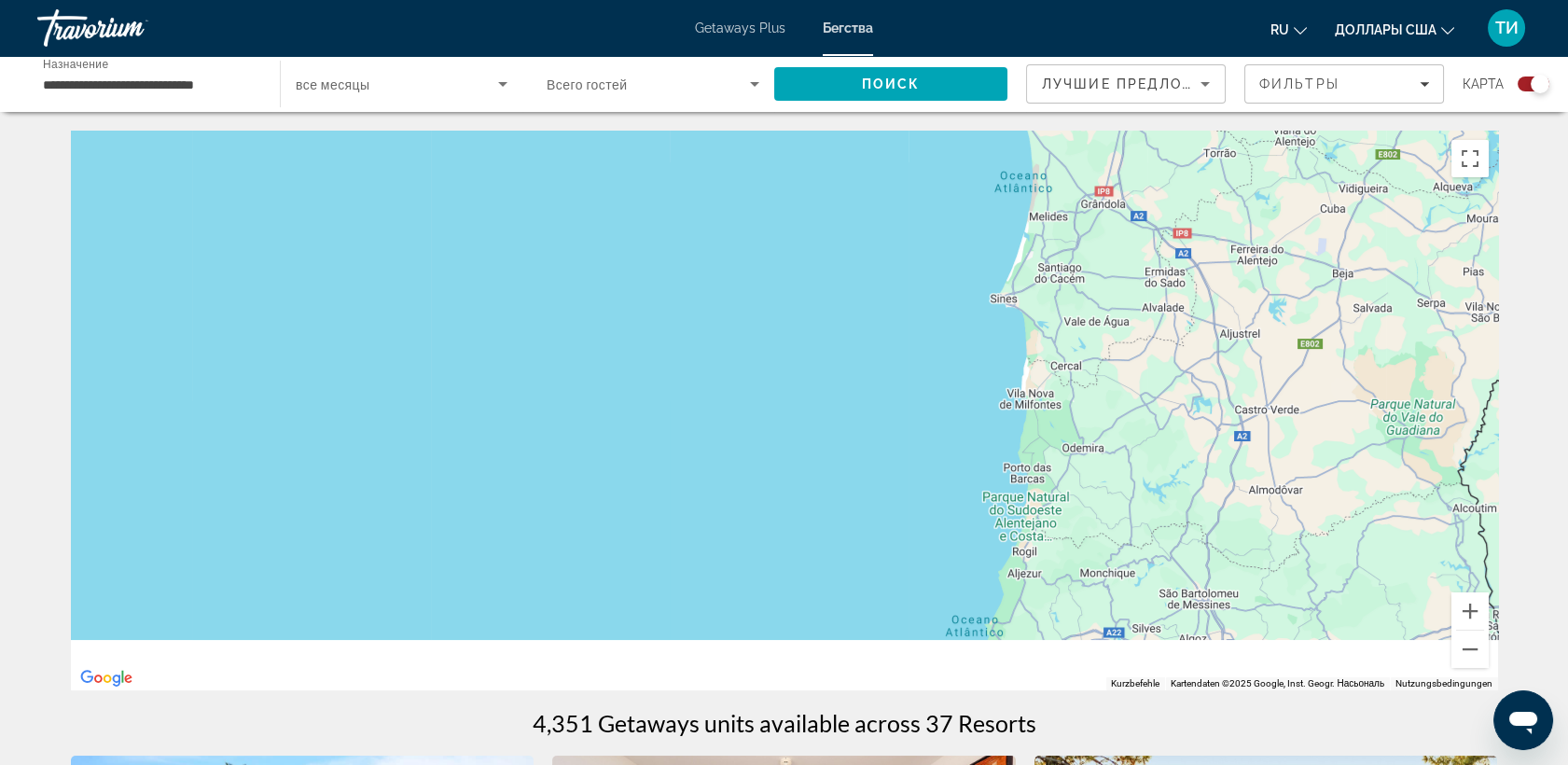
drag, startPoint x: 1242, startPoint y: 532, endPoint x: 1082, endPoint y: 197, distance: 371.2
click at [1082, 197] on div "Um den Modus zum Ziehen mit der Tastatur zu aktivieren, drückst du Alt + Eingab…" at bounding box center [785, 410] width 1427 height 560
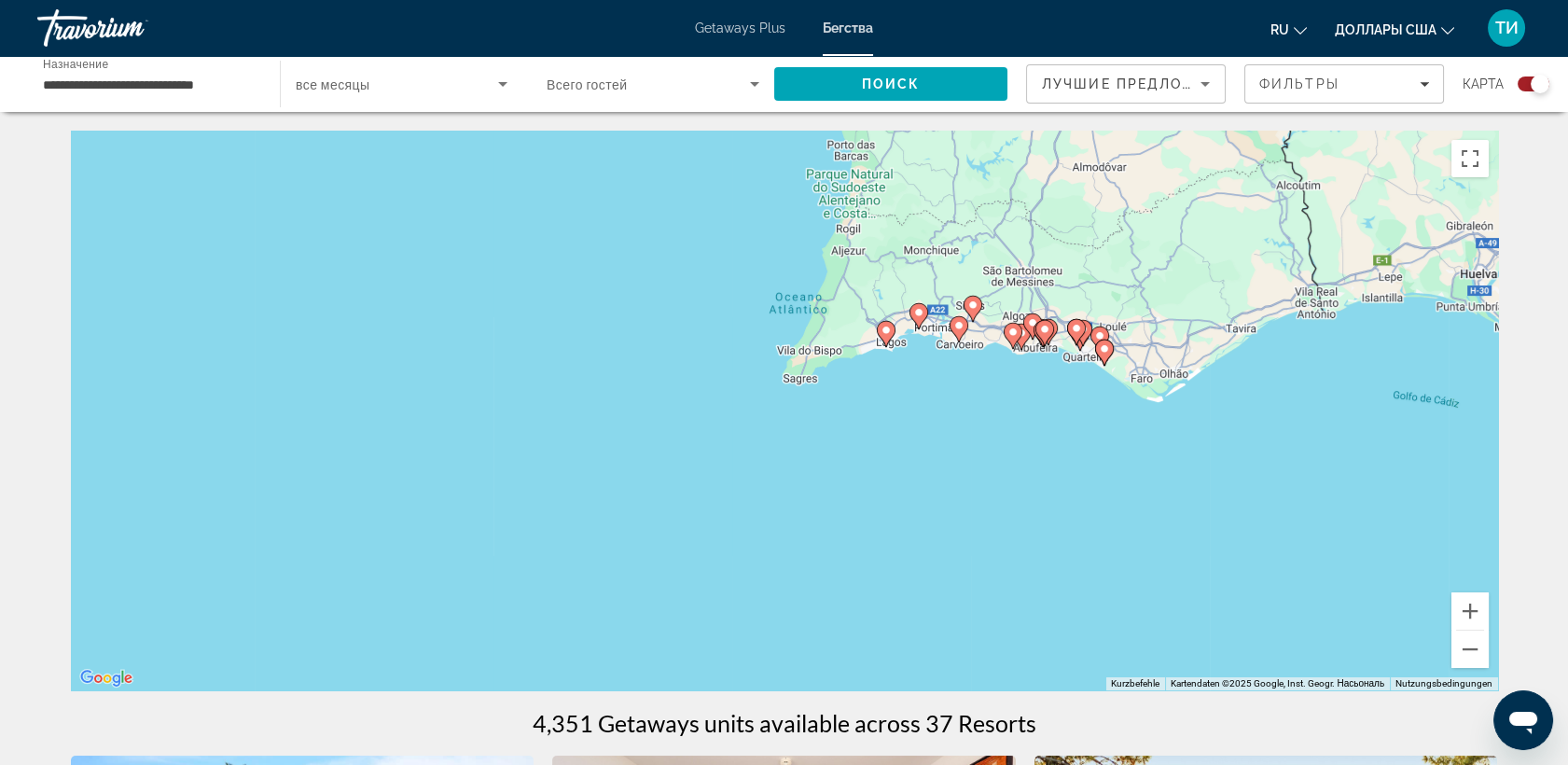
drag, startPoint x: 1164, startPoint y: 542, endPoint x: 992, endPoint y: 265, distance: 326.1
click at [992, 265] on div "Um den Modus zum Ziehen mit der Tastatur zu aktivieren, drückst du Alt + Eingab…" at bounding box center [785, 410] width 1427 height 560
click at [1470, 610] on button "Vergrößern" at bounding box center [1470, 611] width 38 height 38
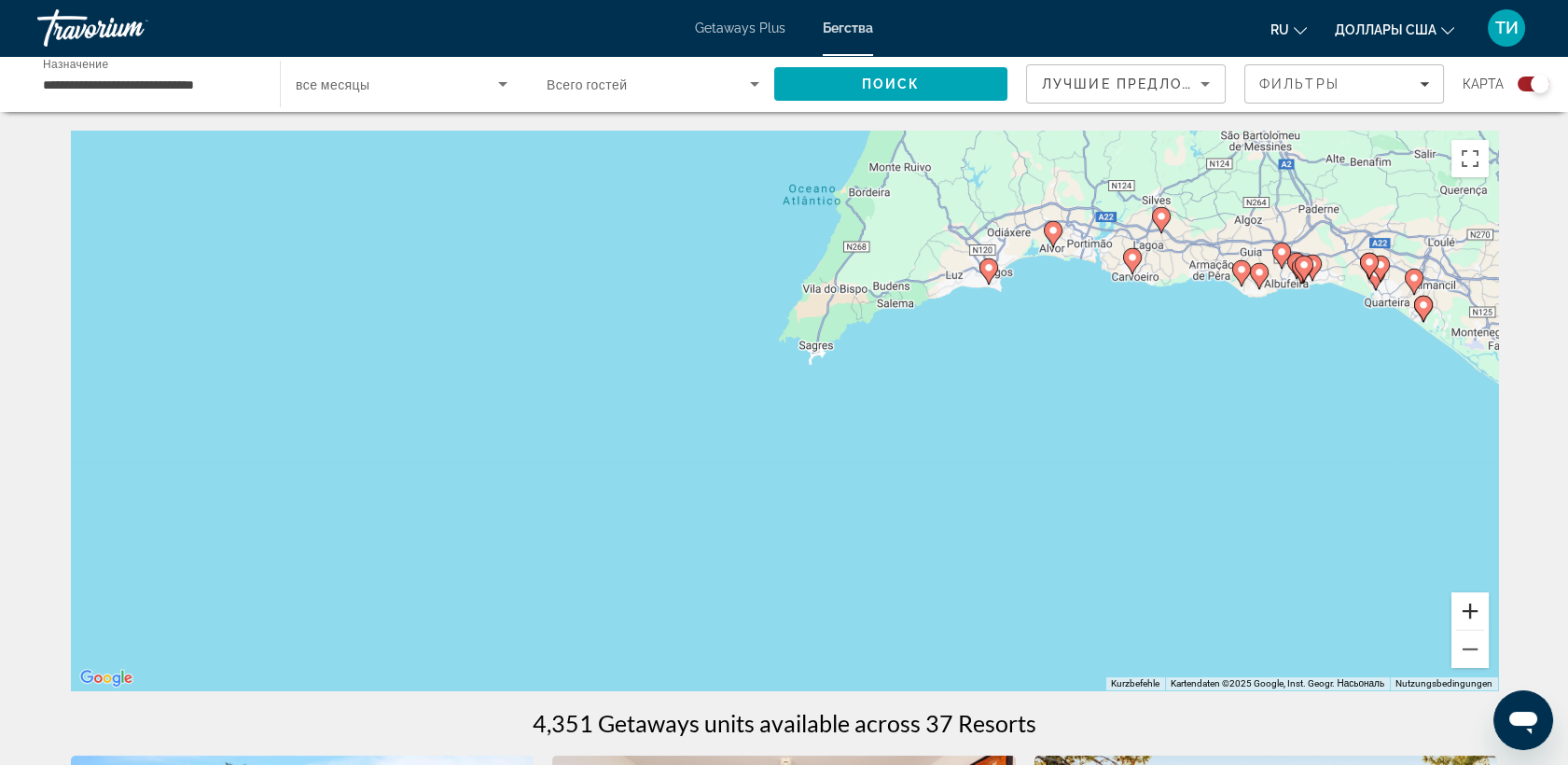
click at [1470, 610] on button "Vergrößern" at bounding box center [1470, 611] width 38 height 38
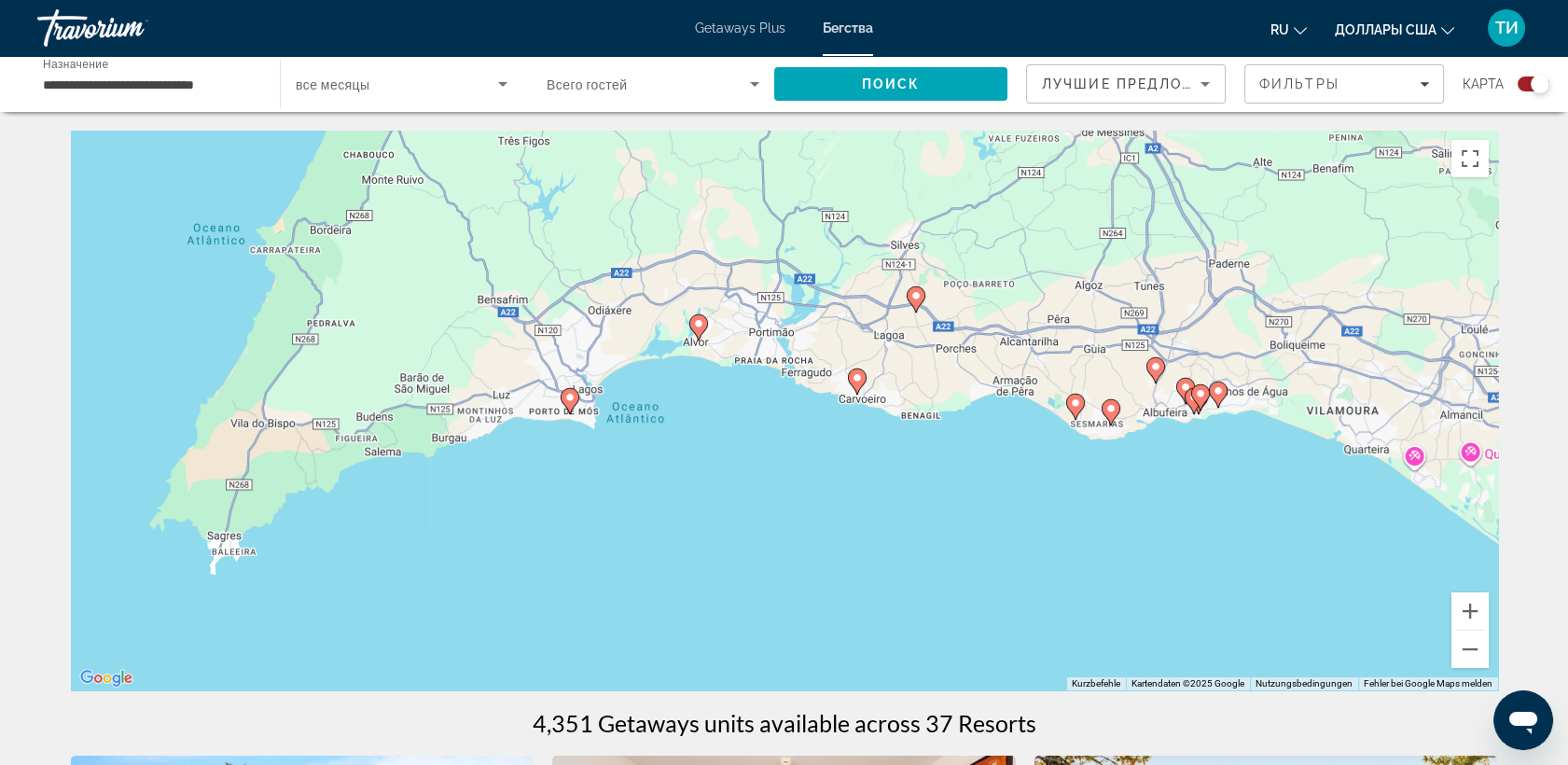
drag, startPoint x: 1272, startPoint y: 260, endPoint x: 499, endPoint y: 542, distance: 822.8
click at [499, 542] on div "Um den Modus zum Ziehen mit der Tastatur zu aktivieren, drückst du Alt + Eingab…" at bounding box center [785, 410] width 1427 height 560
click at [1474, 613] on button "Vergrößern" at bounding box center [1470, 611] width 38 height 38
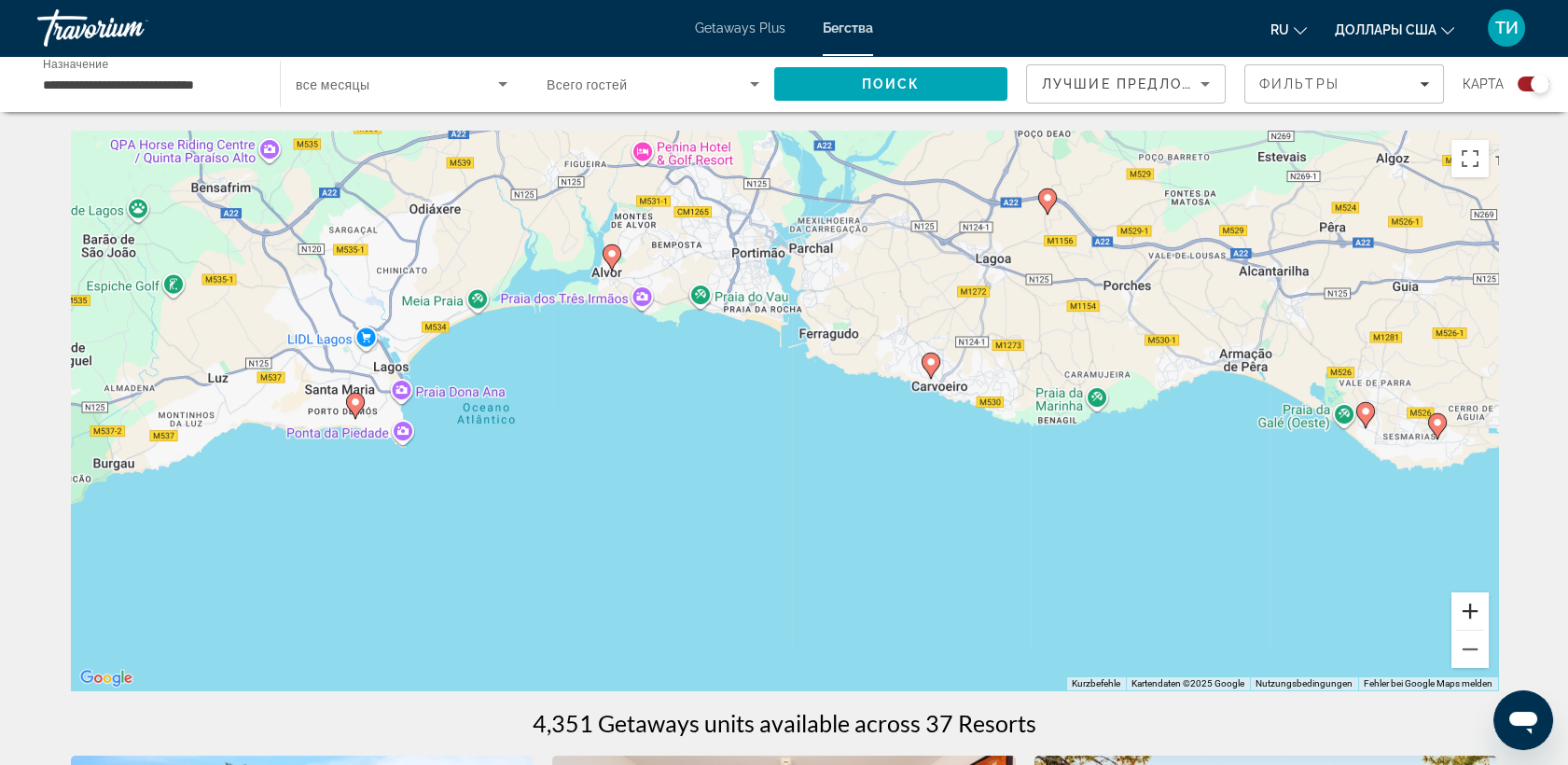
click at [1474, 613] on button "Vergrößern" at bounding box center [1470, 611] width 38 height 38
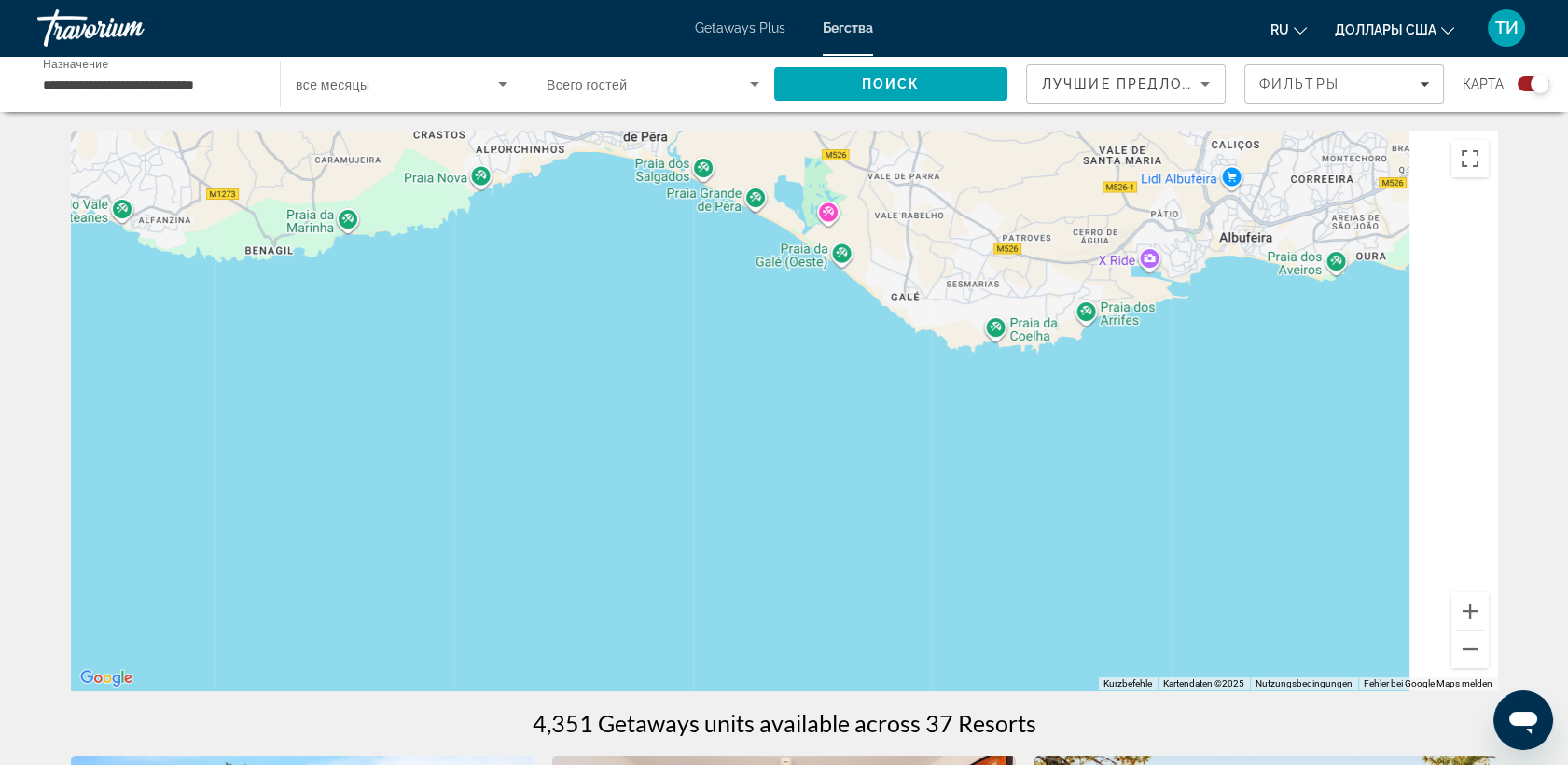
drag, startPoint x: 1249, startPoint y: 441, endPoint x: 203, endPoint y: 259, distance: 1061.7
click at [202, 258] on div "Um den Modus zum Ziehen mit der Tastatur zu aktivieren, drückst du Alt + Eingab…" at bounding box center [785, 410] width 1427 height 560
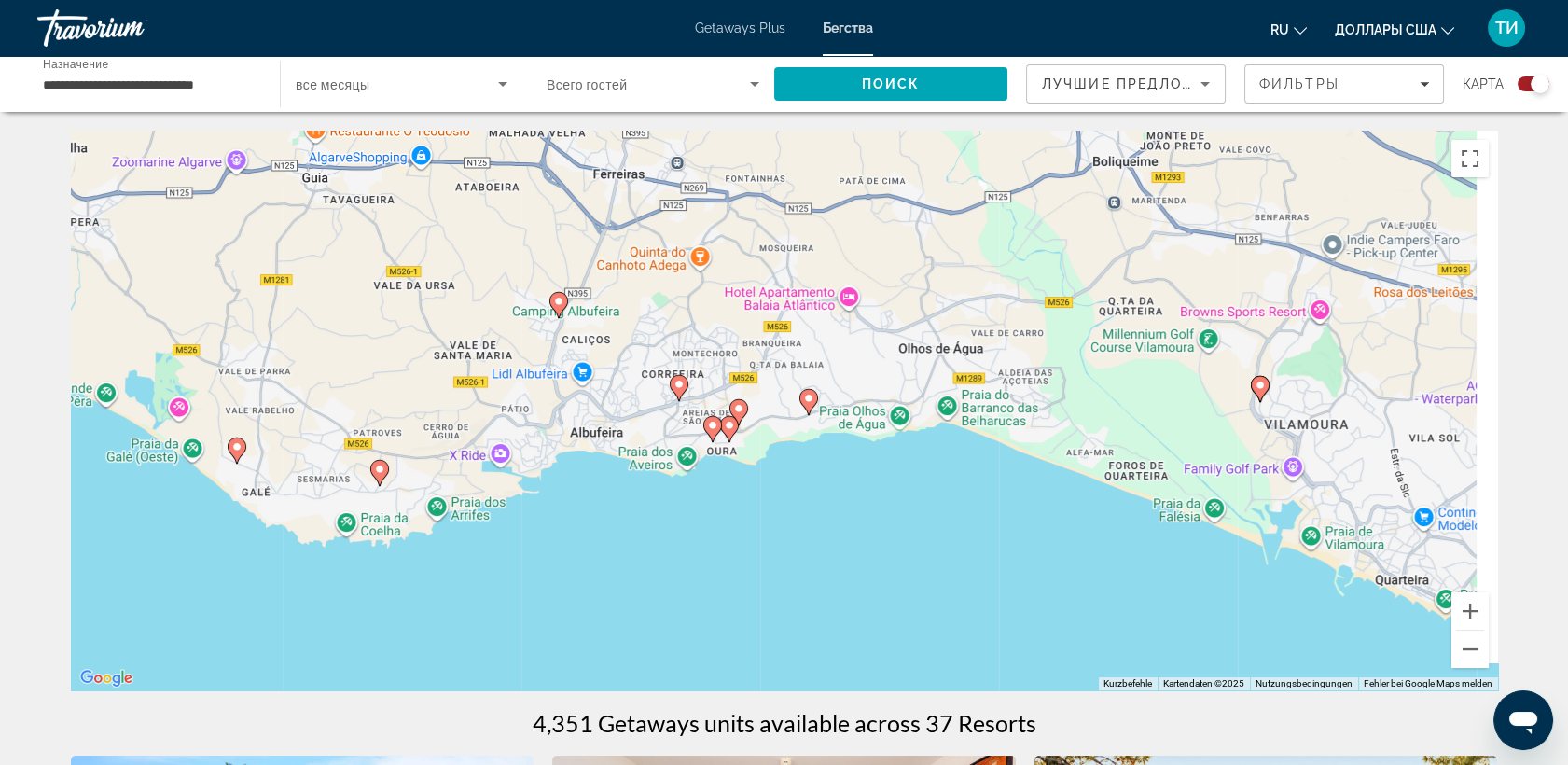
drag, startPoint x: 1102, startPoint y: 360, endPoint x: 645, endPoint y: 497, distance: 477.1
click at [585, 530] on div "Um den Modus zum Ziehen mit der Tastatur zu aktivieren, drückst du Alt + Eingab…" at bounding box center [785, 410] width 1427 height 560
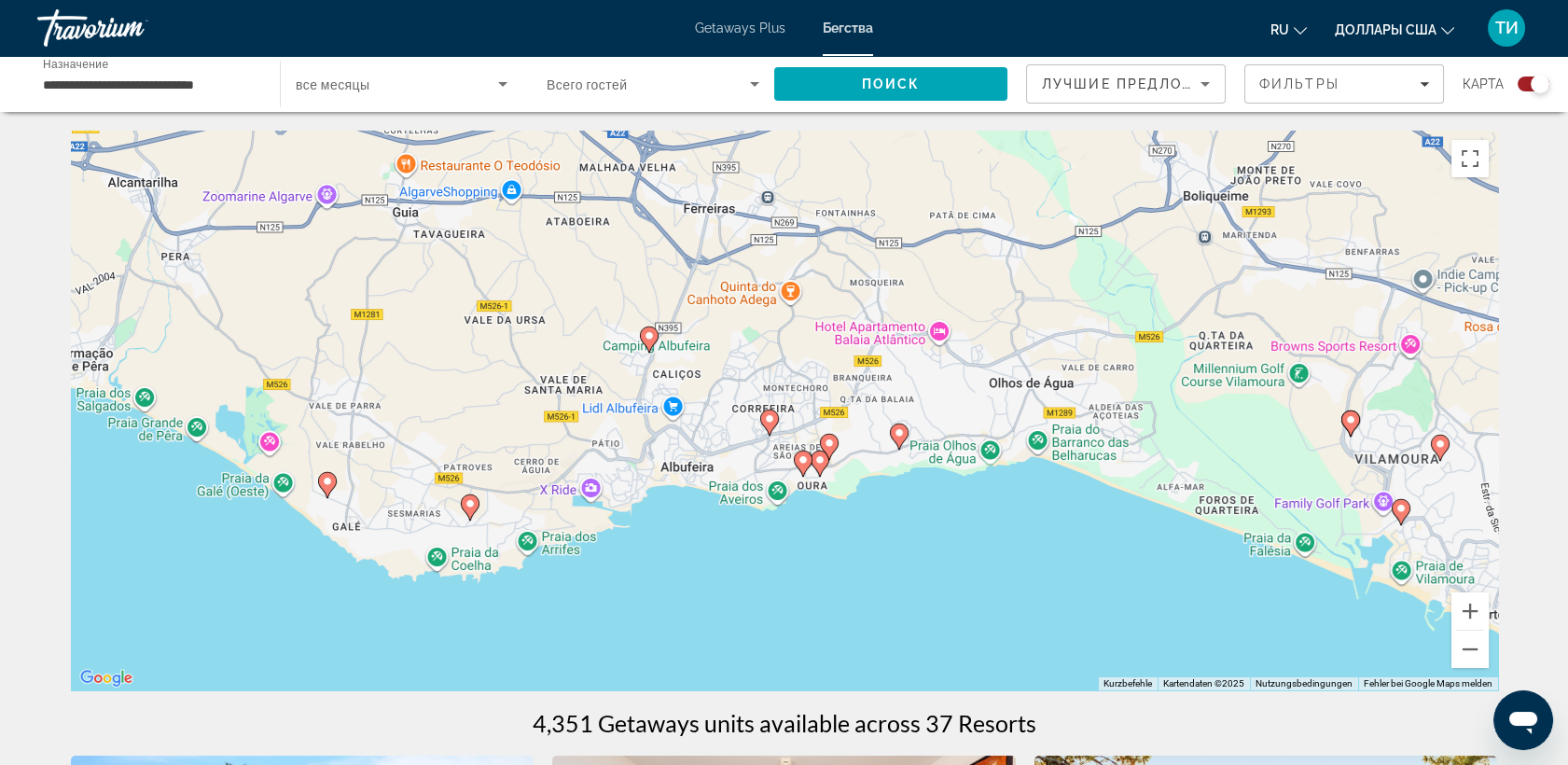
drag, startPoint x: 1120, startPoint y: 584, endPoint x: 1223, endPoint y: 633, distance: 114.1
click at [1223, 633] on div "Um den Modus zum Ziehen mit der Tastatur zu aktivieren, drückst du Alt + Eingab…" at bounding box center [785, 410] width 1427 height 560
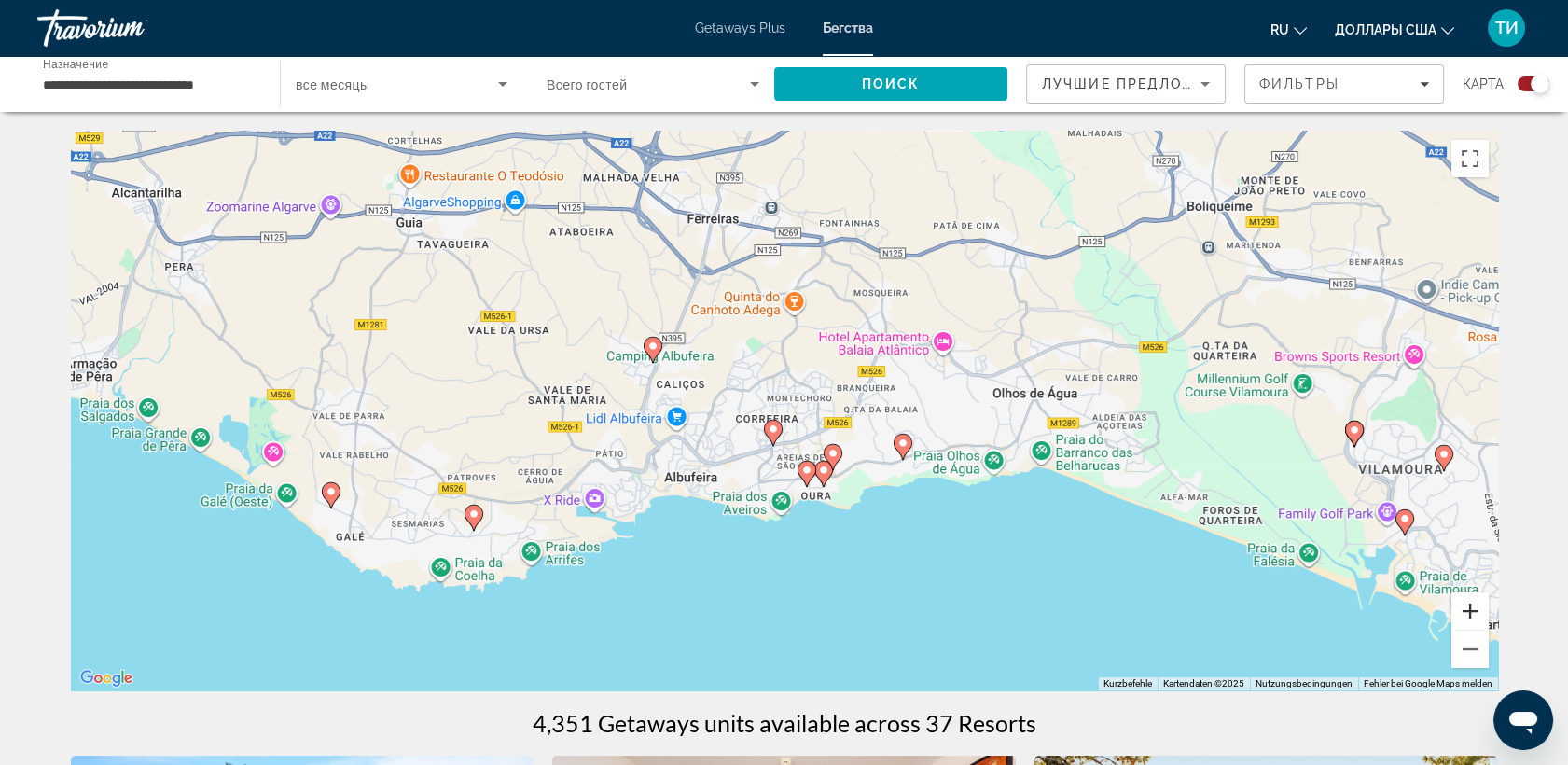
click at [1473, 614] on button "Vergrößern" at bounding box center [1470, 611] width 38 height 38
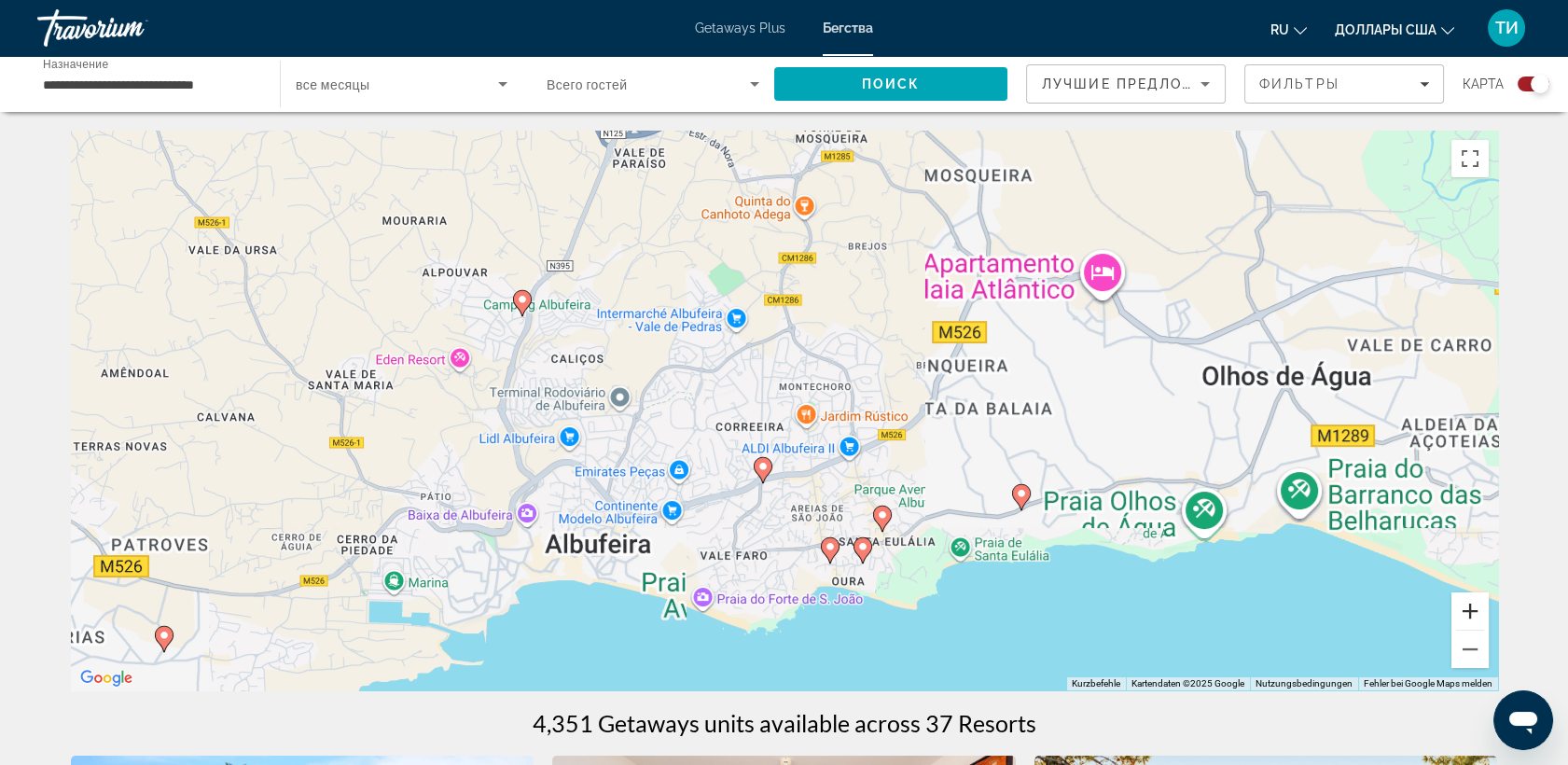
click at [1473, 614] on button "Vergrößern" at bounding box center [1470, 611] width 38 height 38
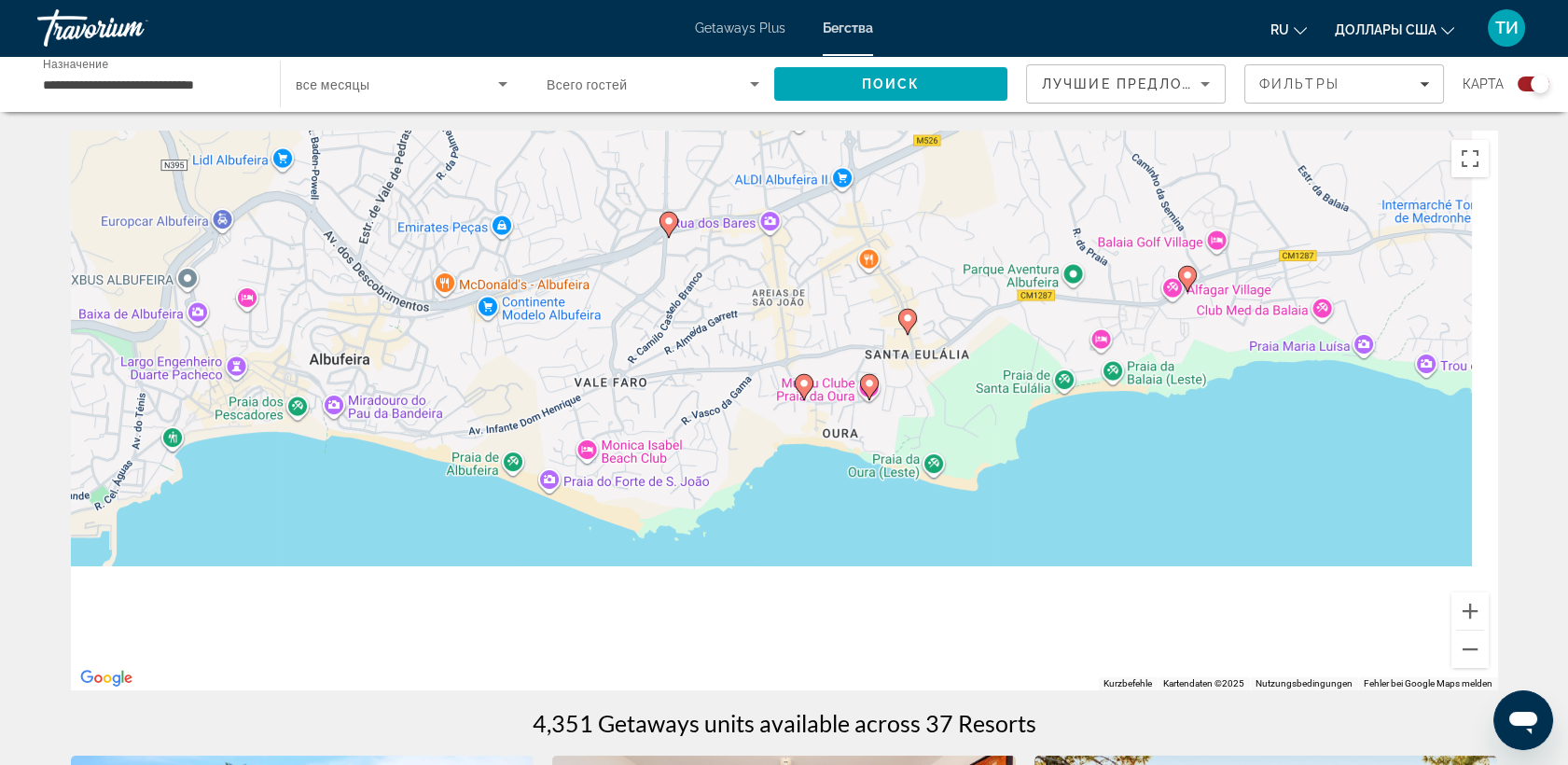
drag, startPoint x: 1068, startPoint y: 581, endPoint x: 1004, endPoint y: 272, distance: 315.6
click at [1004, 272] on div "Um den Modus zum Ziehen mit der Tastatur zu aktivieren, drückst du Alt + Eingab…" at bounding box center [785, 410] width 1427 height 560
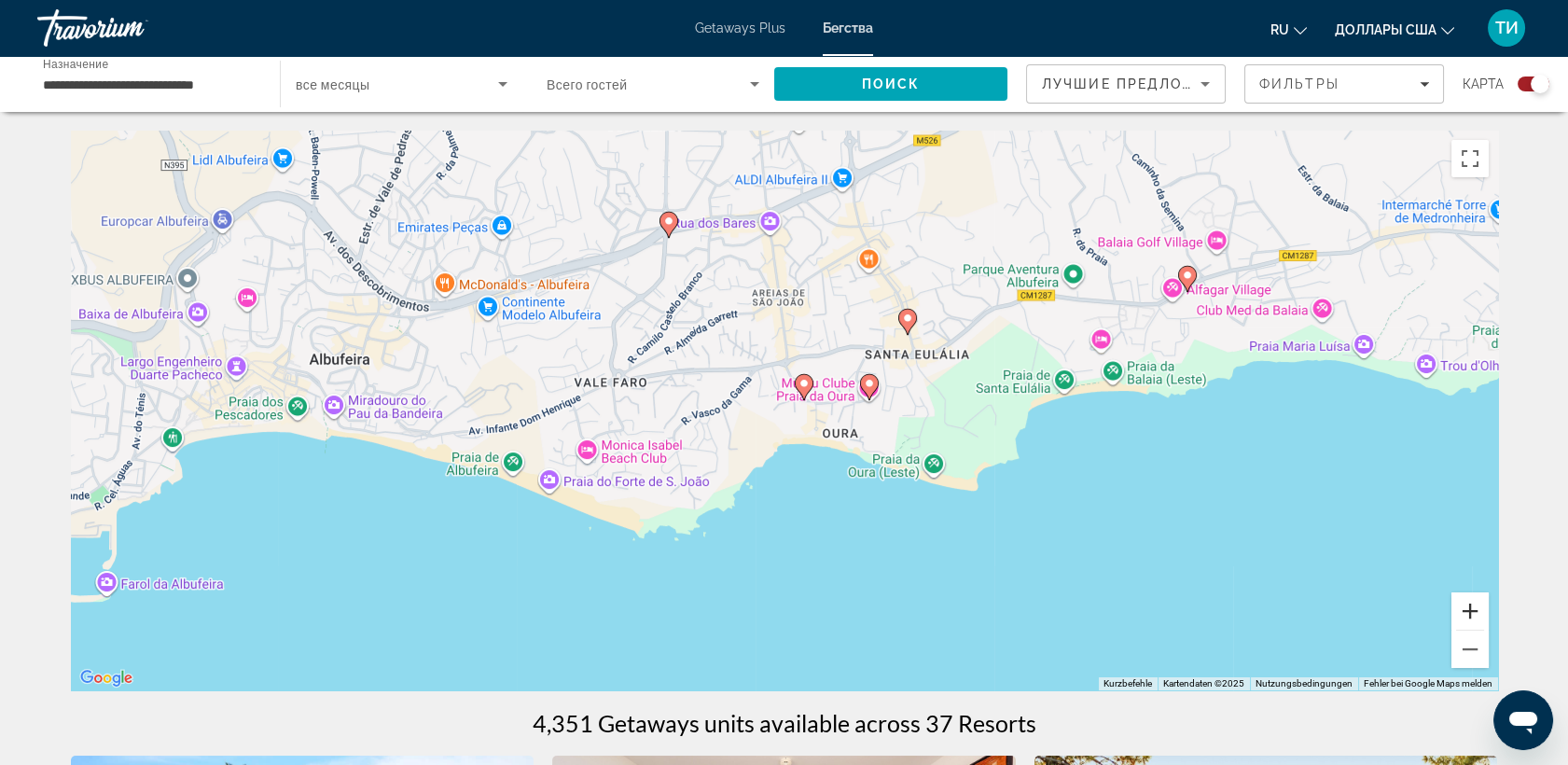
click at [1473, 604] on button "Vergrößern" at bounding box center [1470, 611] width 38 height 38
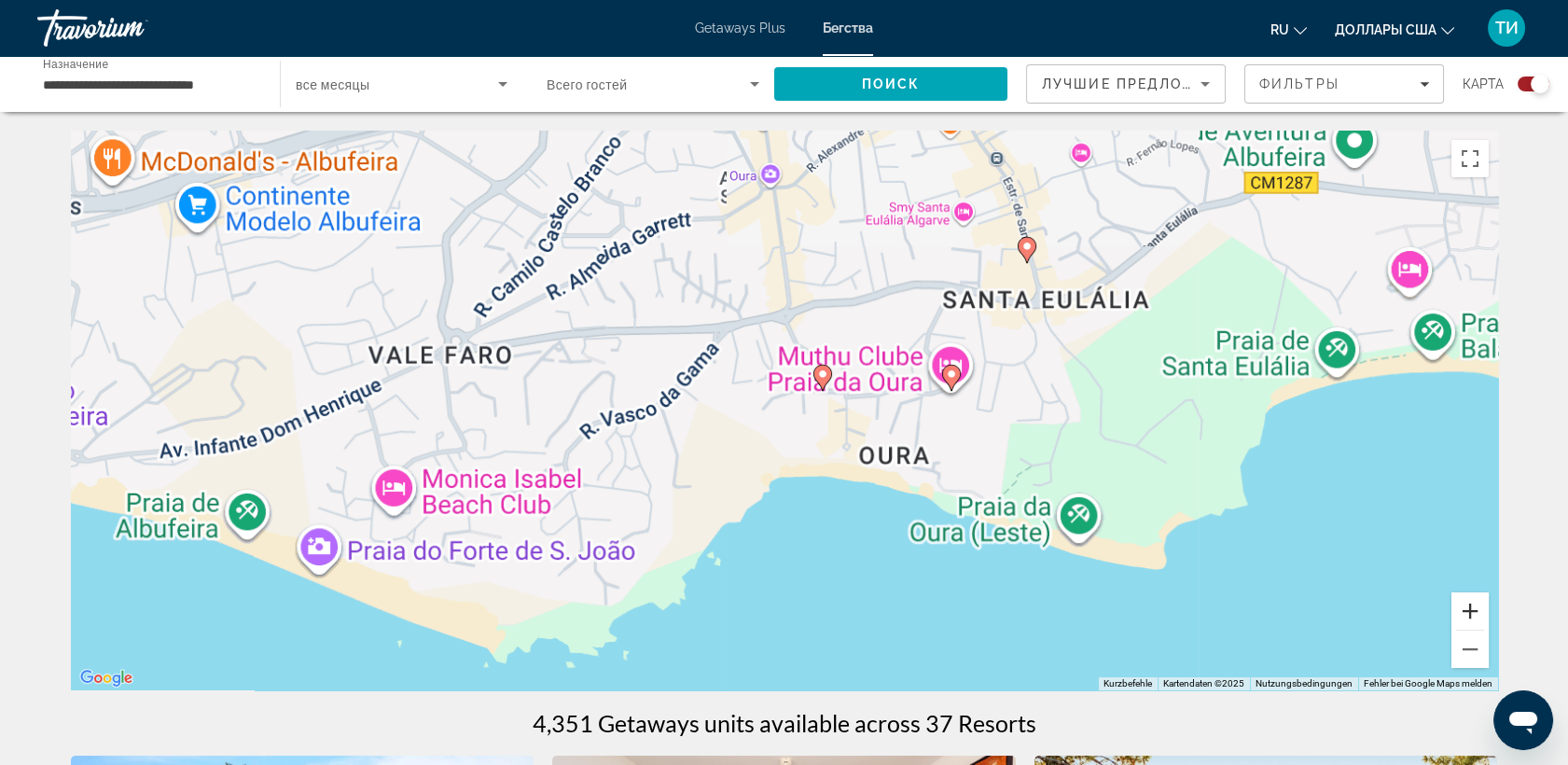
click at [1473, 604] on button "Vergrößern" at bounding box center [1470, 611] width 38 height 38
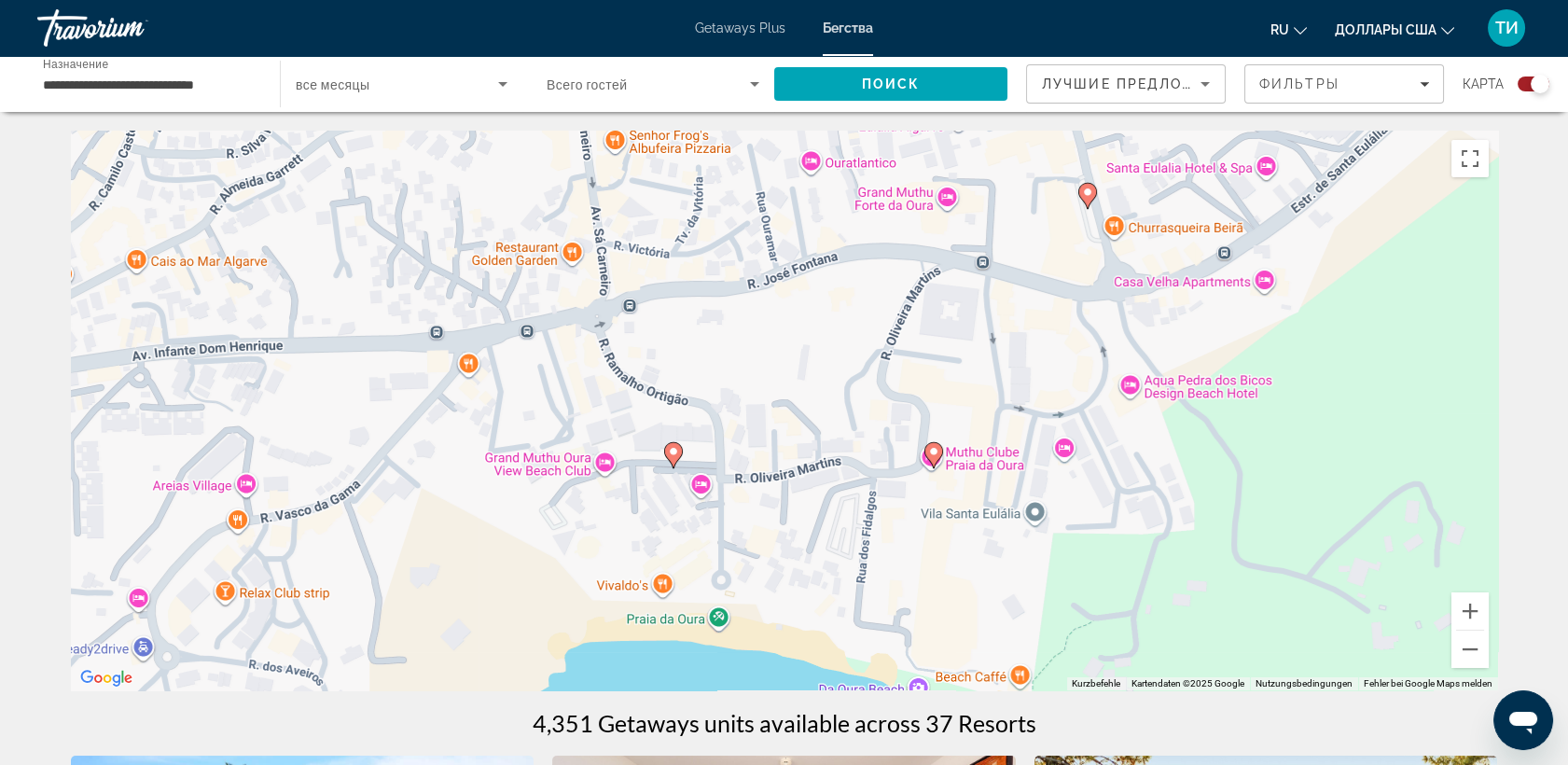
drag, startPoint x: 1203, startPoint y: 518, endPoint x: 1013, endPoint y: 615, distance: 213.3
click at [1013, 615] on div "Um den Modus zum Ziehen mit der Tastatur zu aktivieren, drückst du Alt + Eingab…" at bounding box center [785, 410] width 1427 height 560
click at [672, 451] on image "Основное содержание" at bounding box center [674, 451] width 12 height 12
type input "**********"
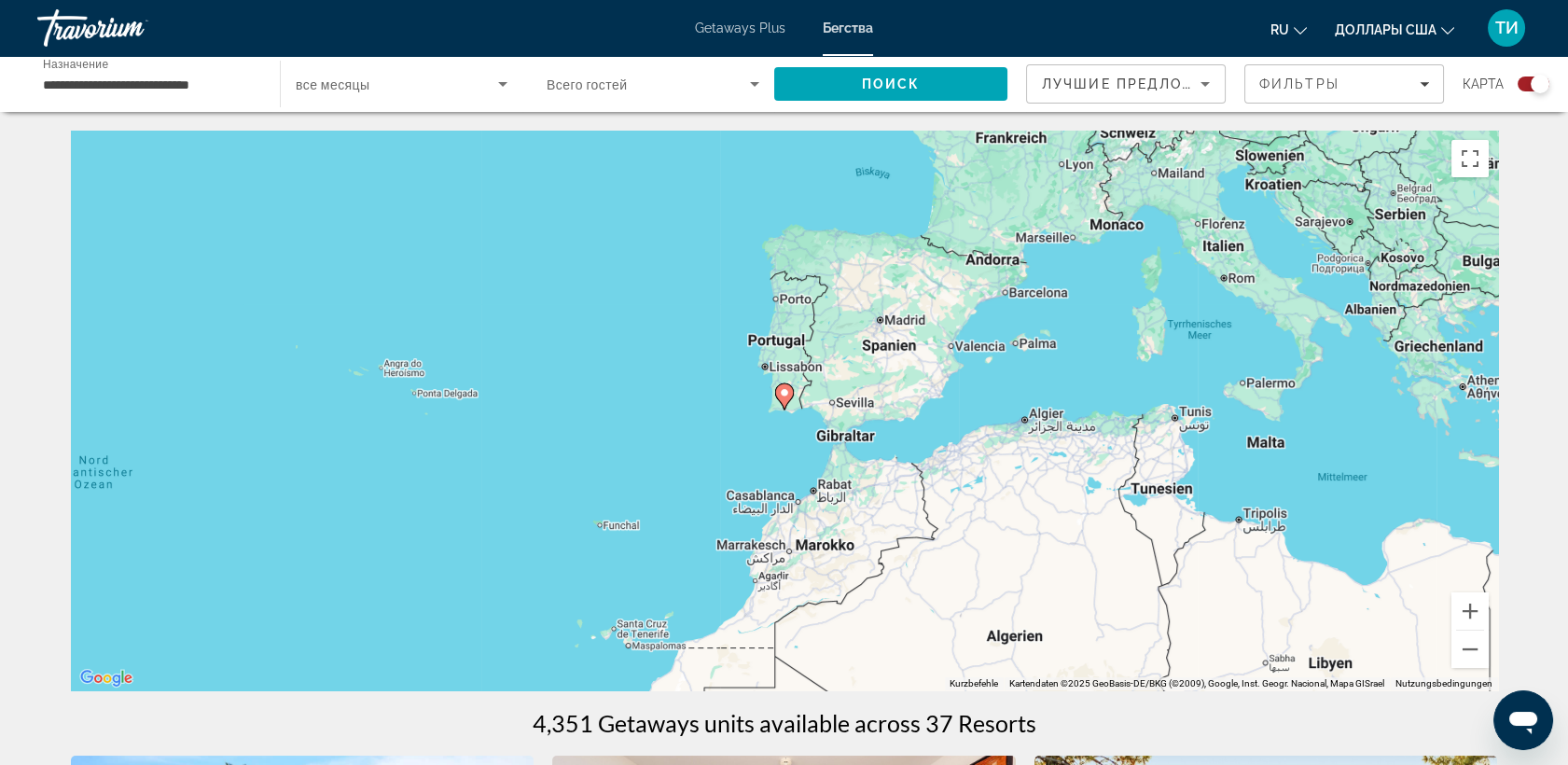
click at [1539, 86] on div "Виджет поиска" at bounding box center [1540, 83] width 18 height 18
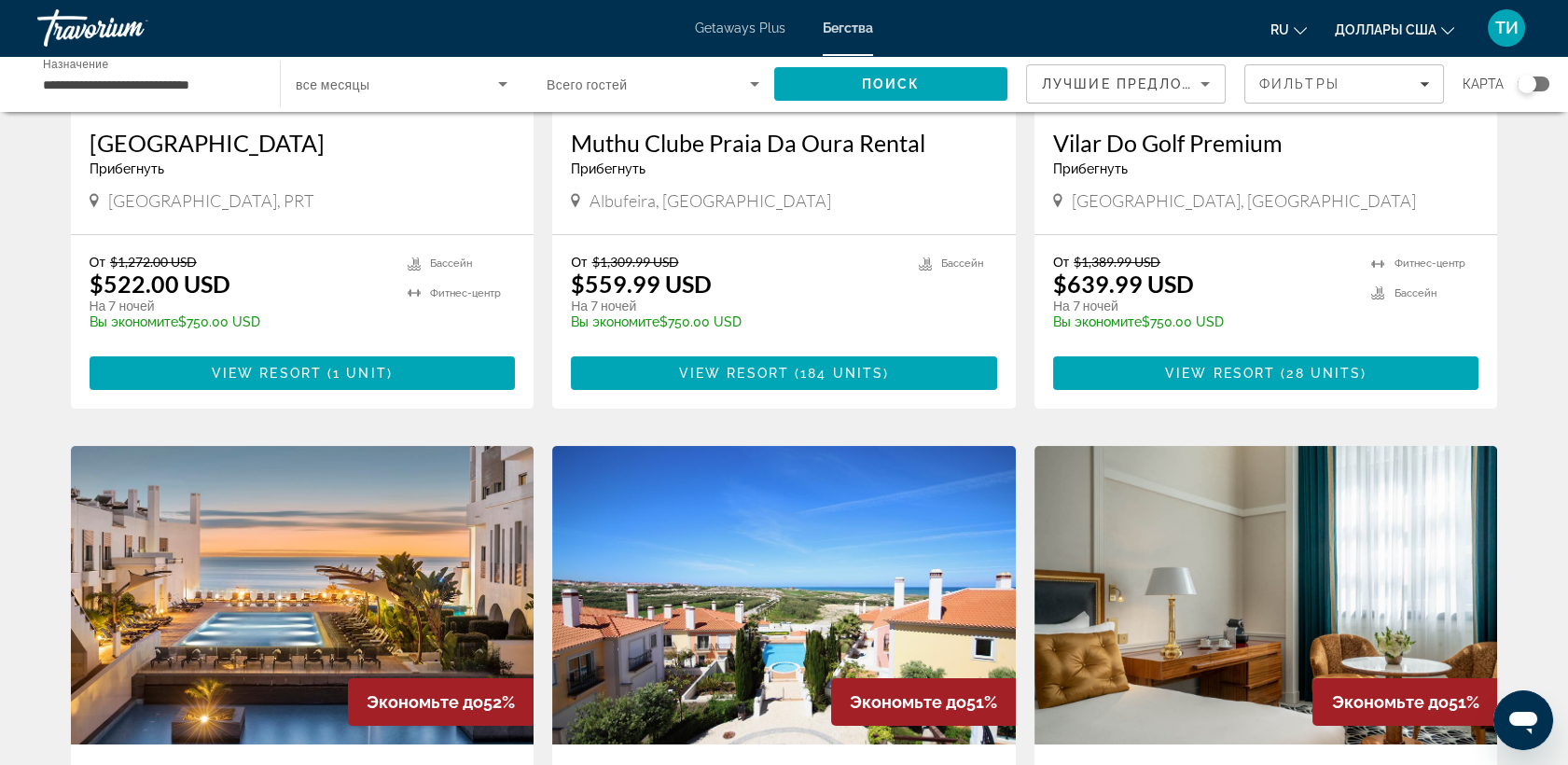
scroll to position [103, 0]
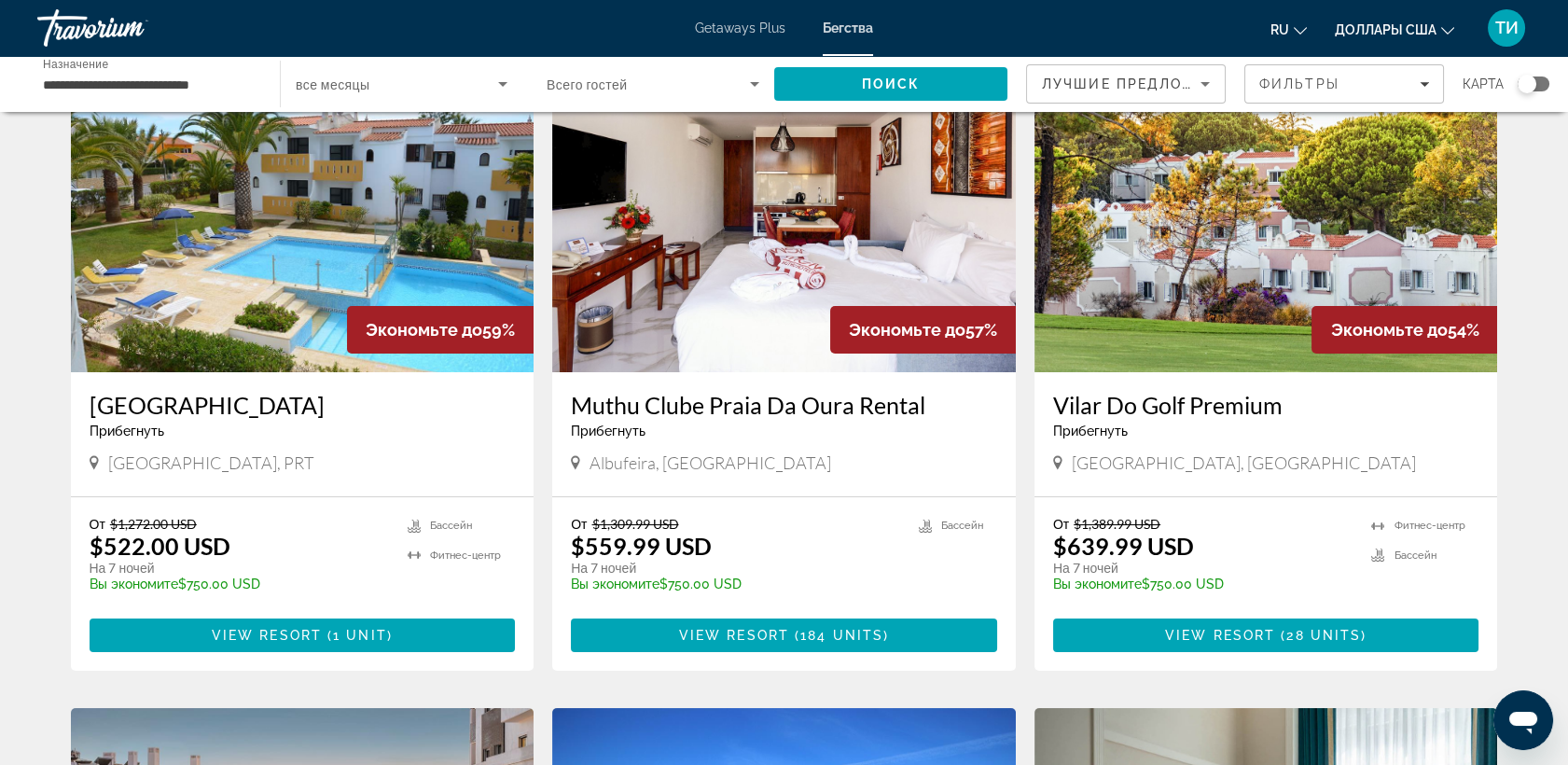
click at [234, 83] on input "**********" at bounding box center [149, 84] width 213 height 22
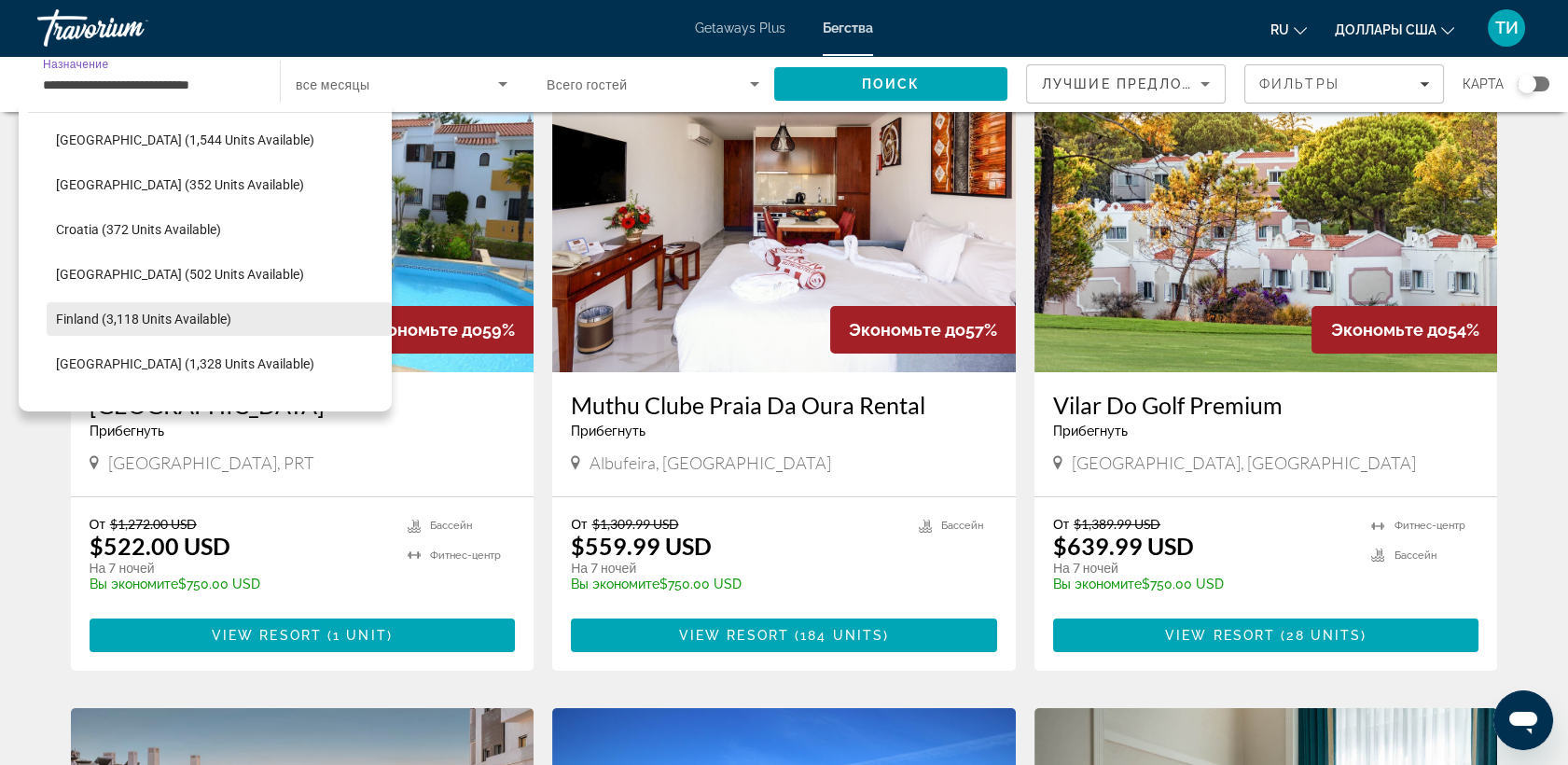
scroll to position [526, 0]
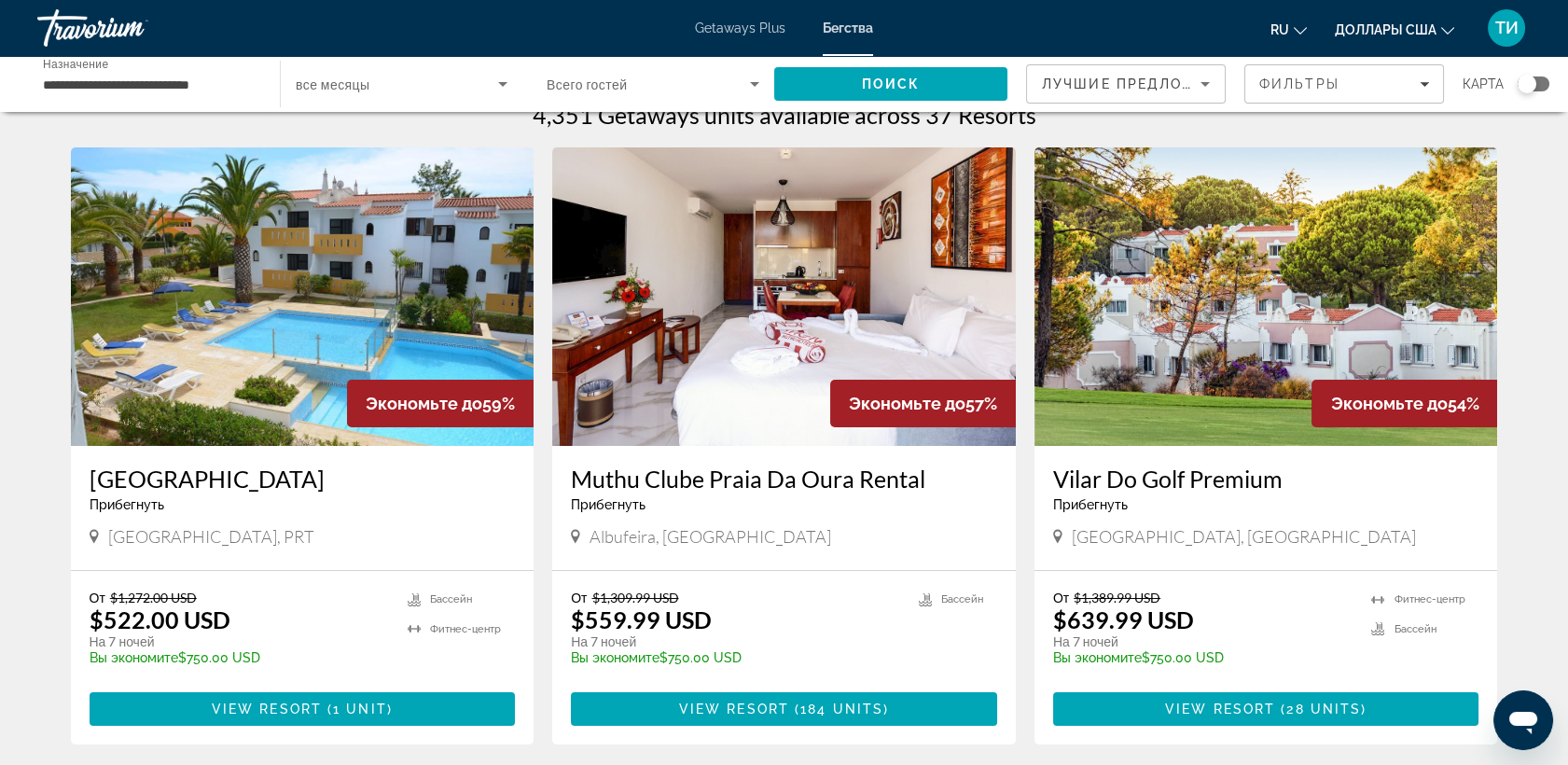
scroll to position [0, 0]
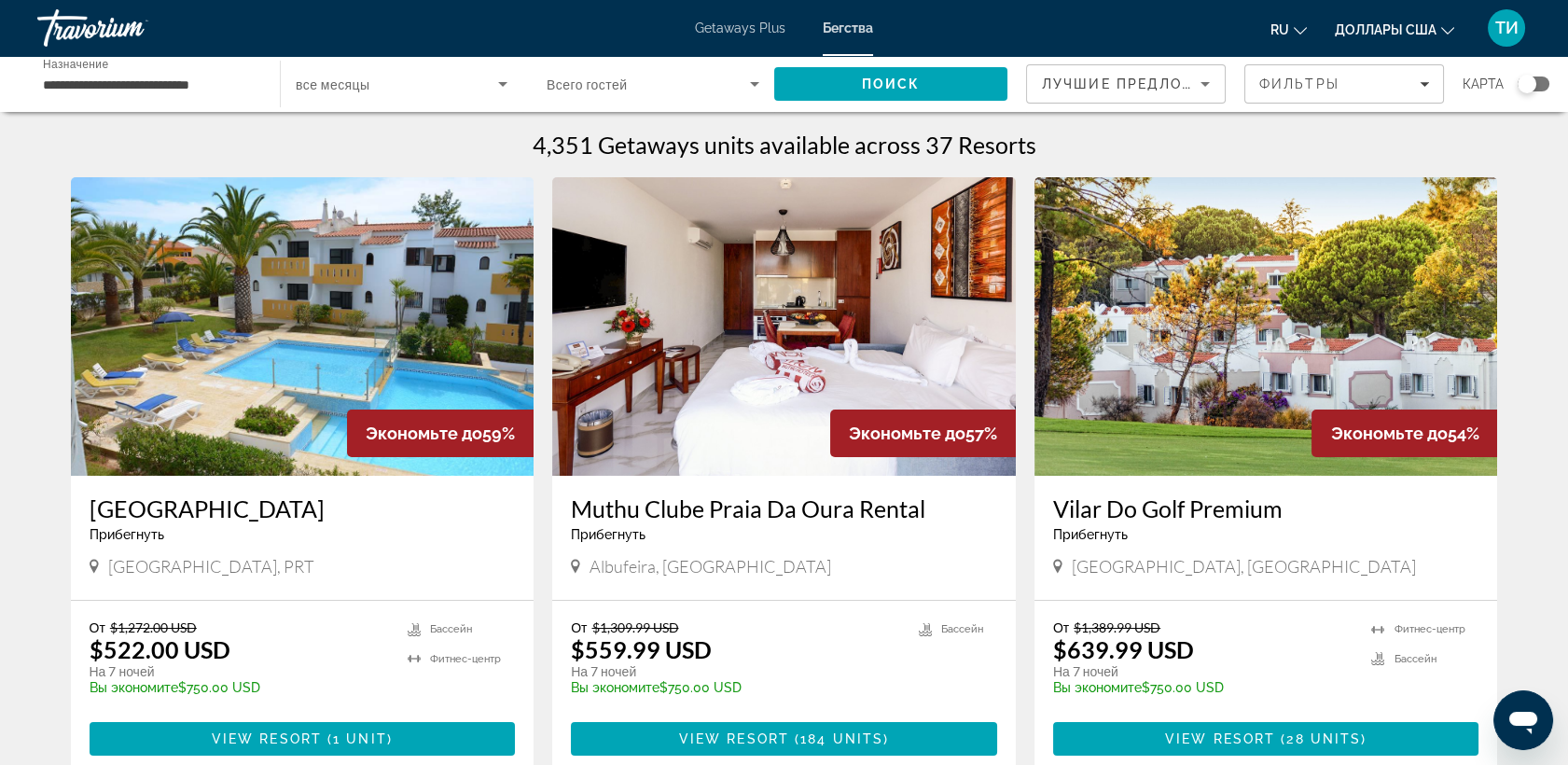
click at [539, 625] on app-weeks-search-item "Экономьте до 59% [GEOGRAPHIC_DATA] - Это курорт только для взрослых [GEOGRAPHIC…" at bounding box center [303, 476] width 482 height 597
click at [227, 92] on input "**********" at bounding box center [149, 84] width 213 height 22
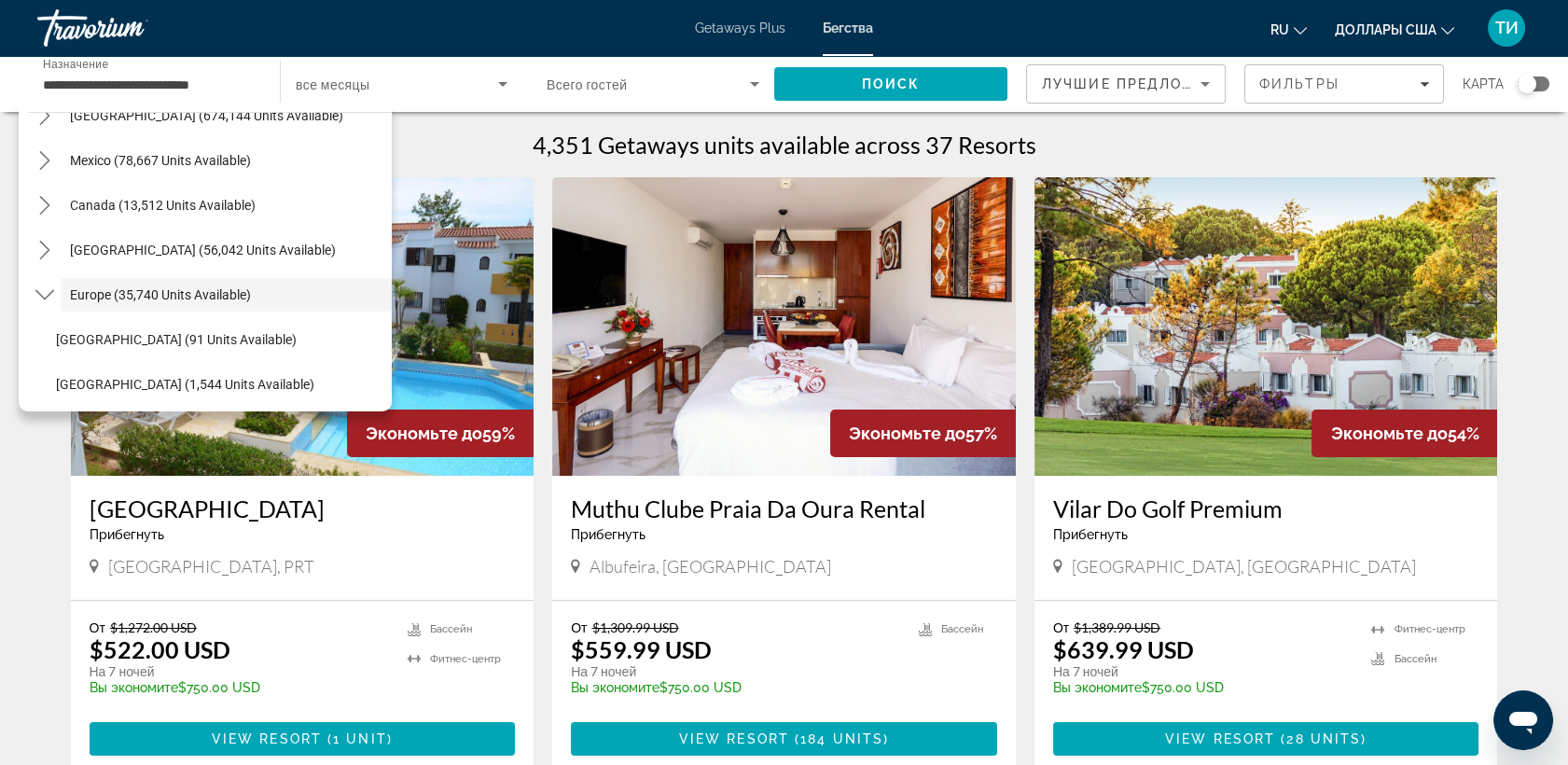
scroll to position [120, 0]
click at [44, 250] on icon "Toggle Europe (35,740 units available) submenu" at bounding box center [44, 249] width 18 height 18
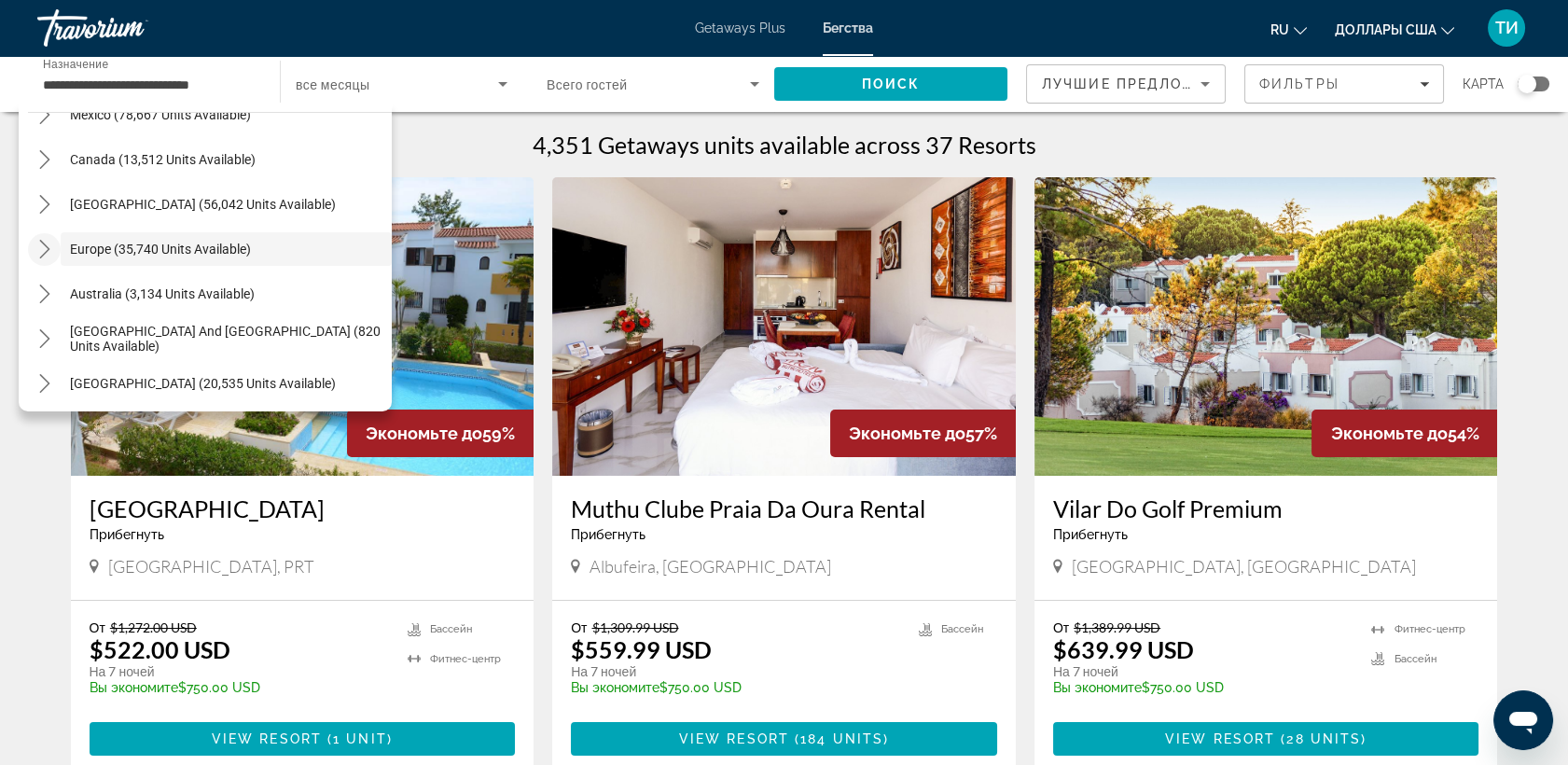
click at [44, 250] on icon "Toggle Europe (35,740 units available) submenu" at bounding box center [44, 249] width 18 height 18
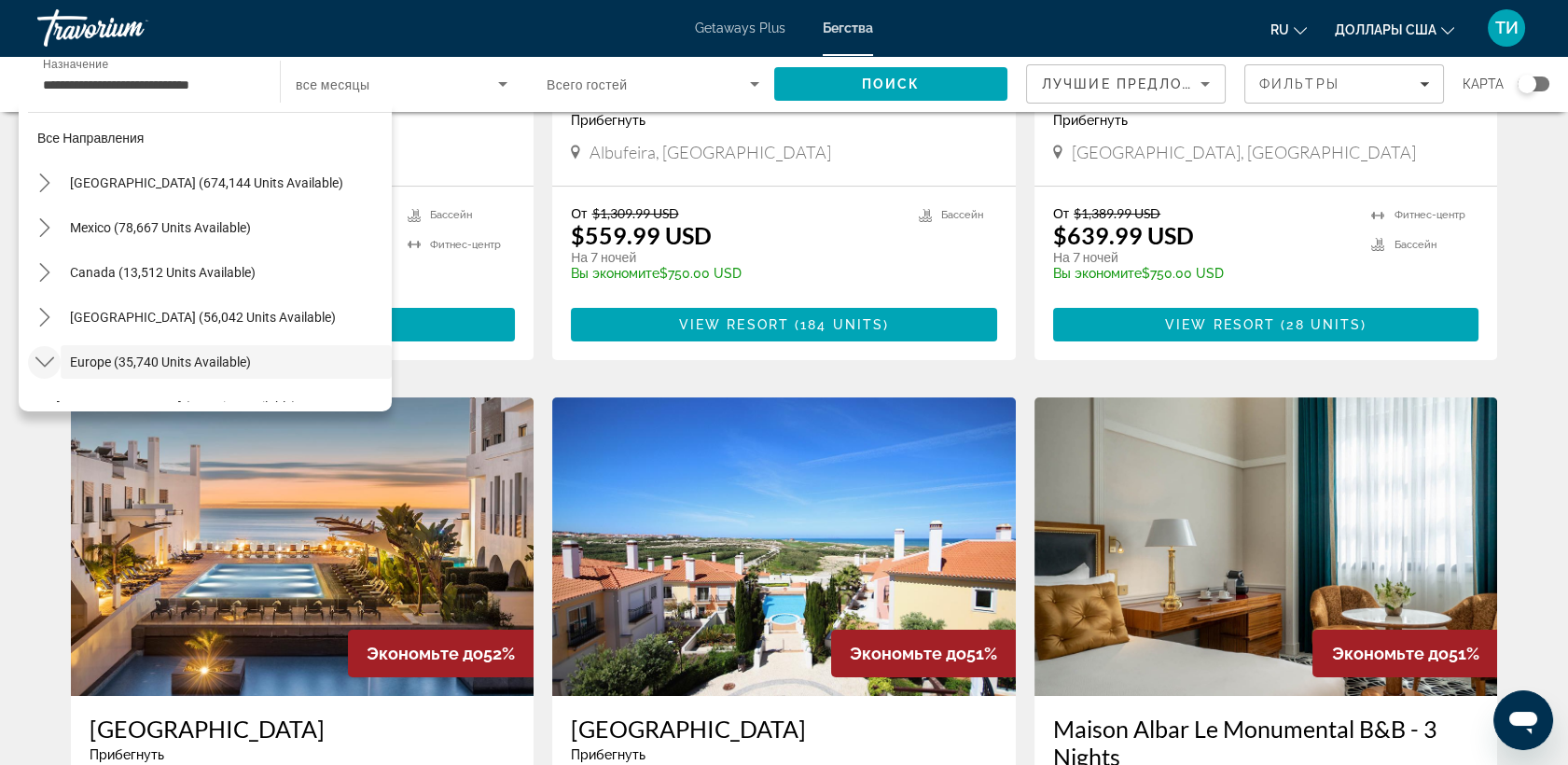
scroll to position [0, 0]
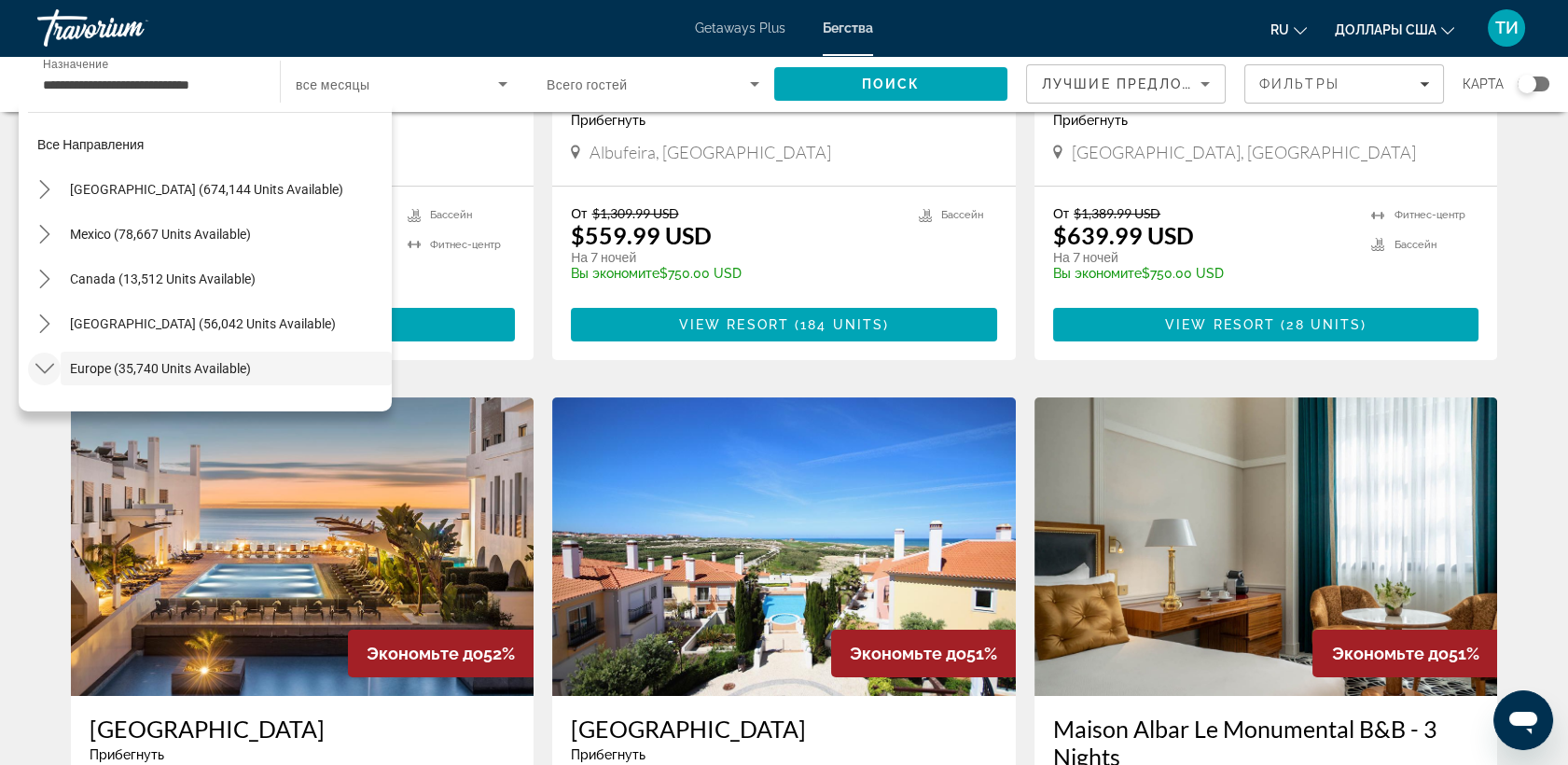
click at [543, 204] on app-weeks-search-item "Экономьте до 57% Muthu Clube Praia Da Oura Rental Прибегнуть - Это курорт тольк…" at bounding box center [784, 61] width 482 height 597
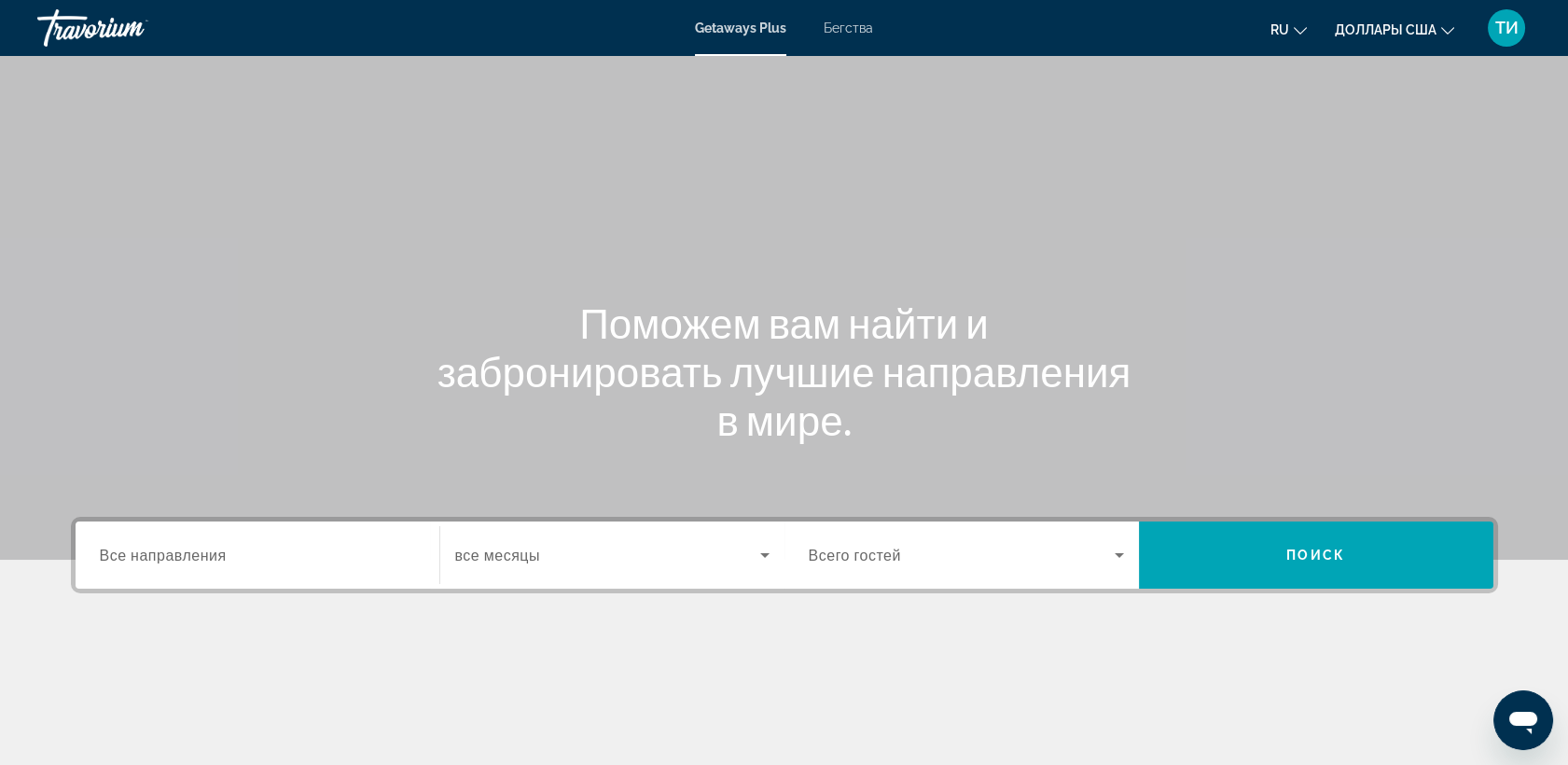
click at [768, 30] on span "Getaways Plus" at bounding box center [741, 27] width 92 height 14
click at [121, 554] on span "Все направления" at bounding box center [164, 555] width 127 height 17
click at [121, 554] on input "Destination Все направления" at bounding box center [257, 556] width 315 height 22
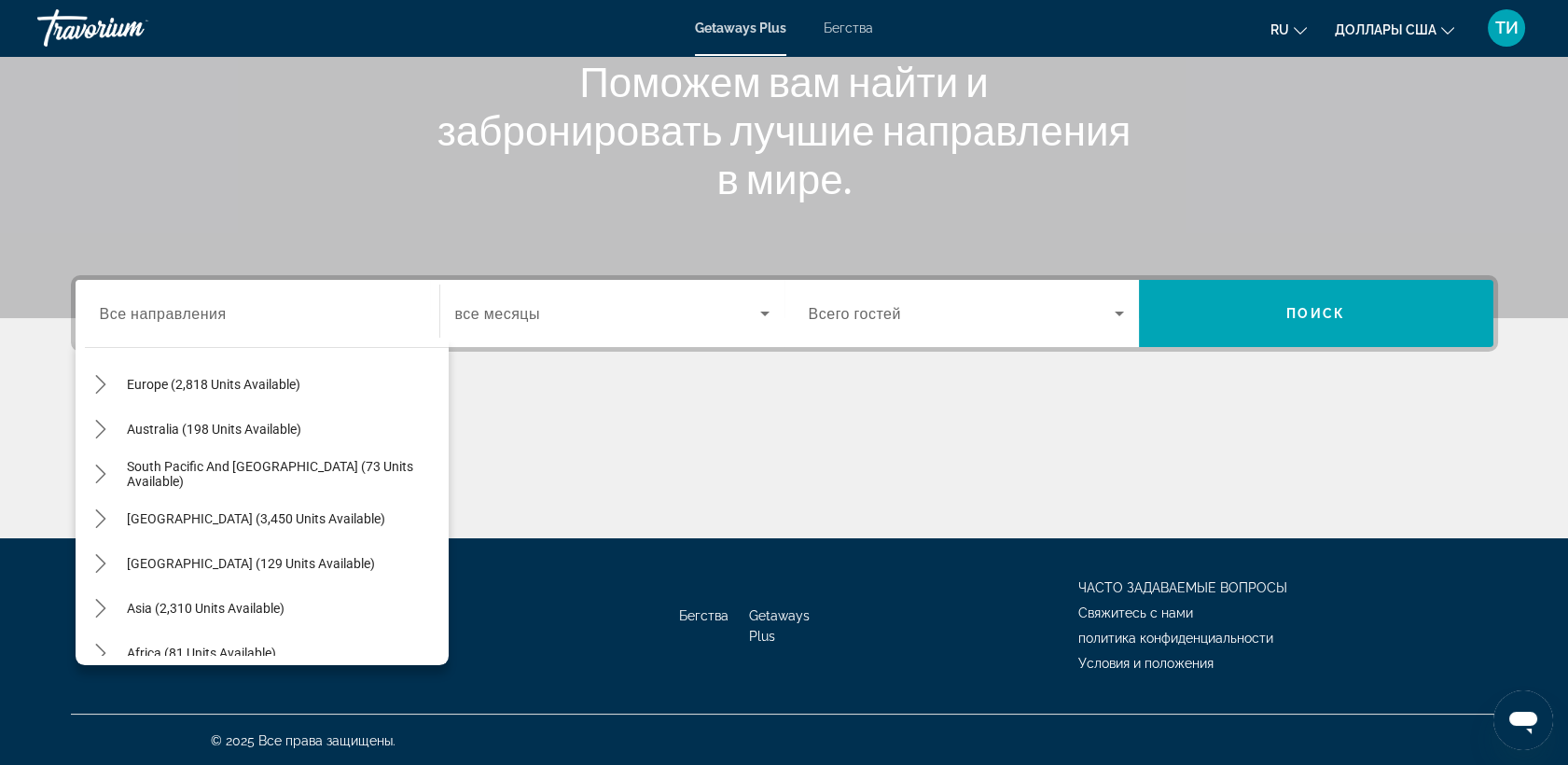
scroll to position [243, 0]
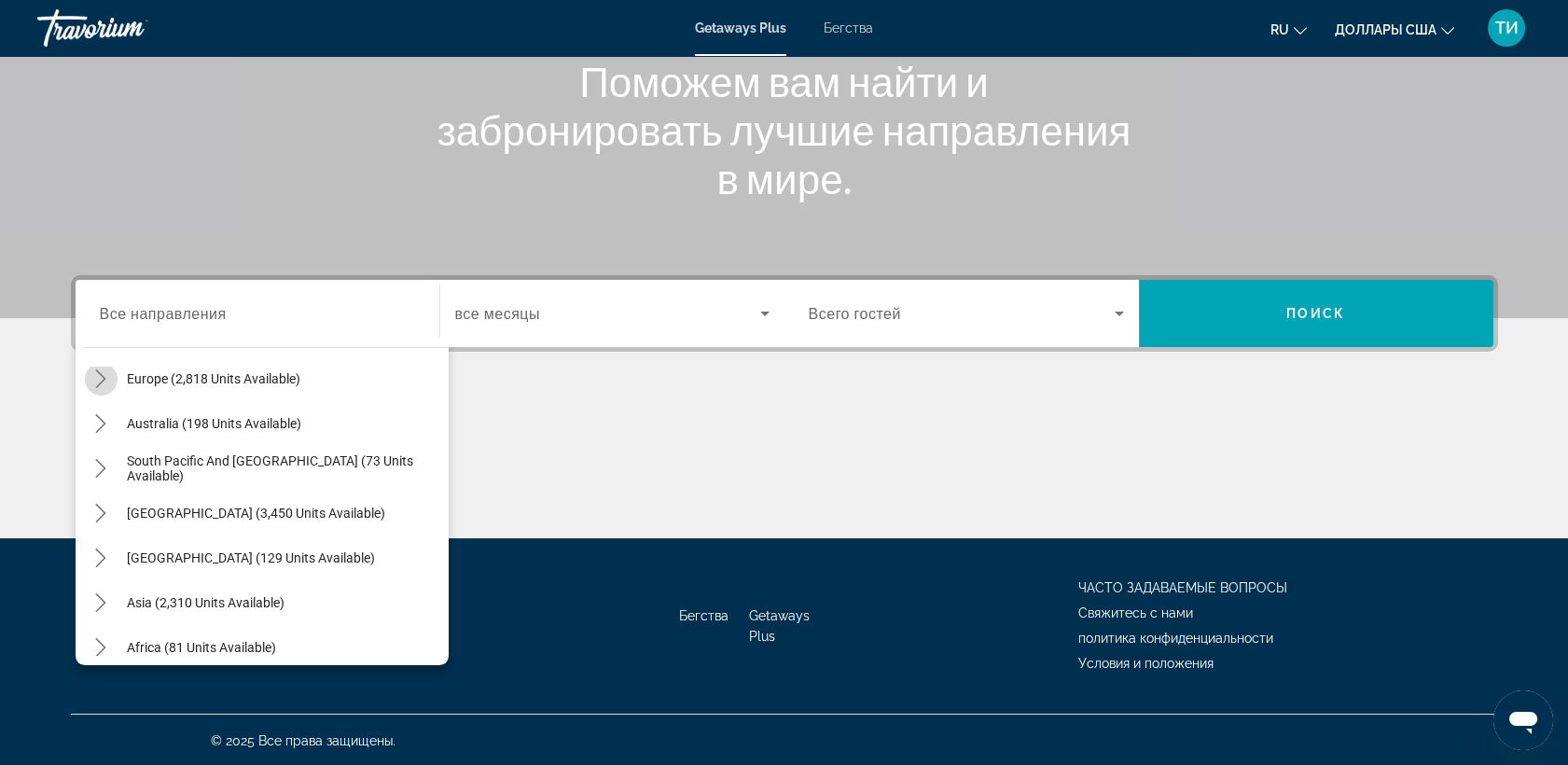
click at [98, 379] on icon "Toggle Europe (2,818 units available) submenu" at bounding box center [100, 378] width 18 height 18
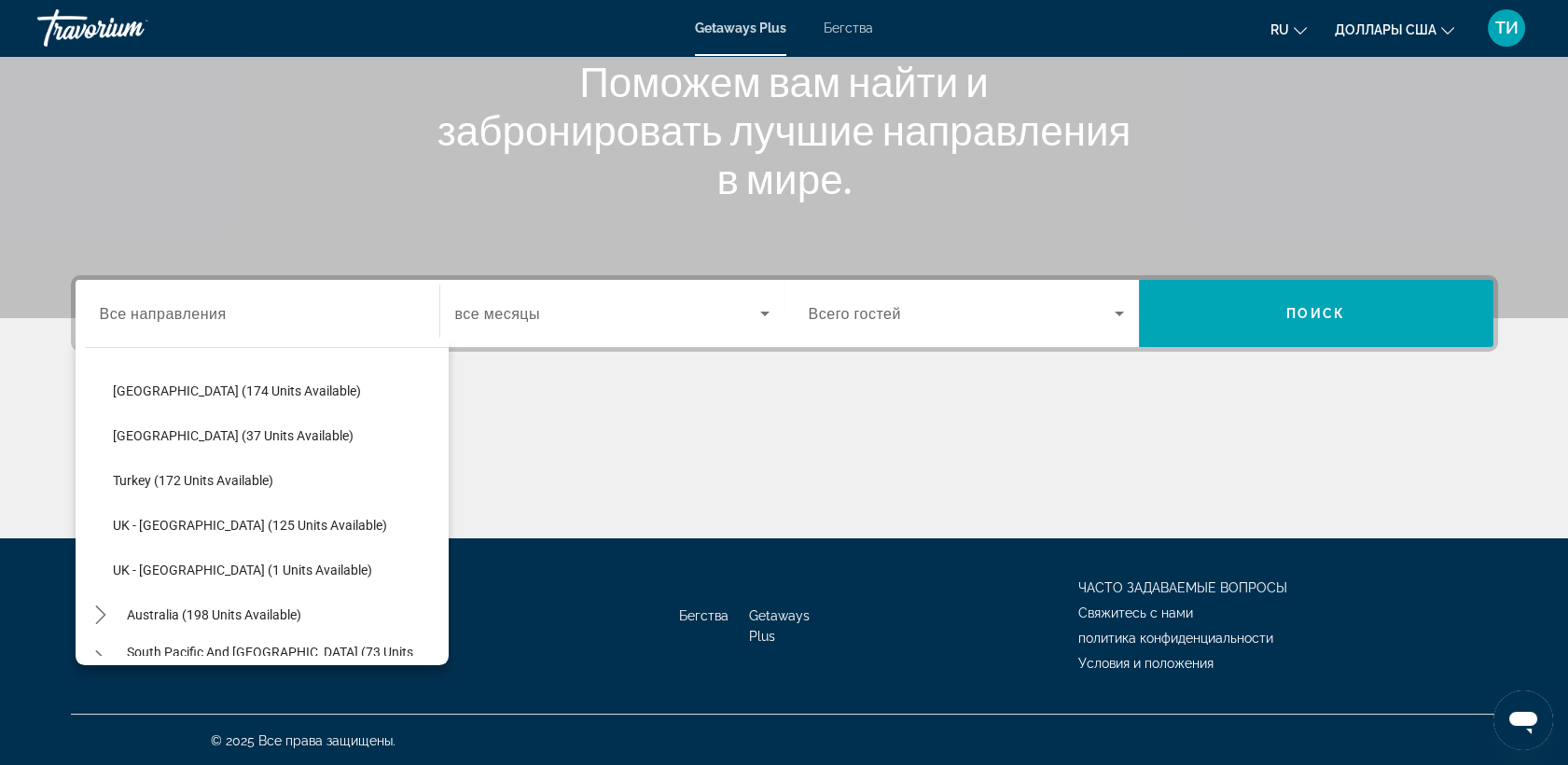
scroll to position [958, 0]
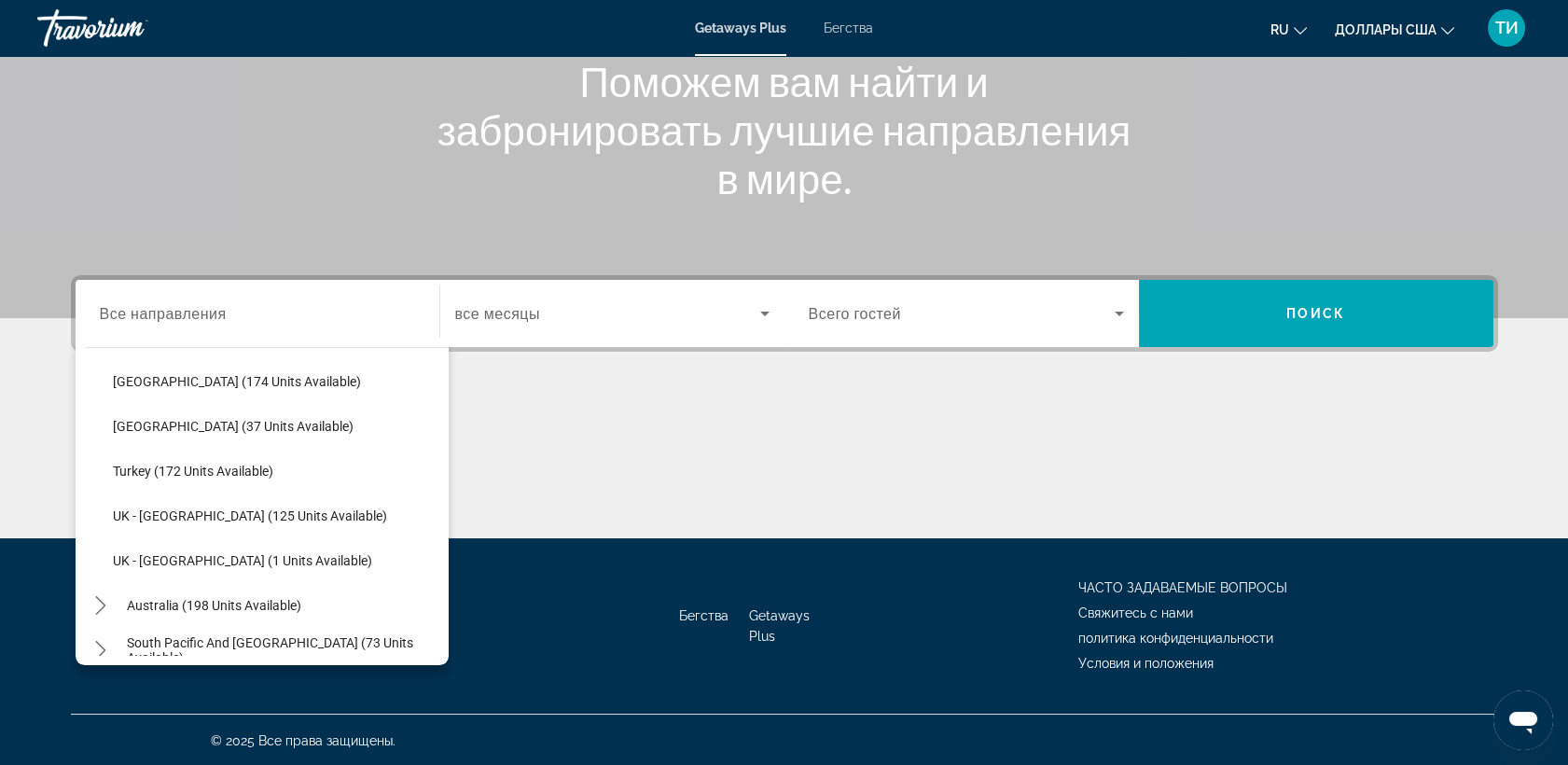
click at [843, 31] on span "Бегства" at bounding box center [848, 27] width 49 height 14
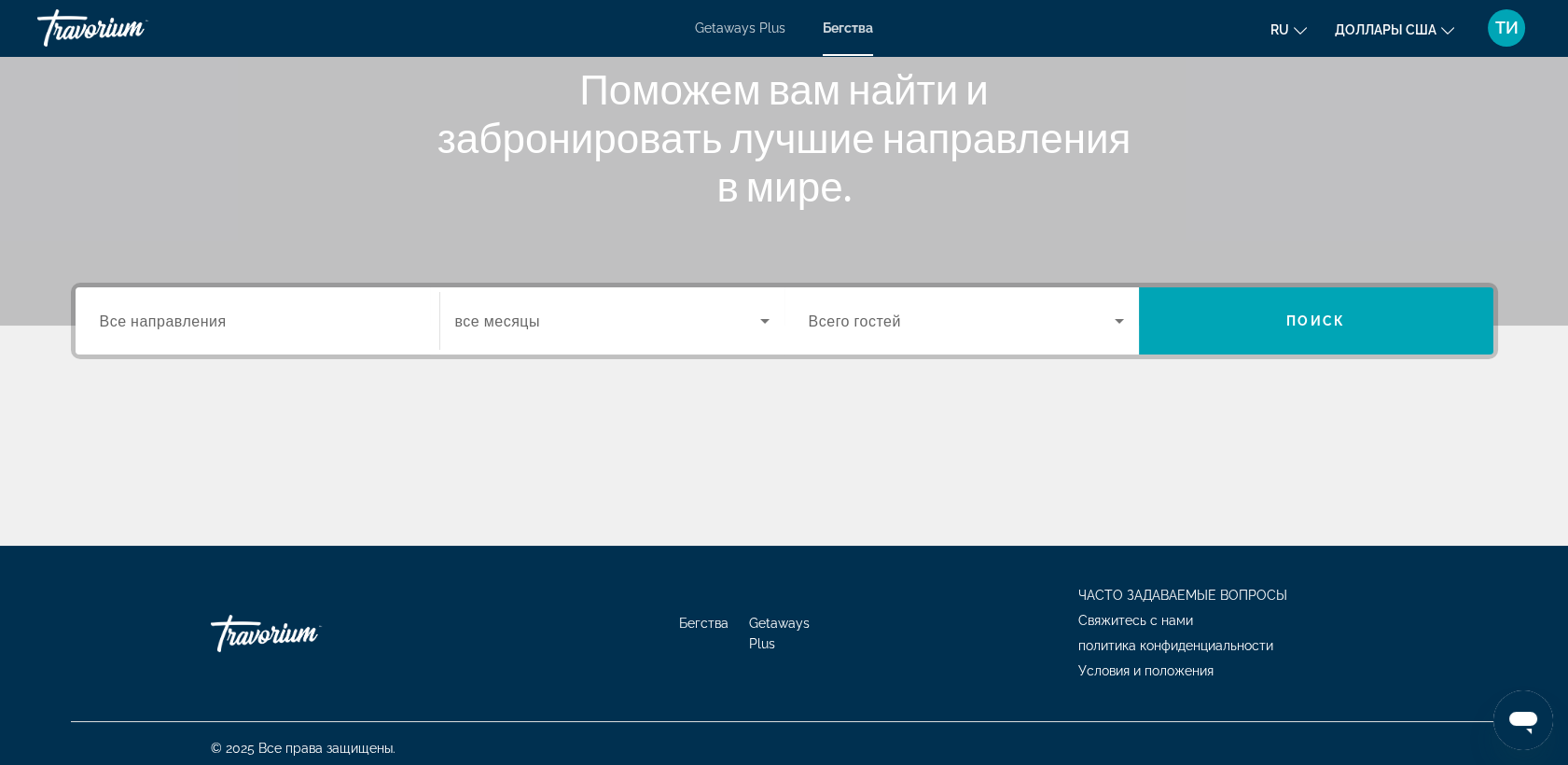
scroll to position [242, 0]
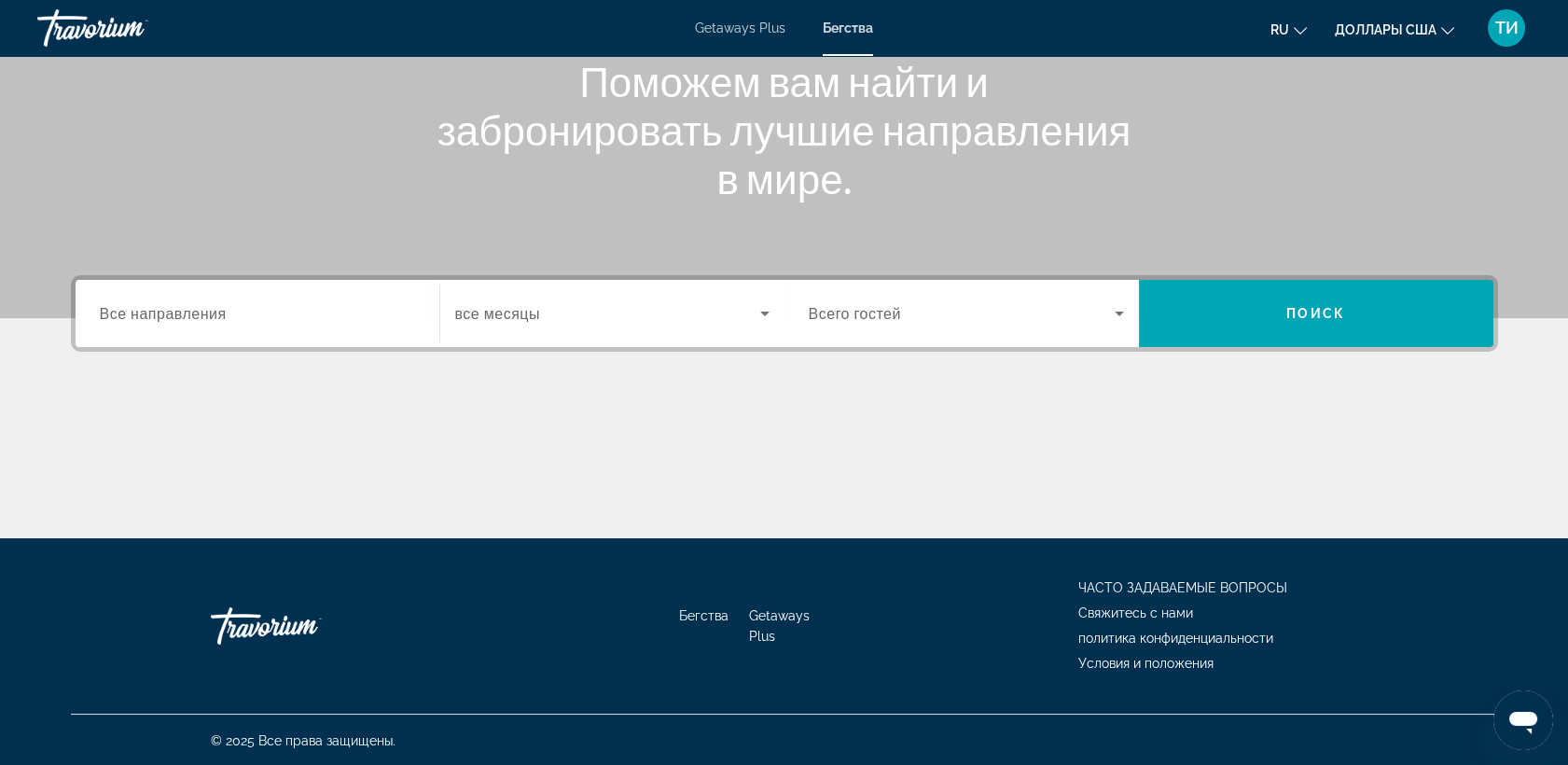
click at [127, 310] on span "Все направления" at bounding box center [164, 313] width 127 height 17
click at [127, 310] on input "Destination Все направления" at bounding box center [257, 314] width 315 height 22
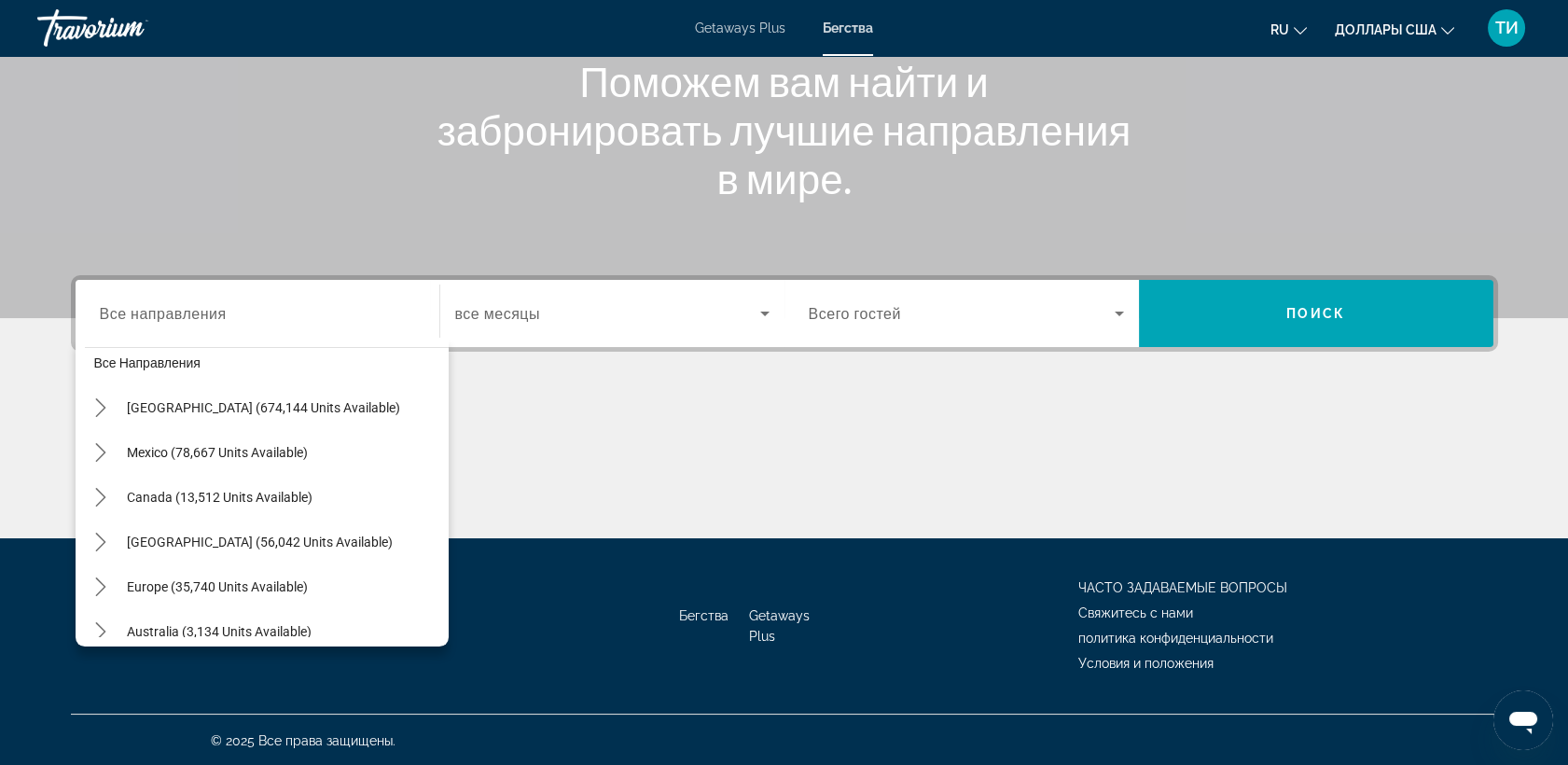
scroll to position [70, 0]
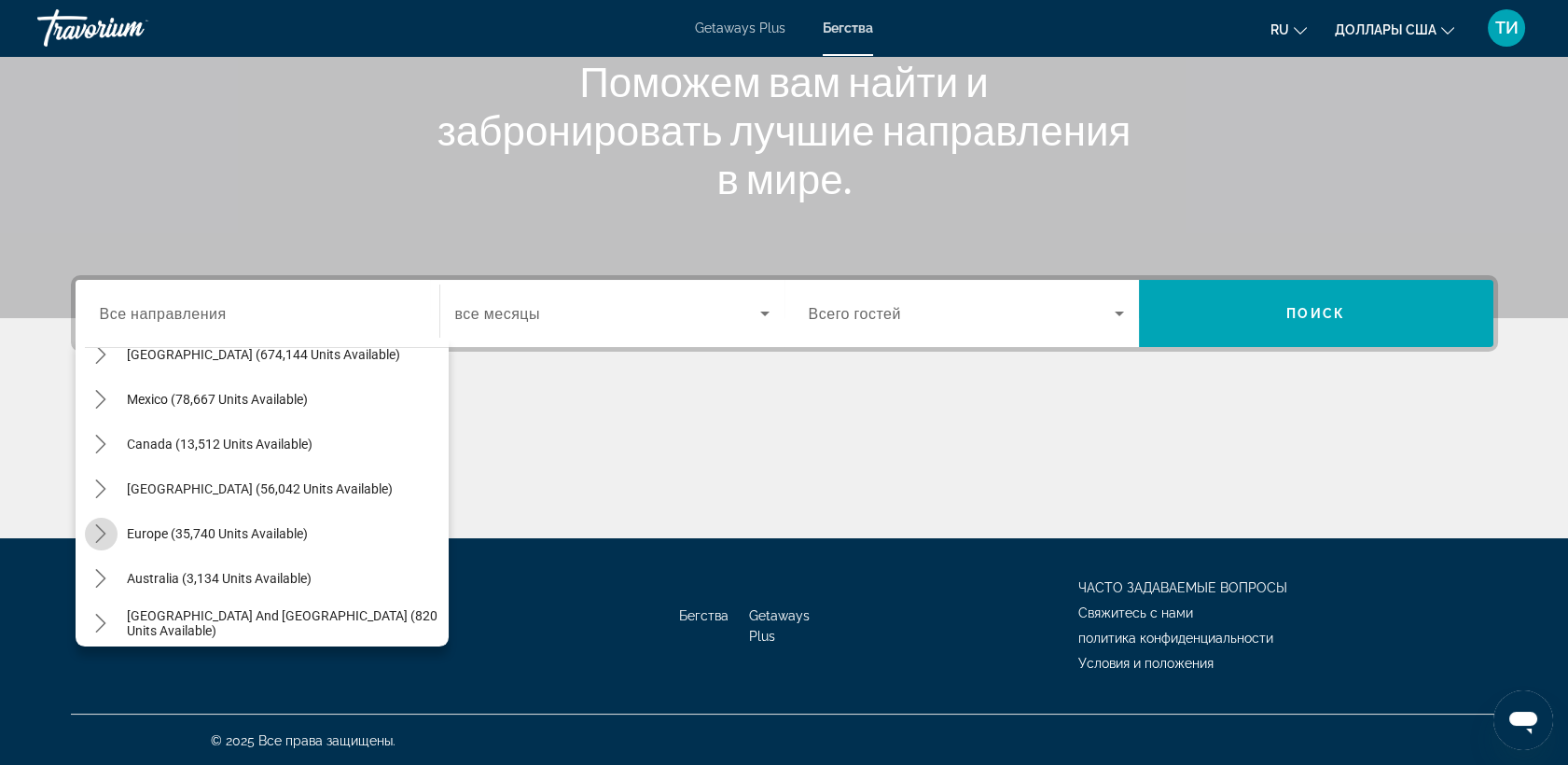
click at [101, 533] on icon "Toggle Europe (35,740 units available) submenu" at bounding box center [101, 533] width 11 height 18
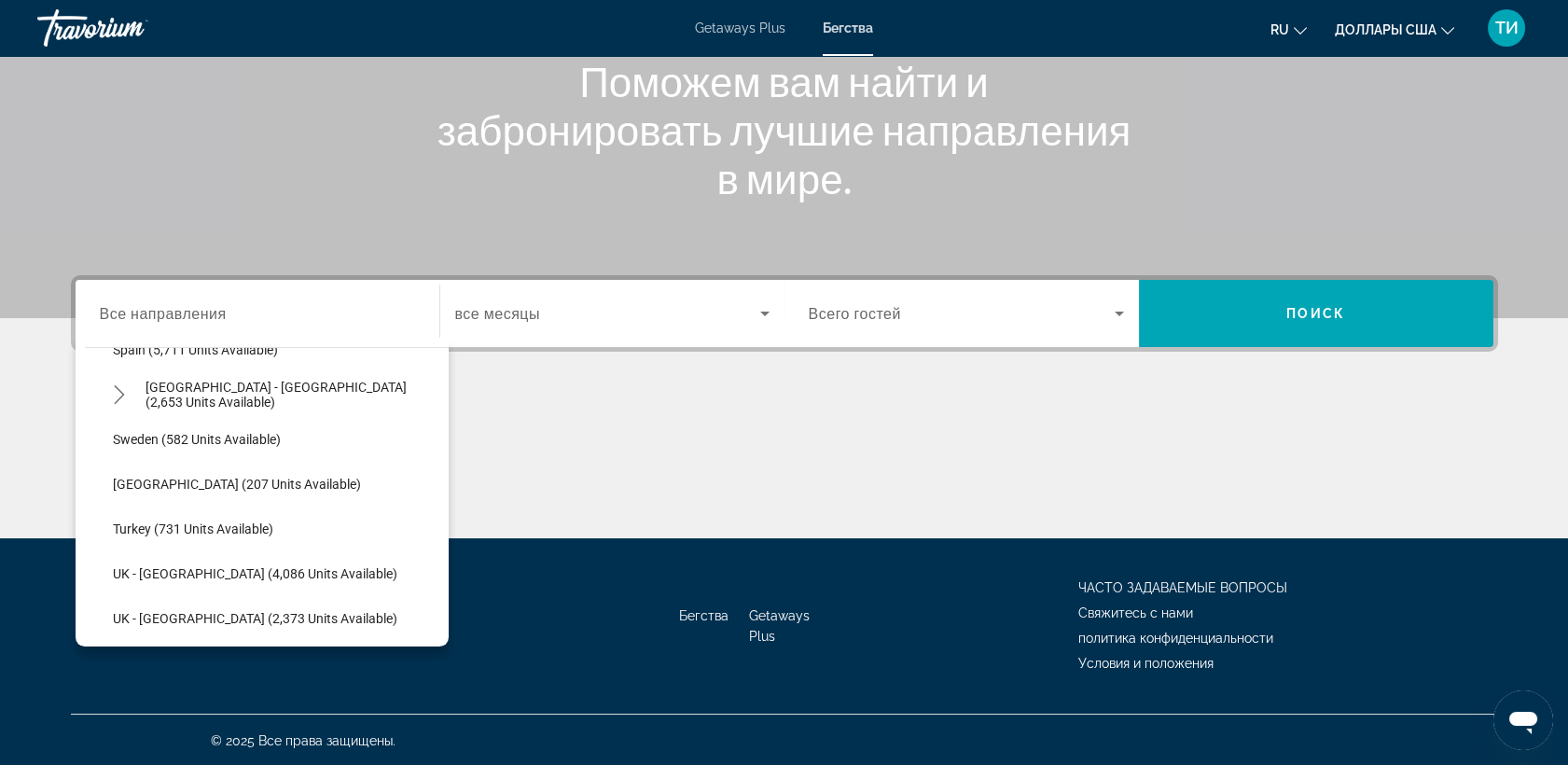
scroll to position [1022, 0]
